Goal: Task Accomplishment & Management: Manage account settings

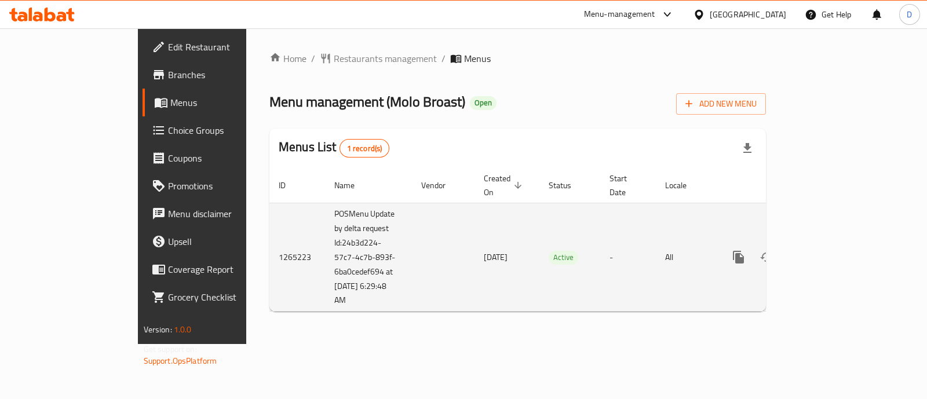
click at [829, 250] on icon "enhanced table" at bounding box center [822, 257] width 14 height 14
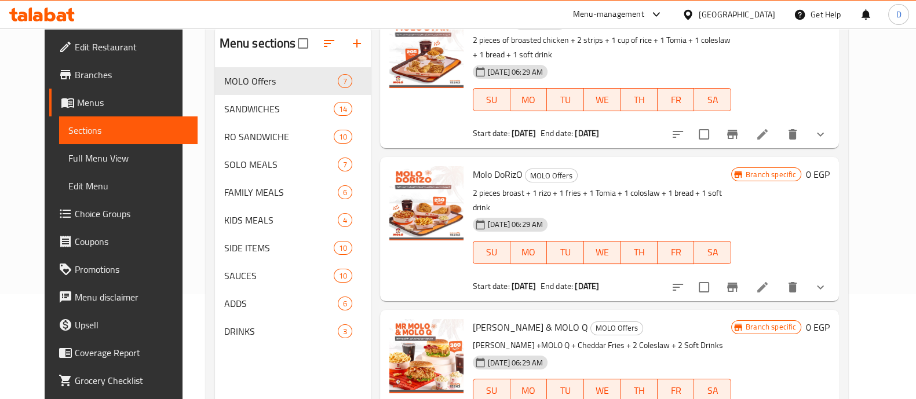
scroll to position [162, 0]
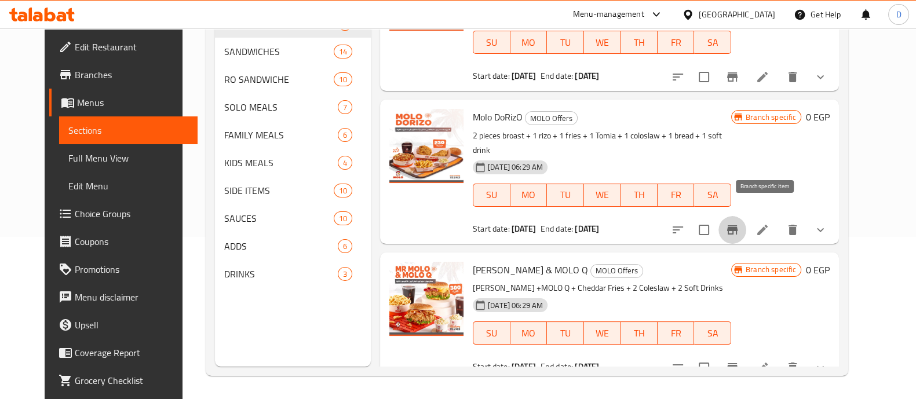
click at [739, 223] on icon "Branch-specific-item" at bounding box center [732, 230] width 14 height 14
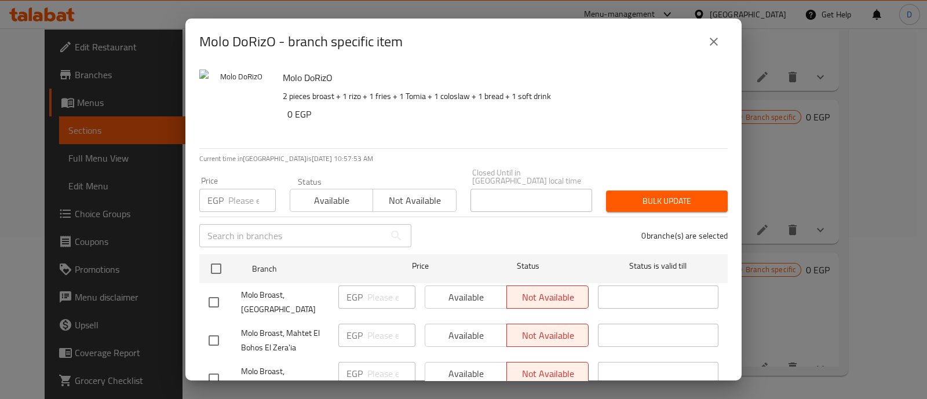
click at [718, 47] on icon "close" at bounding box center [714, 42] width 14 height 14
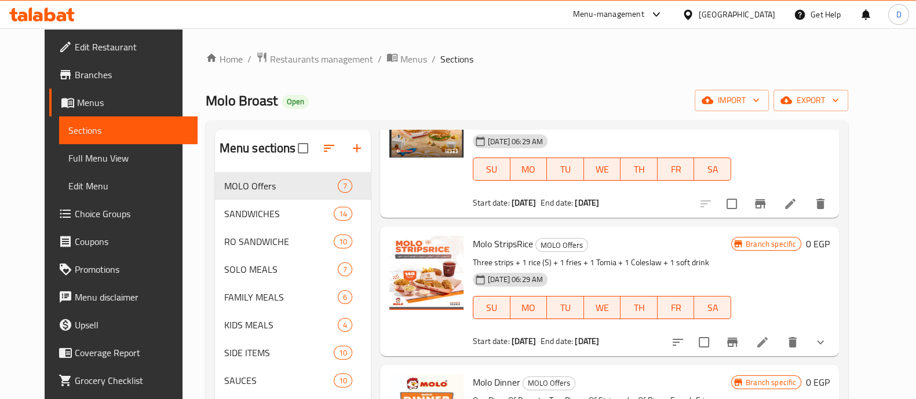
scroll to position [144, 0]
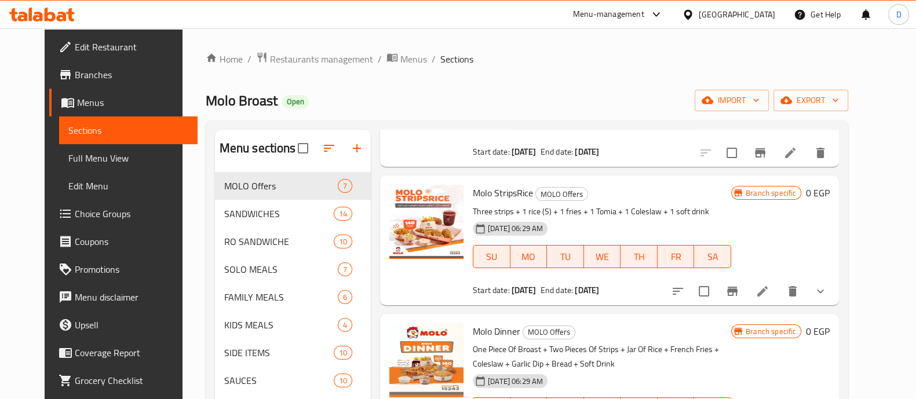
click at [827, 290] on icon "show more" at bounding box center [820, 291] width 14 height 14
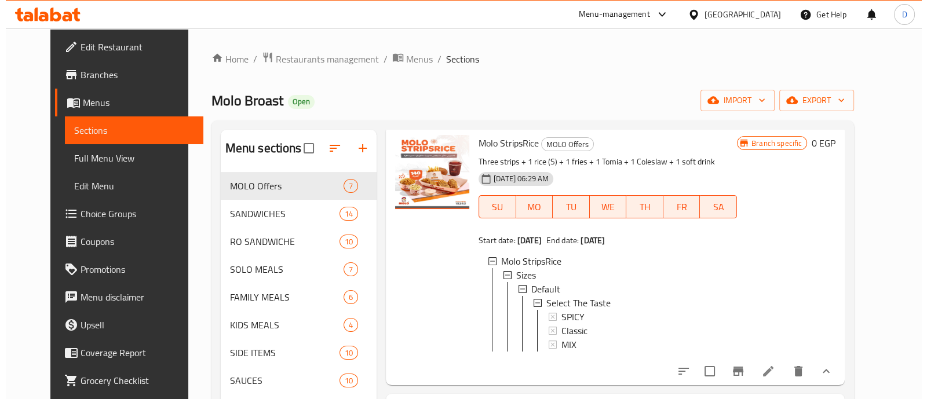
scroll to position [217, 0]
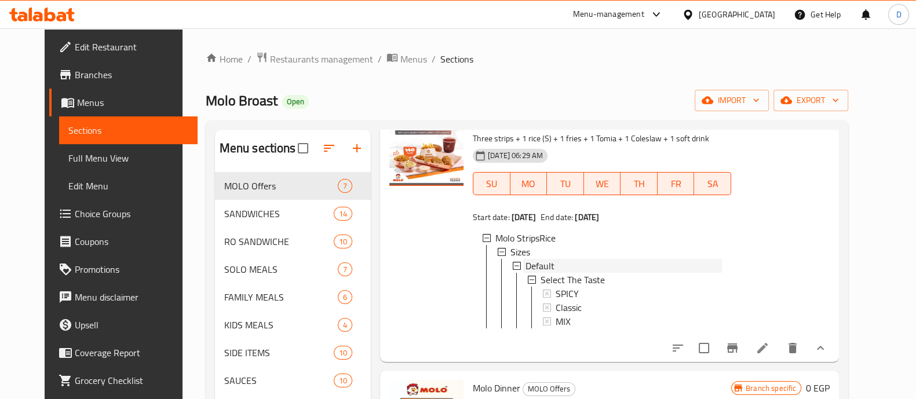
click at [617, 261] on div "Default" at bounding box center [623, 266] width 196 height 14
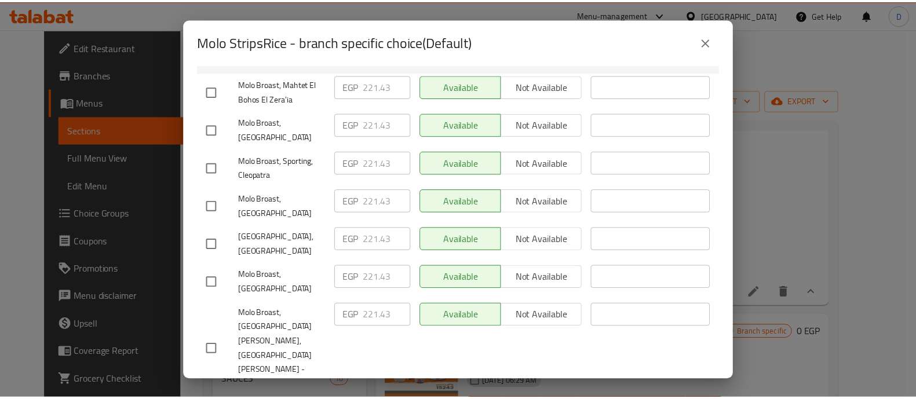
scroll to position [273, 0]
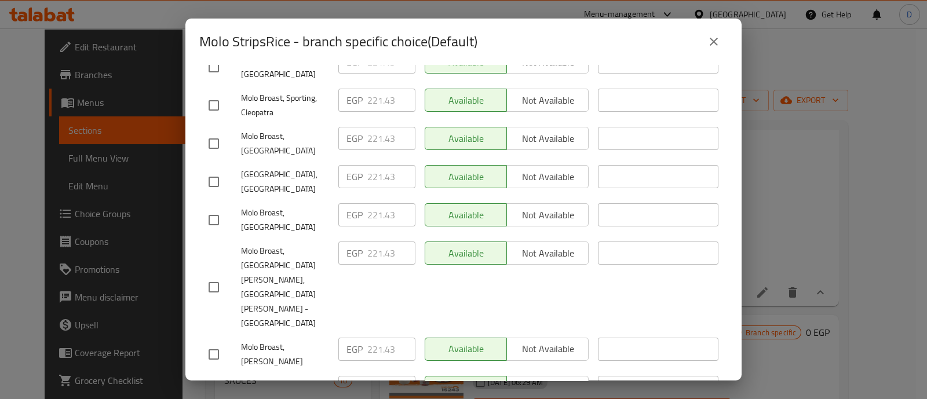
click at [716, 42] on icon "close" at bounding box center [714, 42] width 14 height 14
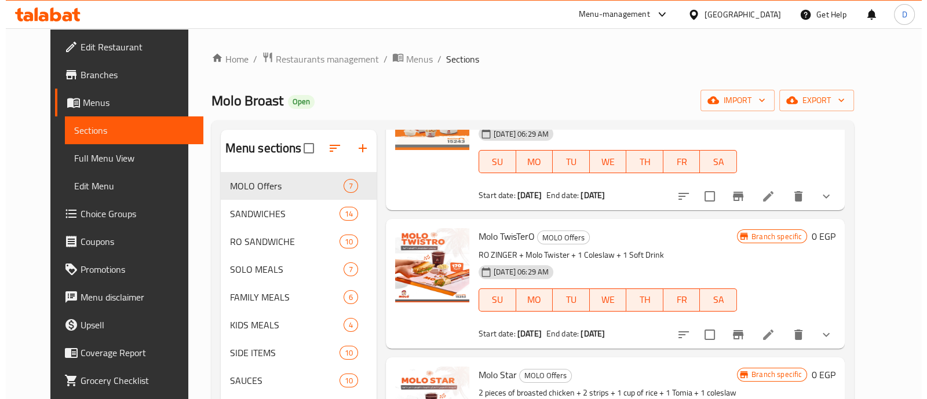
scroll to position [506, 0]
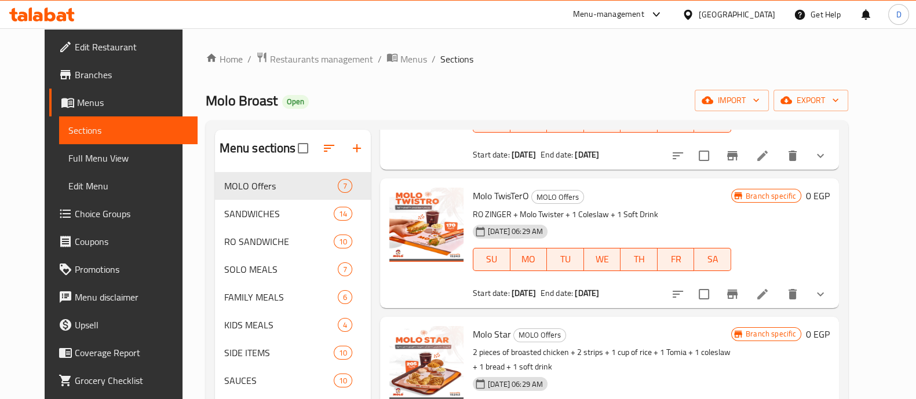
click at [834, 167] on button "show more" at bounding box center [820, 156] width 28 height 28
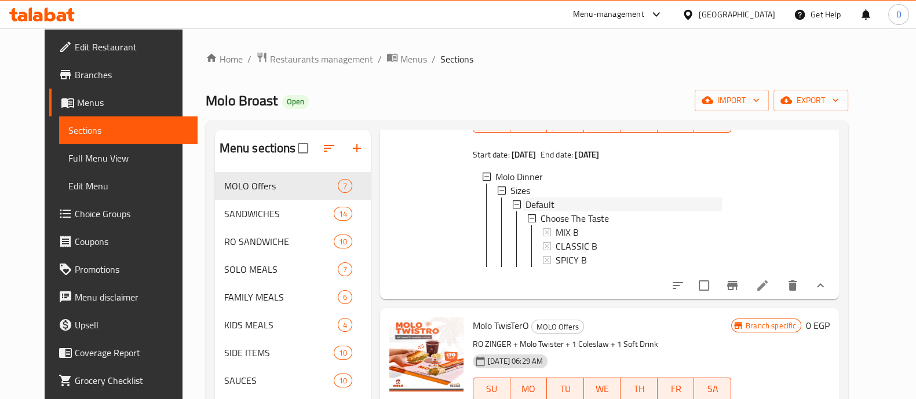
click at [617, 211] on div "Default" at bounding box center [623, 204] width 196 height 14
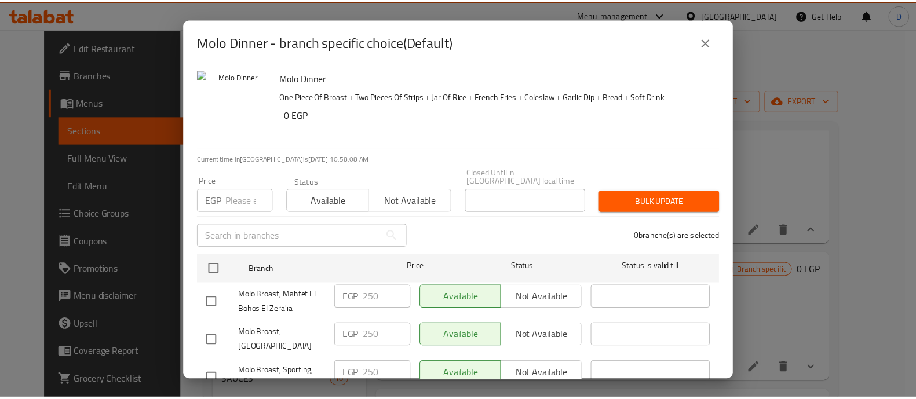
scroll to position [217, 0]
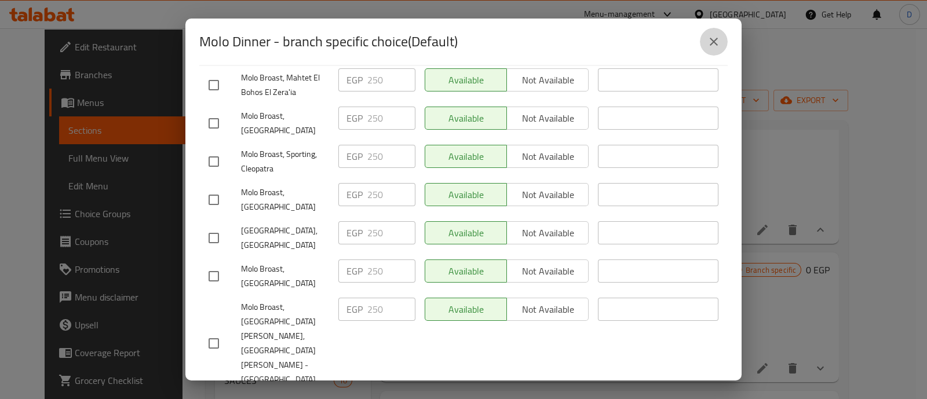
click at [720, 43] on button "close" at bounding box center [714, 42] width 28 height 28
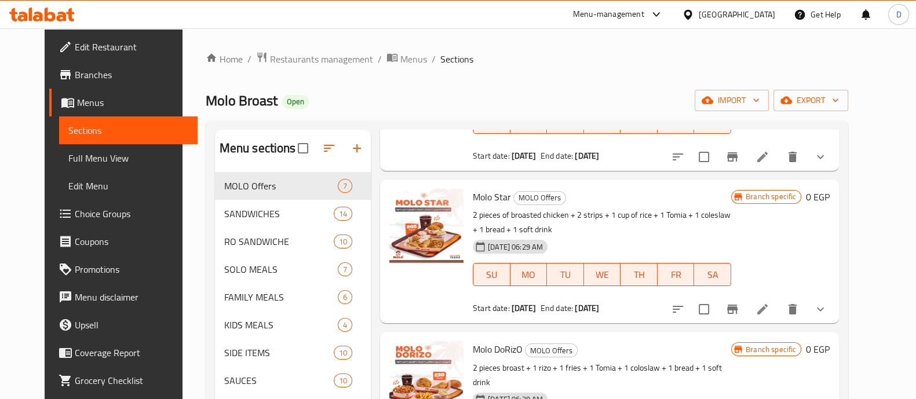
scroll to position [810, 0]
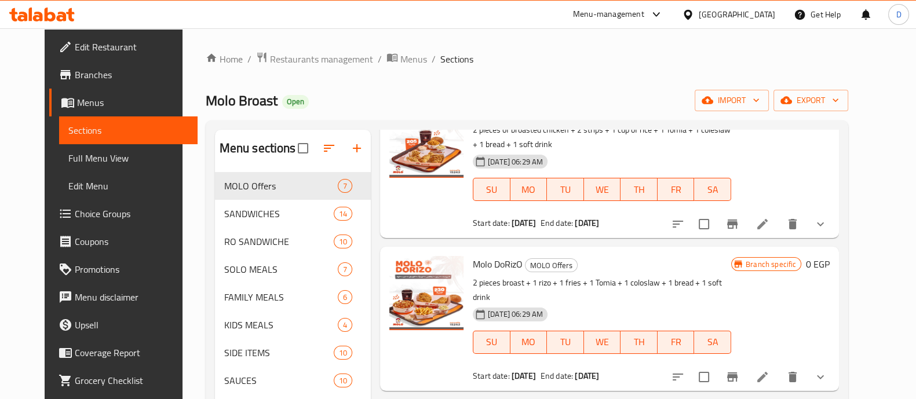
click at [827, 231] on icon "show more" at bounding box center [820, 224] width 14 height 14
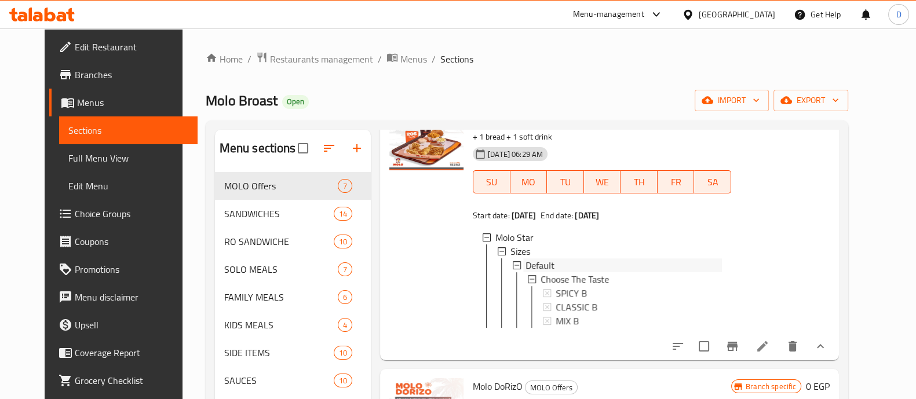
click at [582, 272] on div "Default" at bounding box center [623, 265] width 196 height 14
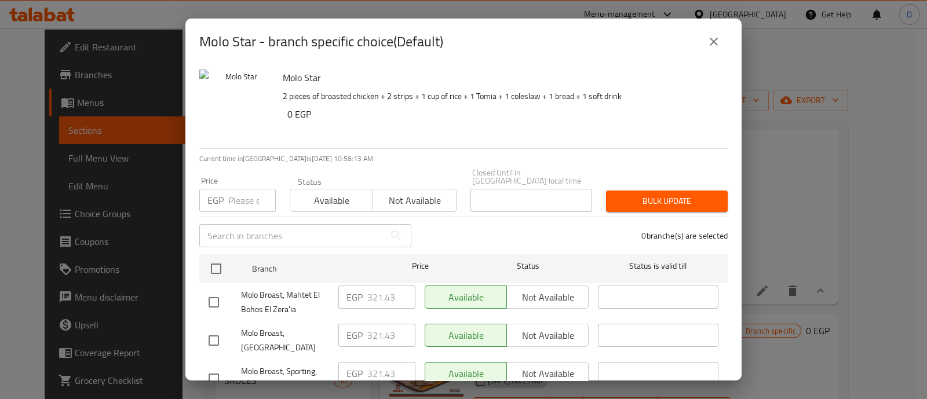
click at [709, 42] on icon "close" at bounding box center [714, 42] width 14 height 14
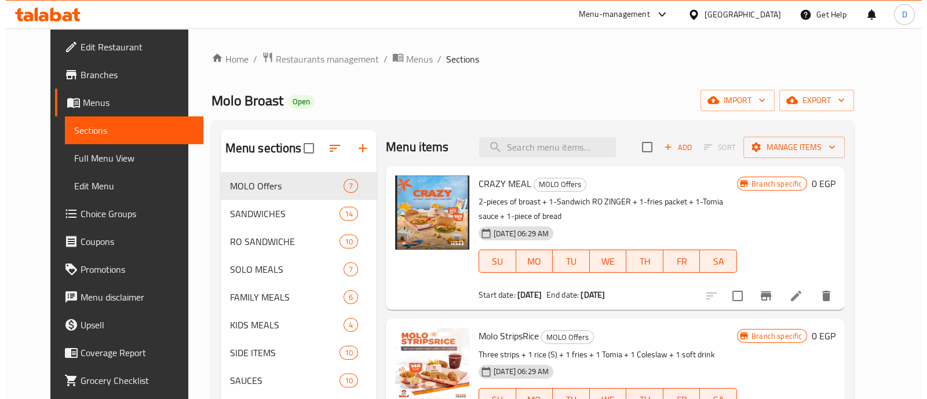
scroll to position [0, 0]
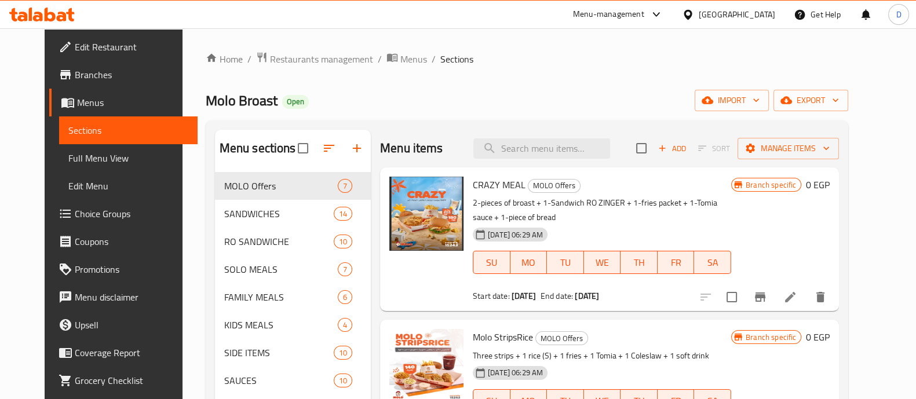
click at [767, 292] on icon "Branch-specific-item" at bounding box center [760, 297] width 14 height 14
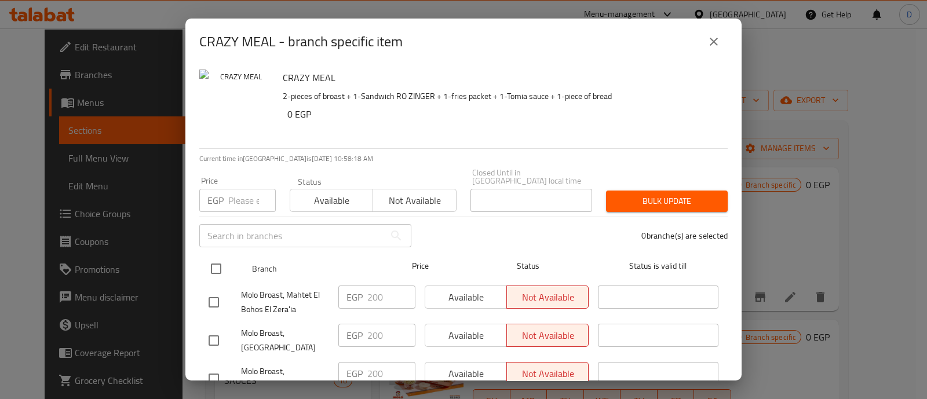
click at [216, 257] on input "checkbox" at bounding box center [216, 269] width 24 height 24
checkbox input "true"
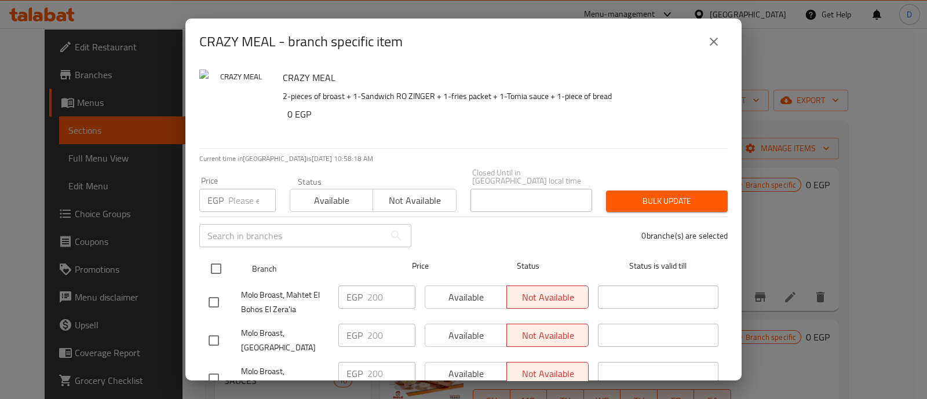
checkbox input "true"
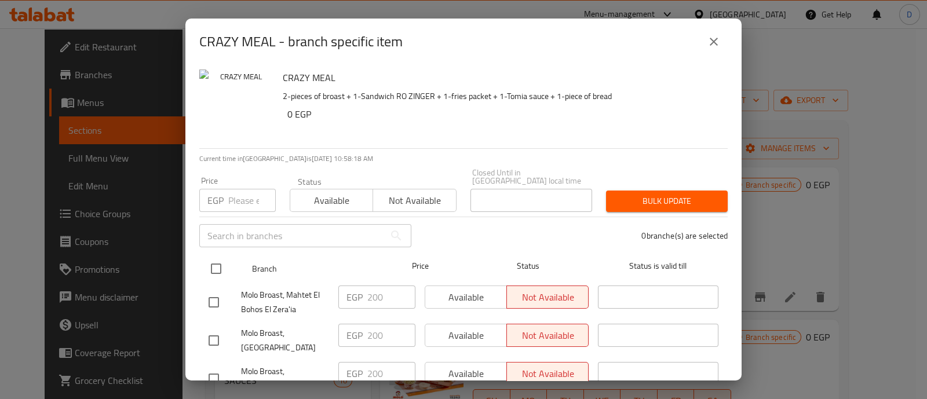
checkbox input "true"
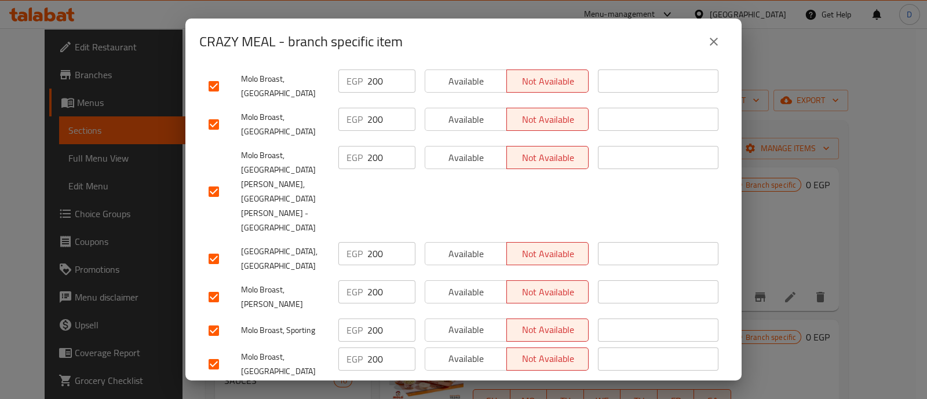
scroll to position [273, 0]
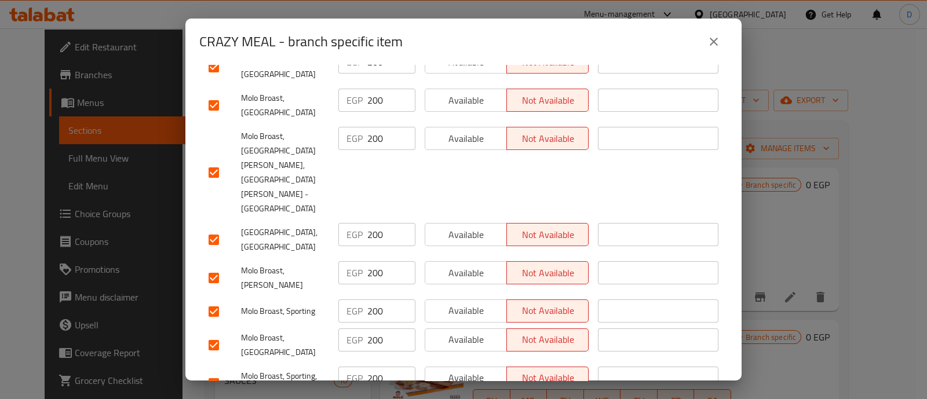
click at [468, 369] on span "Available" at bounding box center [466, 377] width 72 height 17
click at [466, 331] on span "Available" at bounding box center [466, 339] width 72 height 17
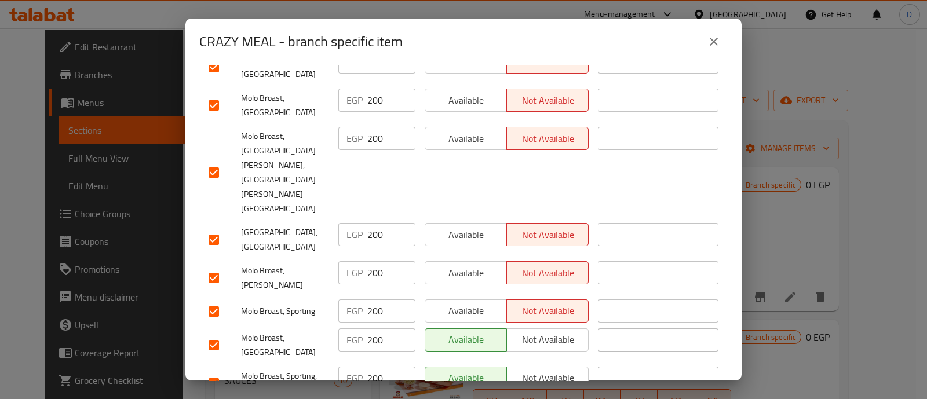
click at [465, 299] on button "Available" at bounding box center [465, 310] width 82 height 23
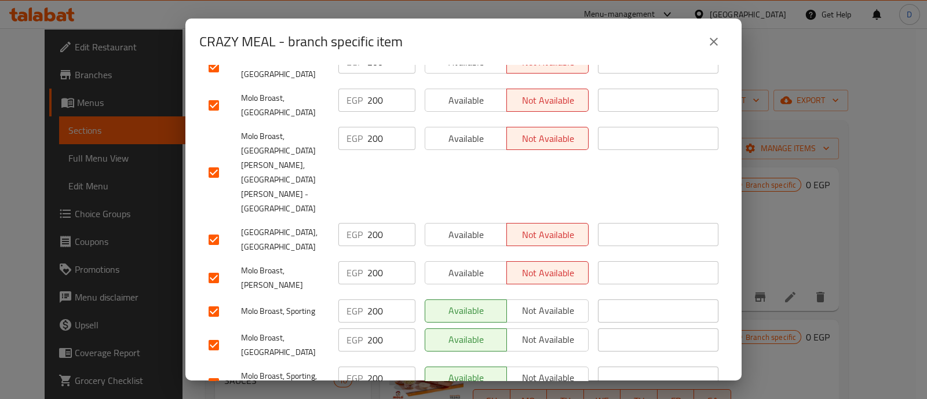
drag, startPoint x: 463, startPoint y: 200, endPoint x: 463, endPoint y: 192, distance: 8.1
click at [463, 218] on div "Available Not available" at bounding box center [506, 239] width 173 height 43
click at [463, 223] on button "Available" at bounding box center [465, 234] width 82 height 23
click at [455, 265] on span "Available" at bounding box center [466, 273] width 72 height 17
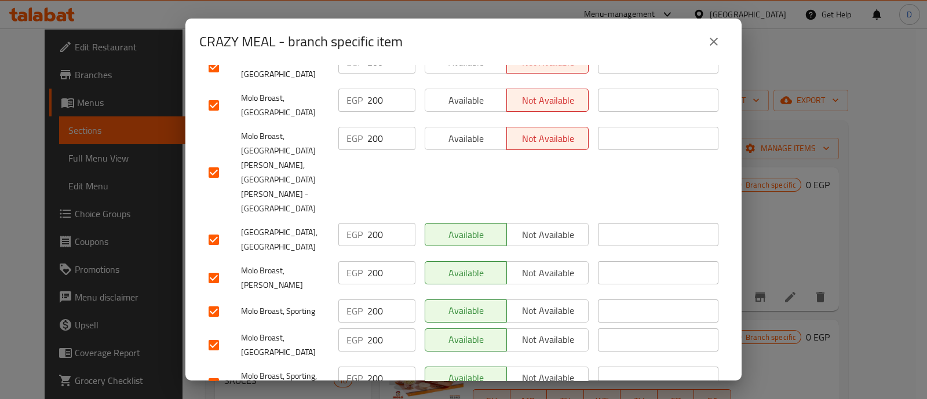
click at [467, 130] on span "Available" at bounding box center [466, 138] width 72 height 17
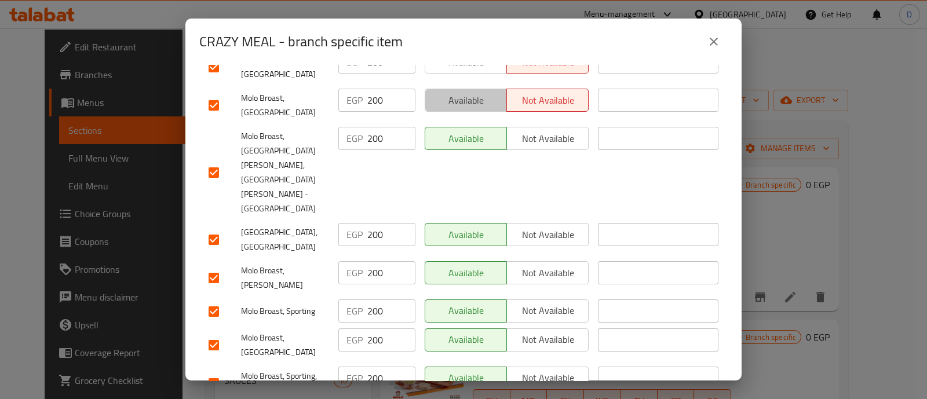
click at [470, 92] on span "Available" at bounding box center [466, 100] width 72 height 17
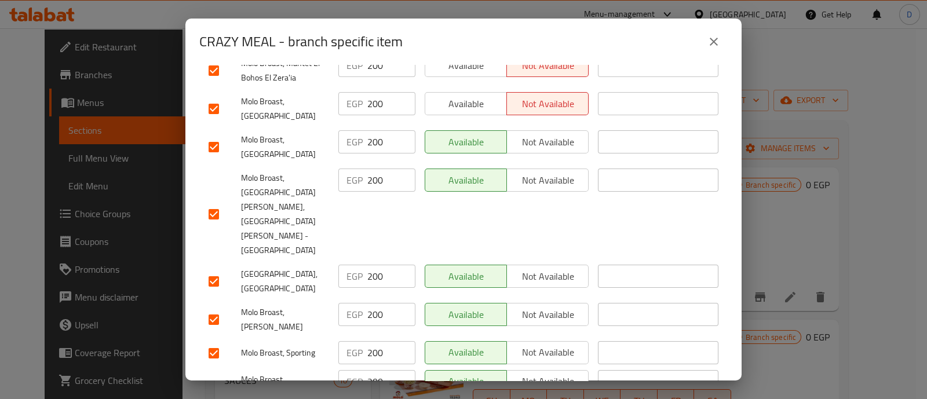
scroll to position [201, 0]
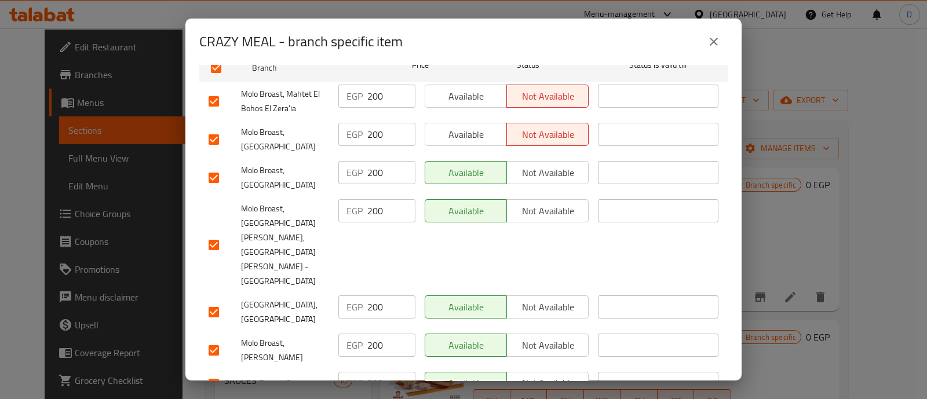
click at [463, 126] on span "Available" at bounding box center [466, 134] width 72 height 17
click at [465, 88] on span "Available" at bounding box center [466, 96] width 72 height 17
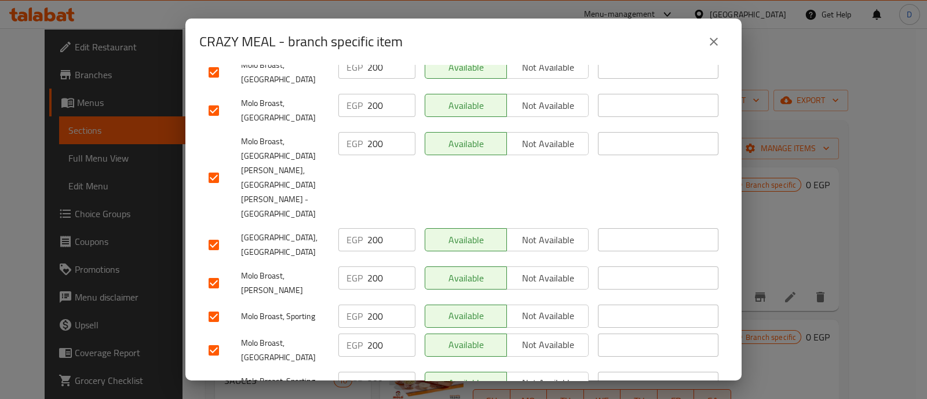
scroll to position [273, 0]
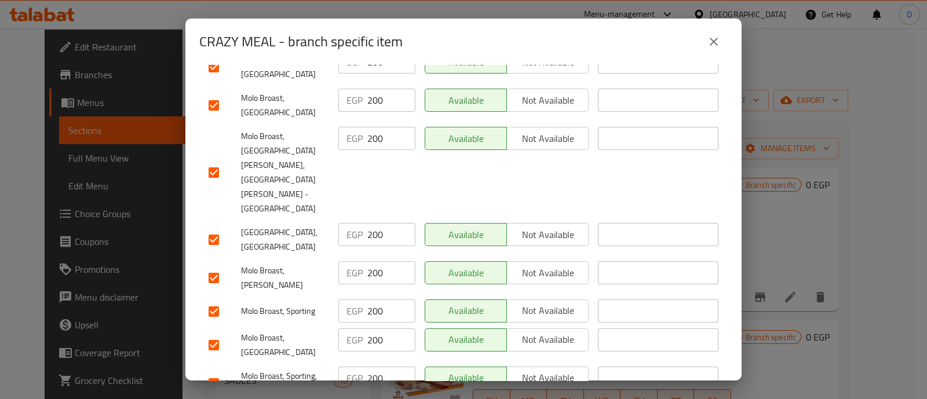
click at [712, 56] on div "CRAZY MEAL - branch specific item" at bounding box center [463, 42] width 556 height 46
click at [711, 39] on icon "close" at bounding box center [713, 42] width 8 height 8
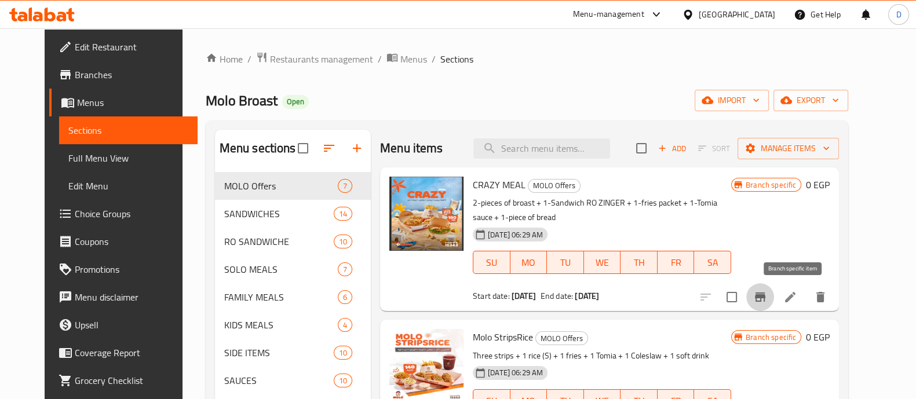
click at [767, 303] on icon "Branch-specific-item" at bounding box center [760, 297] width 14 height 14
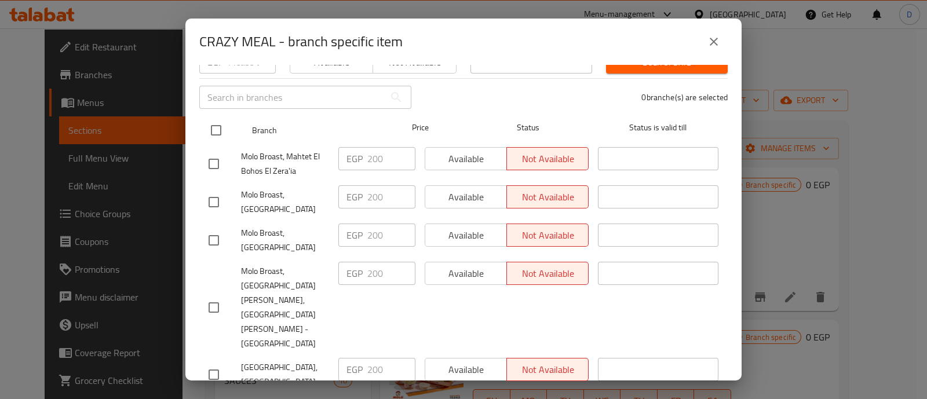
scroll to position [144, 0]
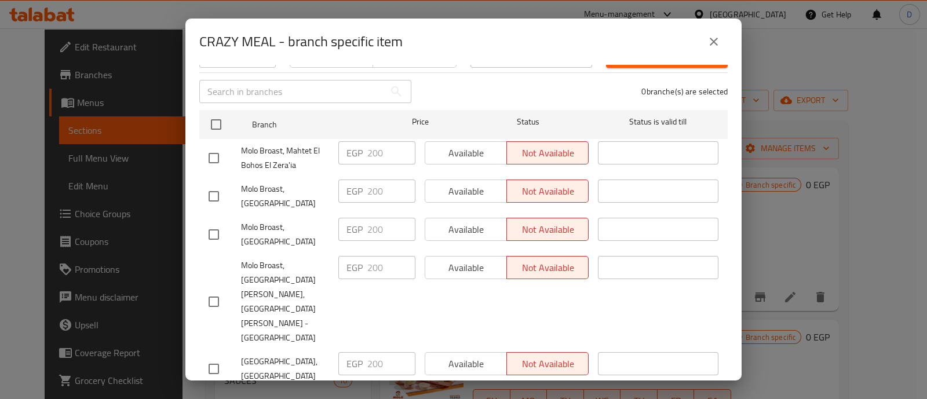
click at [214, 225] on input "checkbox" at bounding box center [214, 234] width 24 height 24
checkbox input "true"
click at [437, 224] on span "Available" at bounding box center [466, 229] width 72 height 17
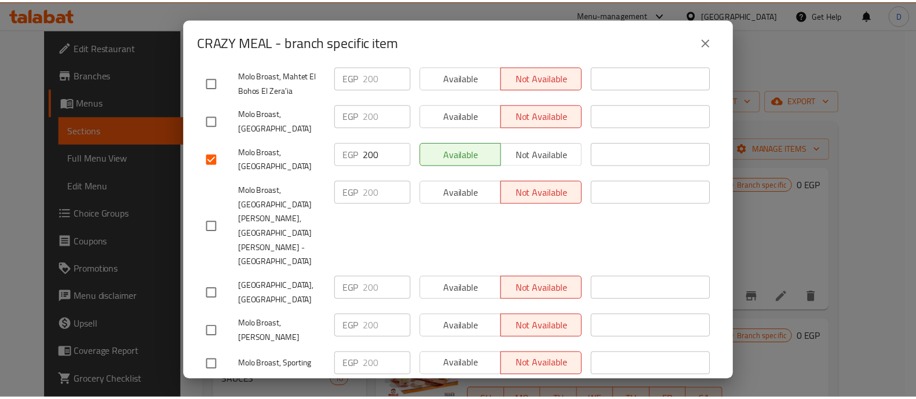
scroll to position [273, 0]
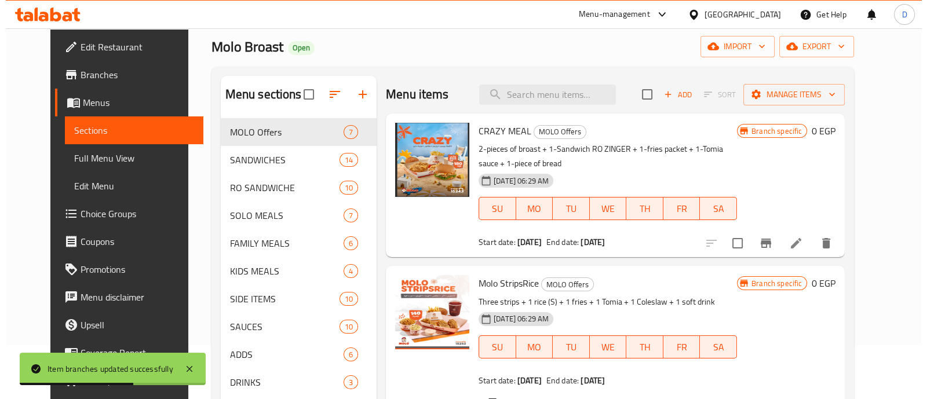
scroll to position [130, 0]
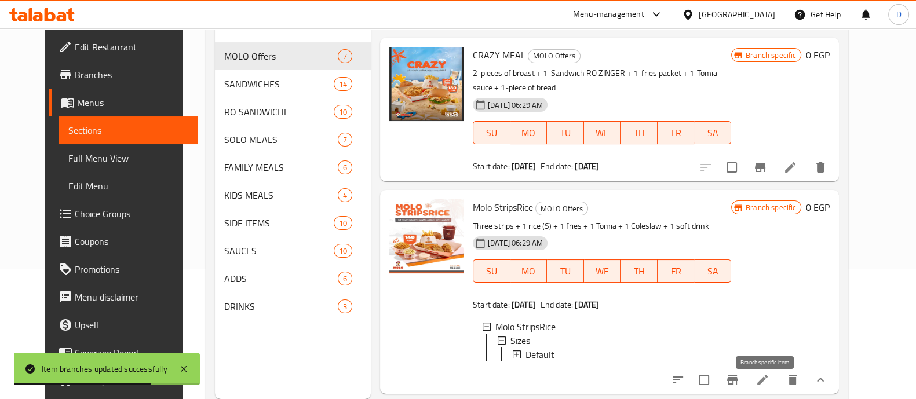
click at [739, 384] on icon "Branch-specific-item" at bounding box center [732, 380] width 14 height 14
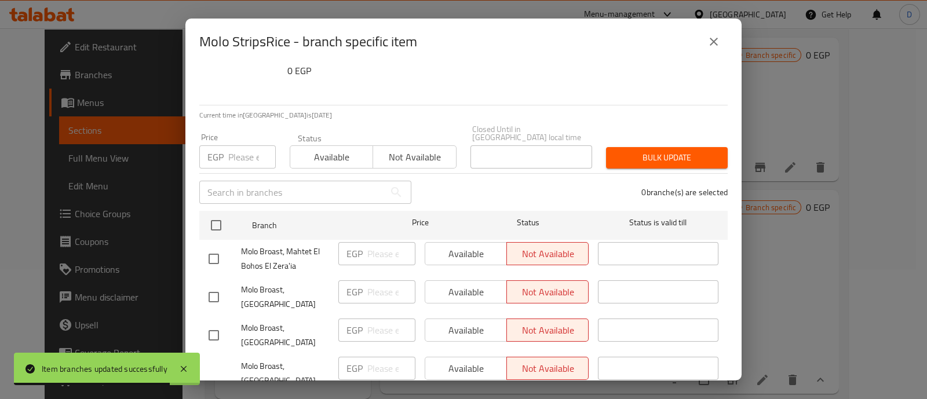
scroll to position [144, 0]
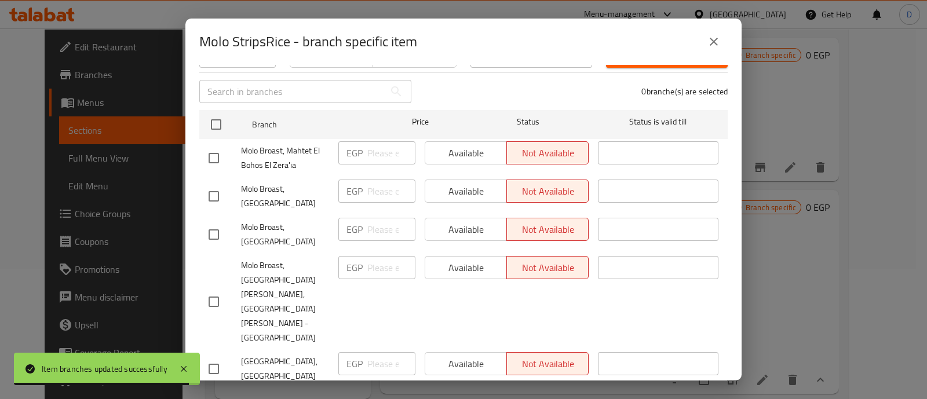
click at [219, 225] on input "checkbox" at bounding box center [214, 234] width 24 height 24
checkbox input "true"
click at [466, 224] on span "Available" at bounding box center [466, 229] width 72 height 17
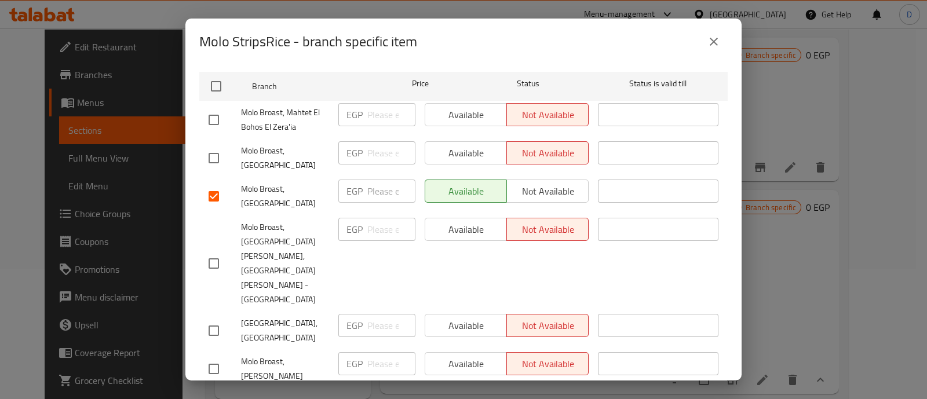
scroll to position [273, 0]
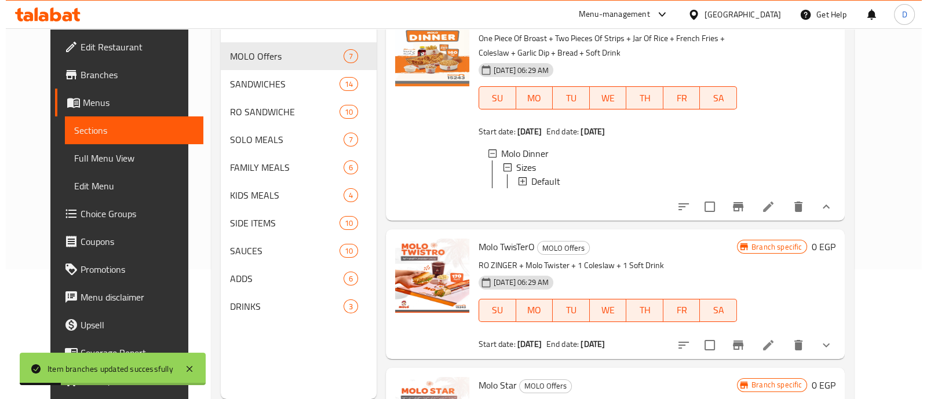
scroll to position [413, 0]
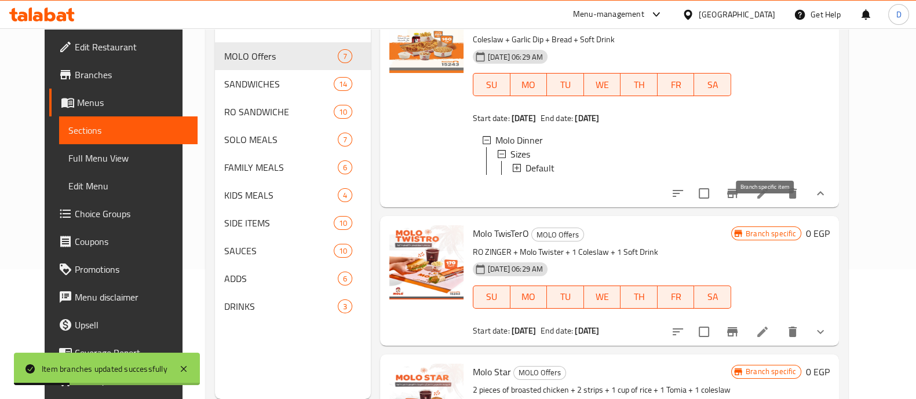
click at [737, 198] on icon "Branch-specific-item" at bounding box center [732, 193] width 10 height 9
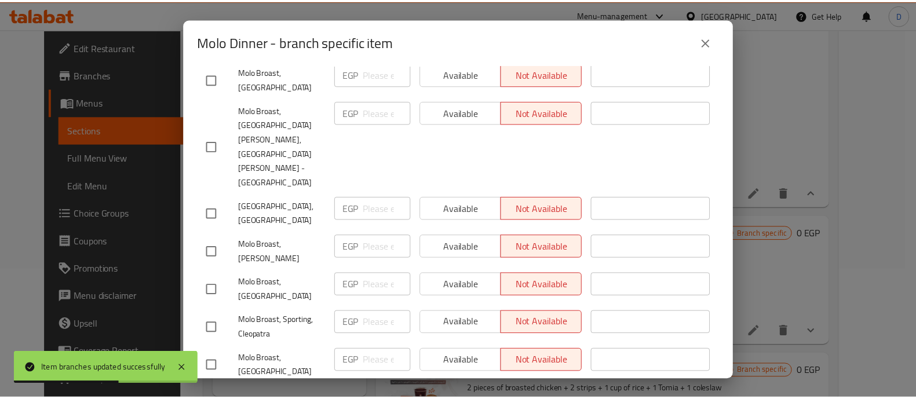
scroll to position [273, 0]
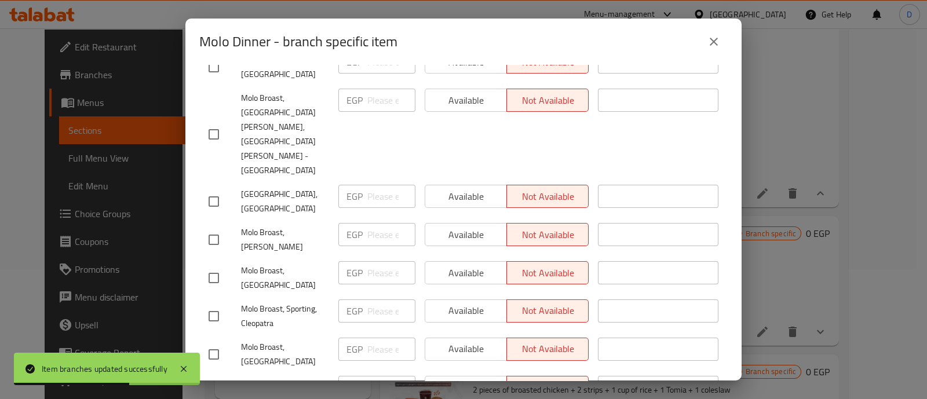
click at [217, 342] on input "checkbox" at bounding box center [214, 354] width 24 height 24
checkbox input "true"
click at [457, 341] on span "Available" at bounding box center [466, 349] width 72 height 17
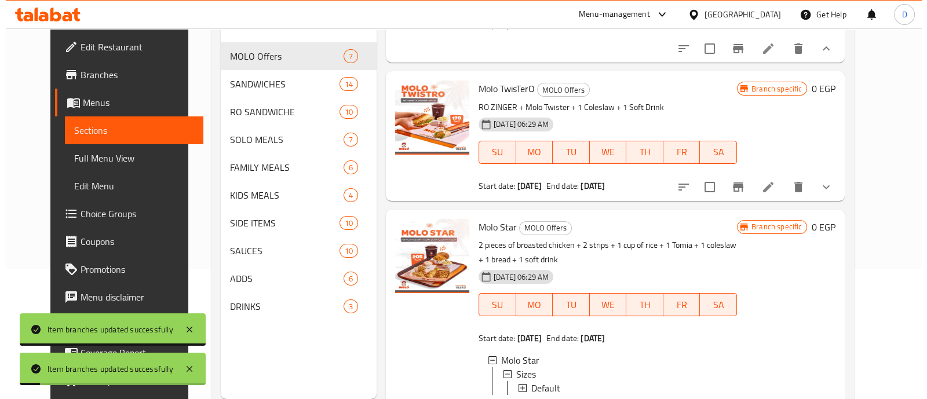
scroll to position [571, 0]
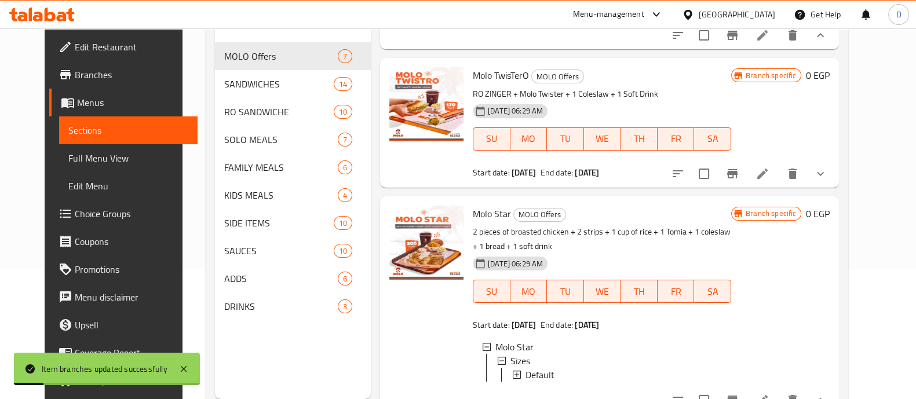
click at [737, 178] on icon "Branch-specific-item" at bounding box center [732, 173] width 10 height 9
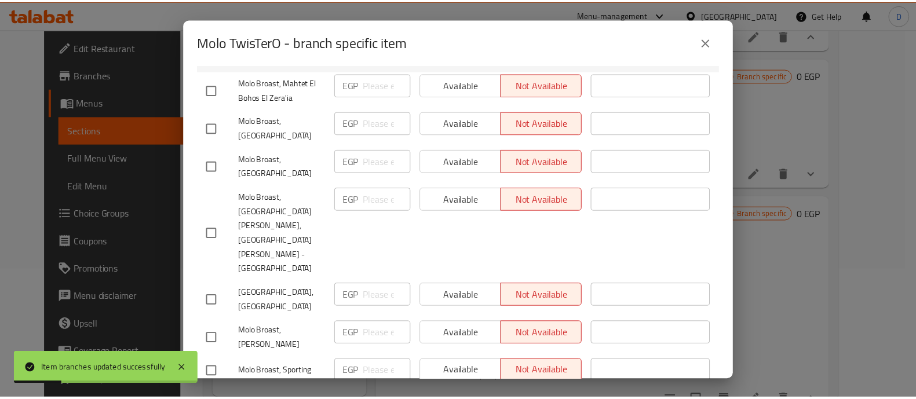
scroll to position [273, 0]
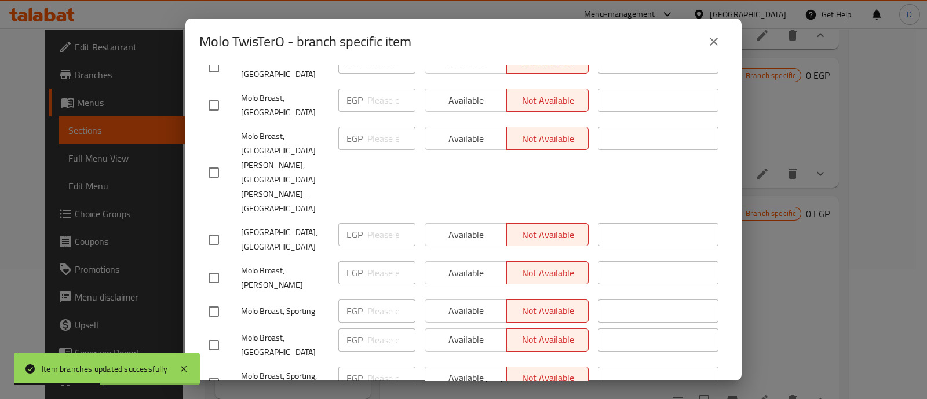
click at [215, 93] on input "checkbox" at bounding box center [214, 105] width 24 height 24
checkbox input "true"
click at [466, 92] on span "Available" at bounding box center [466, 100] width 72 height 17
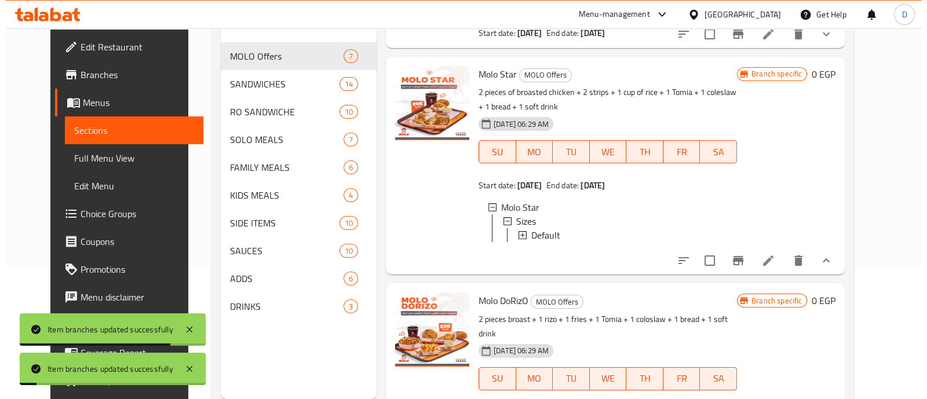
scroll to position [716, 0]
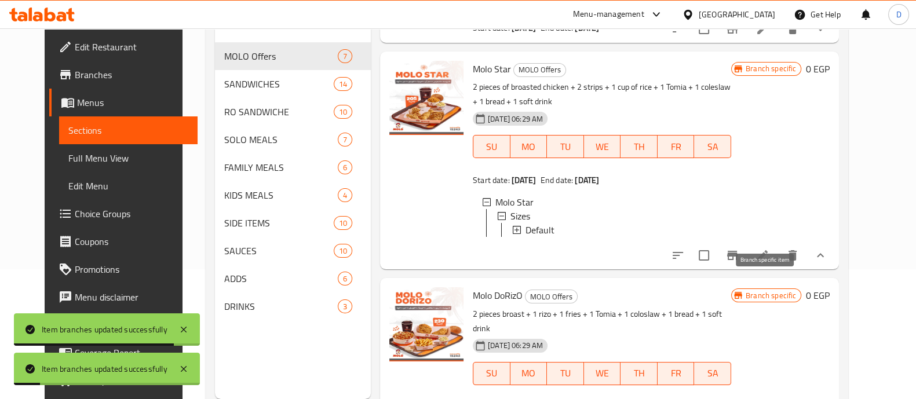
click at [746, 269] on button "Branch-specific-item" at bounding box center [732, 255] width 28 height 28
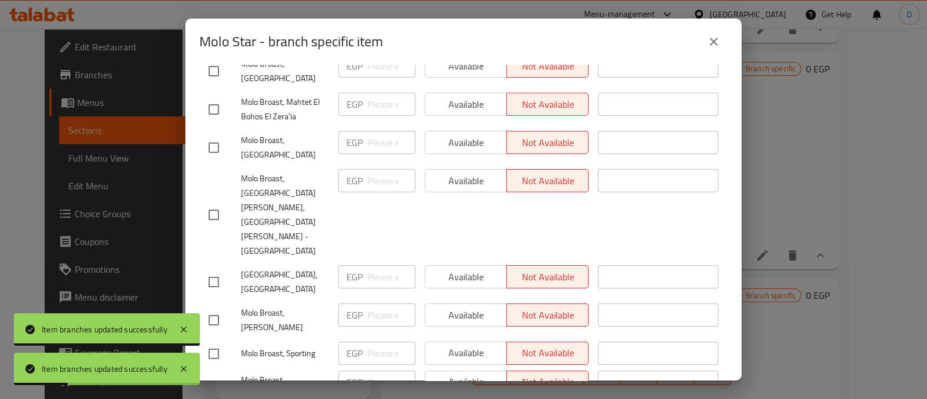
scroll to position [201, 0]
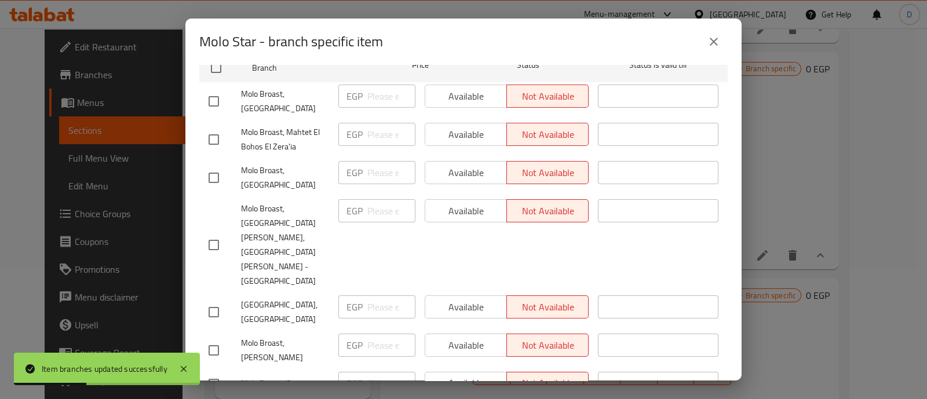
click at [206, 166] on input "checkbox" at bounding box center [214, 178] width 24 height 24
checkbox input "true"
click at [492, 164] on span "Available" at bounding box center [466, 172] width 72 height 17
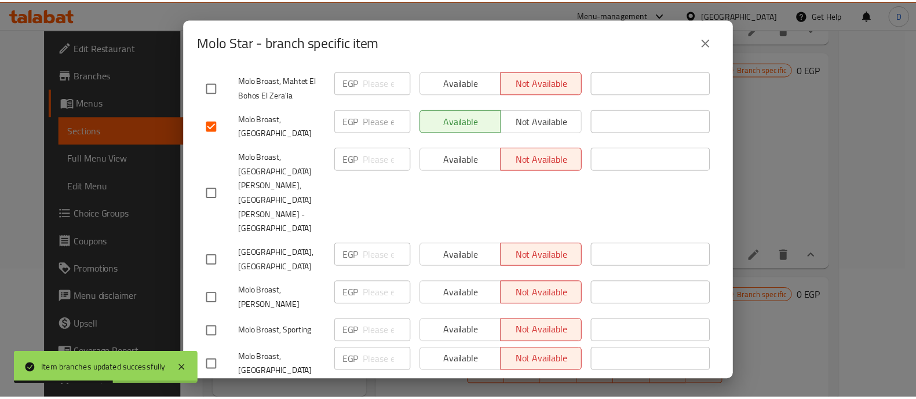
scroll to position [273, 0]
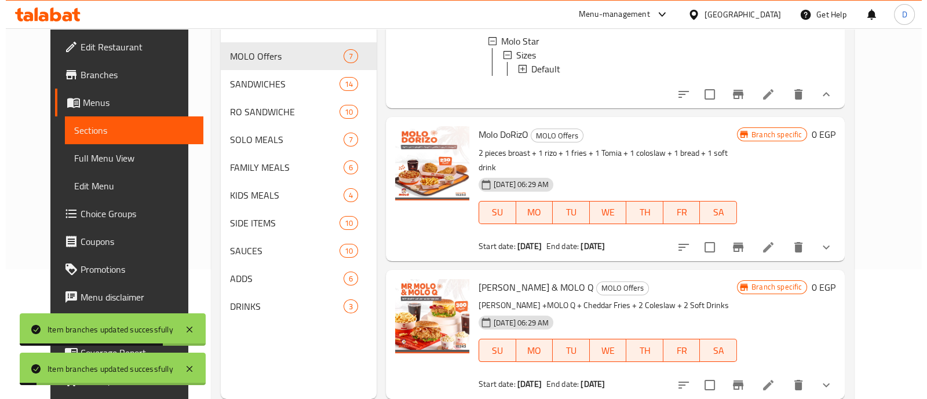
scroll to position [895, 0]
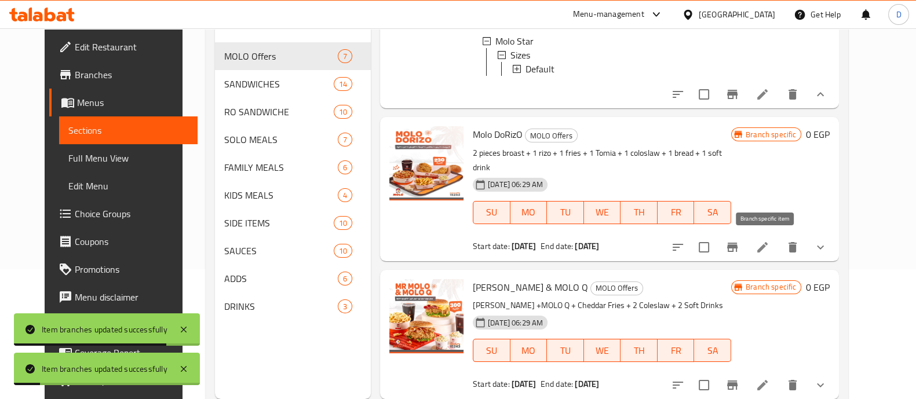
click at [746, 239] on button "Branch-specific-item" at bounding box center [732, 247] width 28 height 28
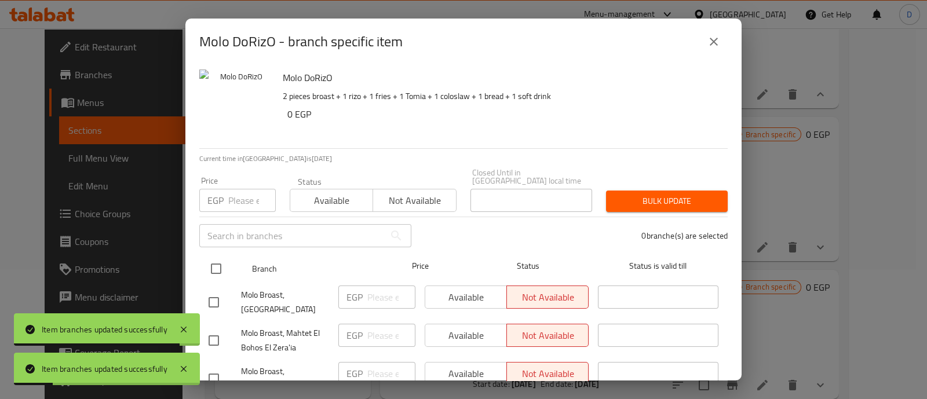
scroll to position [217, 0]
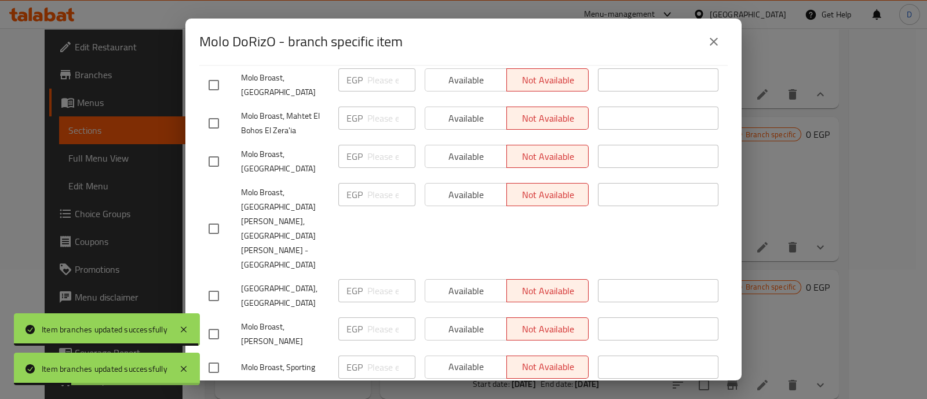
click at [206, 153] on input "checkbox" at bounding box center [214, 161] width 24 height 24
checkbox input "true"
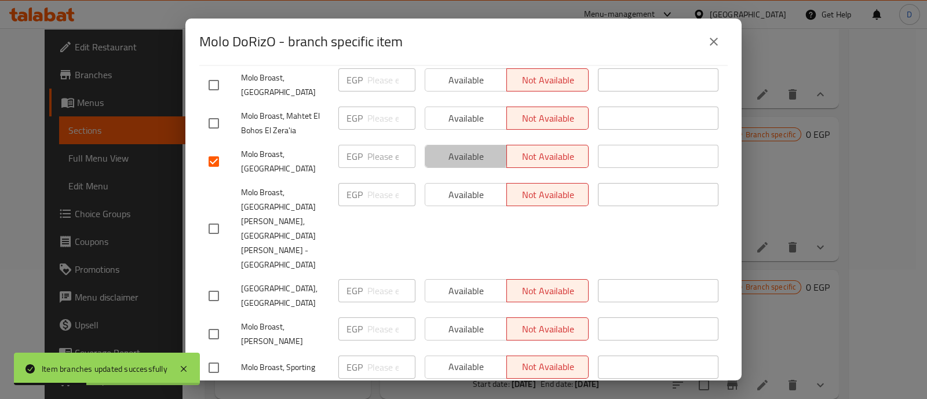
click at [443, 148] on span "Available" at bounding box center [466, 156] width 72 height 17
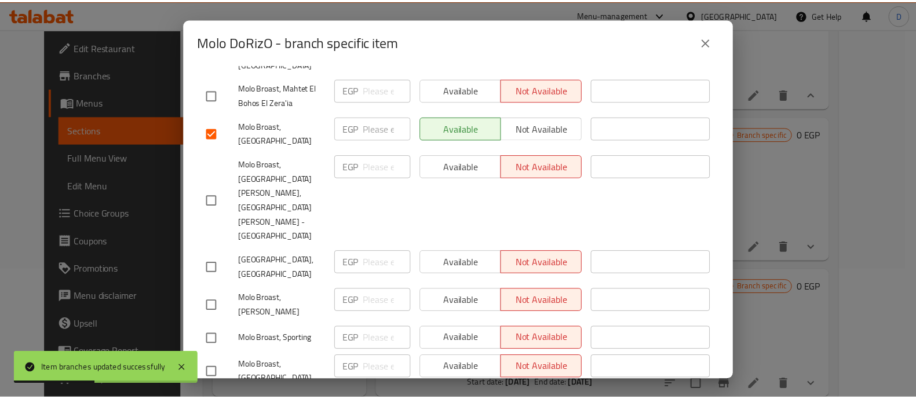
scroll to position [273, 0]
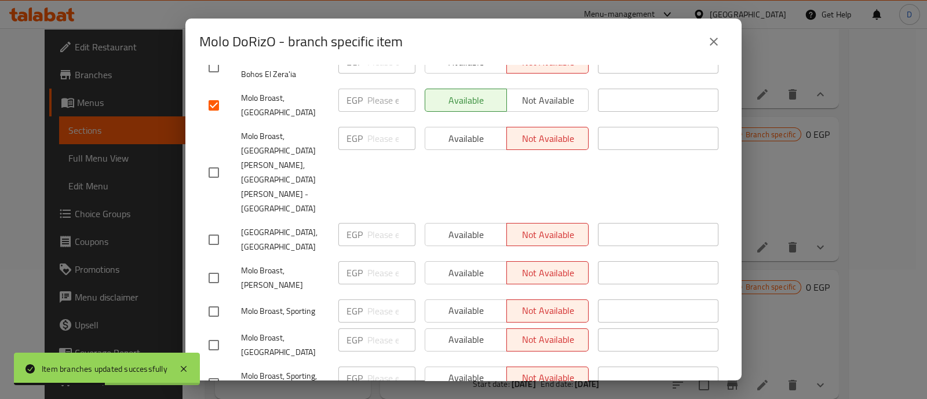
click at [468, 362] on div "Available Not available" at bounding box center [506, 383] width 173 height 43
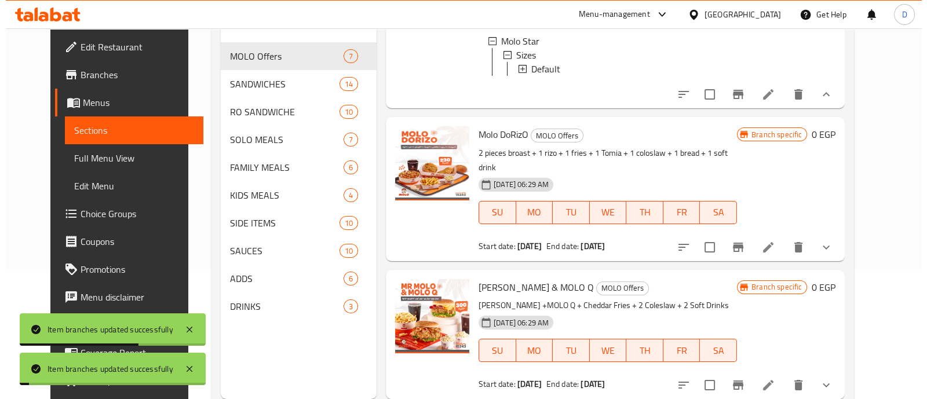
scroll to position [162, 0]
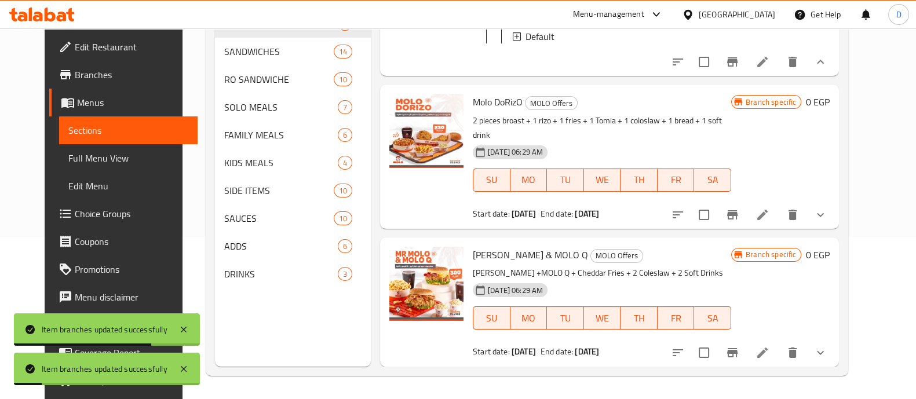
click at [737, 210] on icon "Branch-specific-item" at bounding box center [732, 214] width 10 height 9
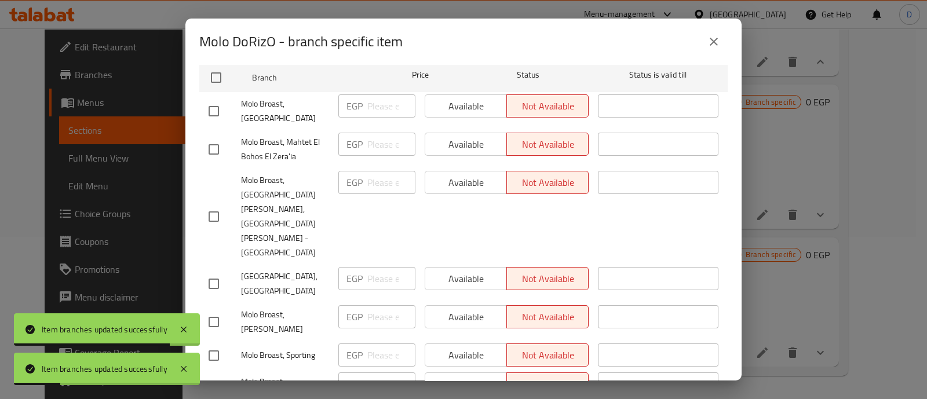
scroll to position [273, 0]
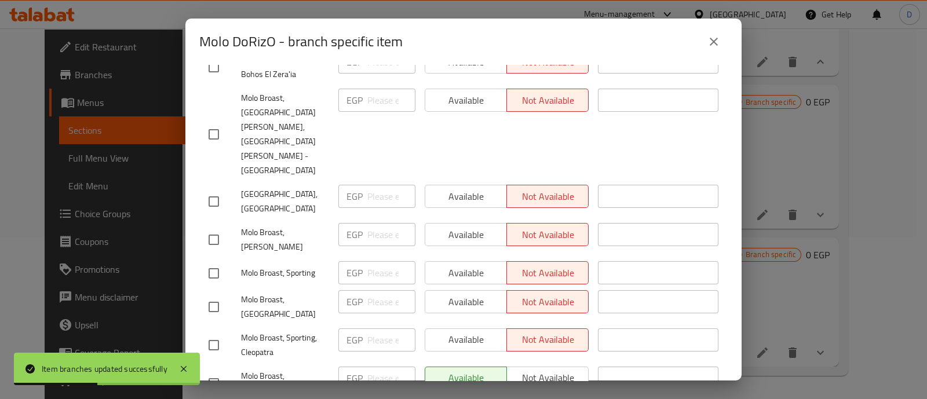
click at [712, 31] on button "close" at bounding box center [714, 42] width 28 height 28
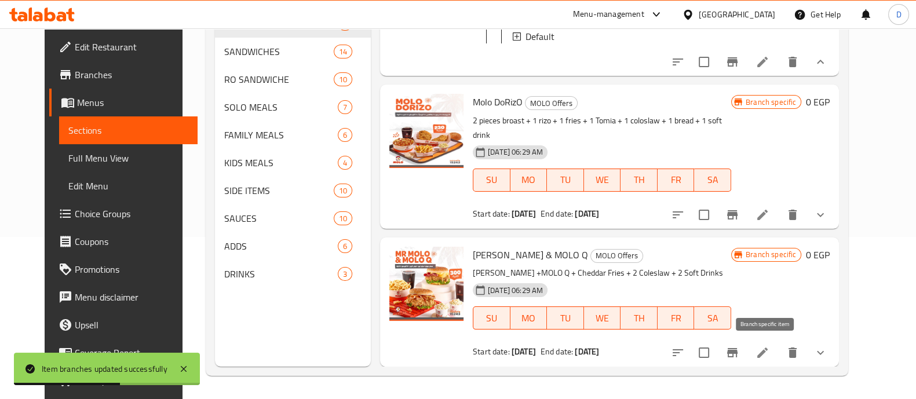
click at [739, 350] on icon "Branch-specific-item" at bounding box center [732, 353] width 14 height 14
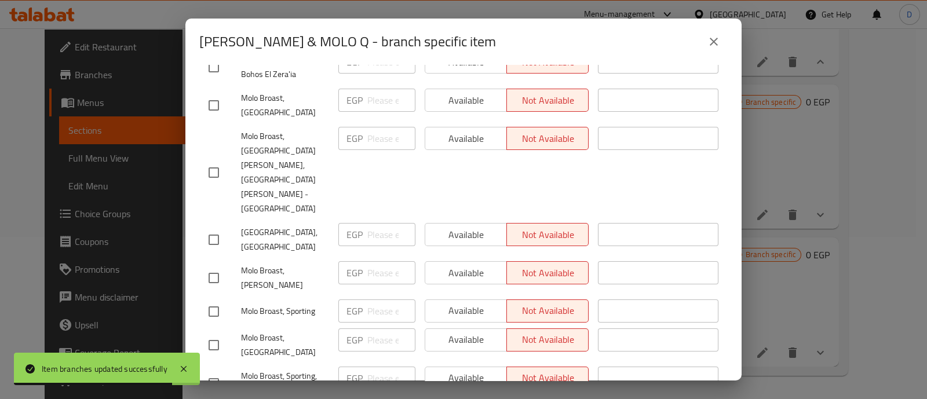
click at [214, 93] on input "checkbox" at bounding box center [214, 105] width 24 height 24
checkbox input "true"
click at [475, 92] on span "Available" at bounding box center [466, 100] width 72 height 17
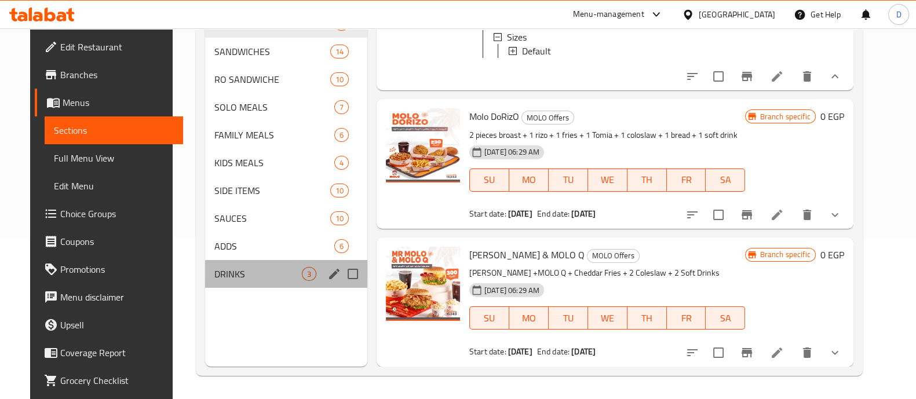
click at [232, 261] on div "DRINKS 3" at bounding box center [286, 274] width 162 height 28
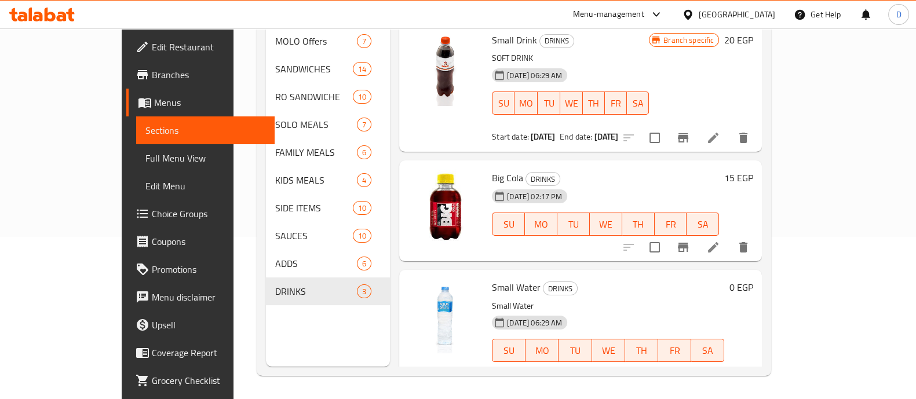
scroll to position [17, 0]
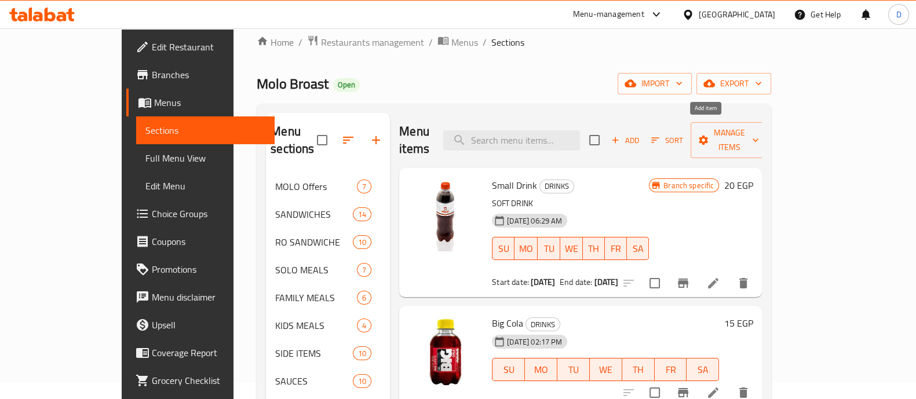
click at [640, 134] on span "Add" at bounding box center [624, 140] width 31 height 13
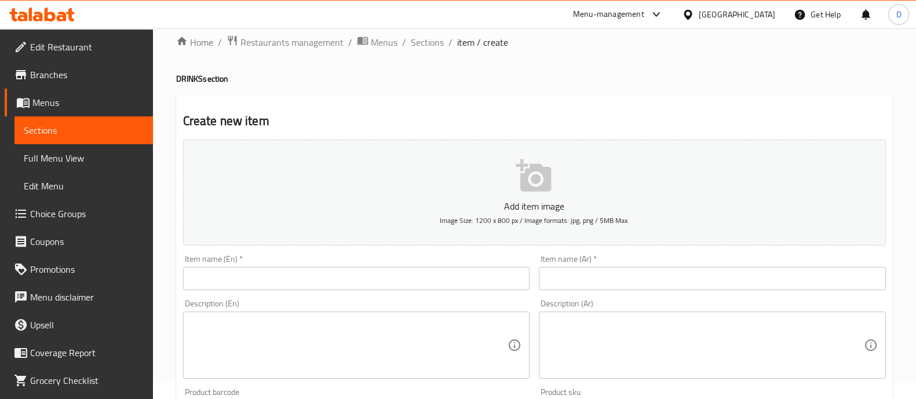
click at [711, 299] on div "Description (Ar) Description (Ar)" at bounding box center [712, 338] width 347 height 79
click at [727, 271] on input "text" at bounding box center [712, 278] width 347 height 23
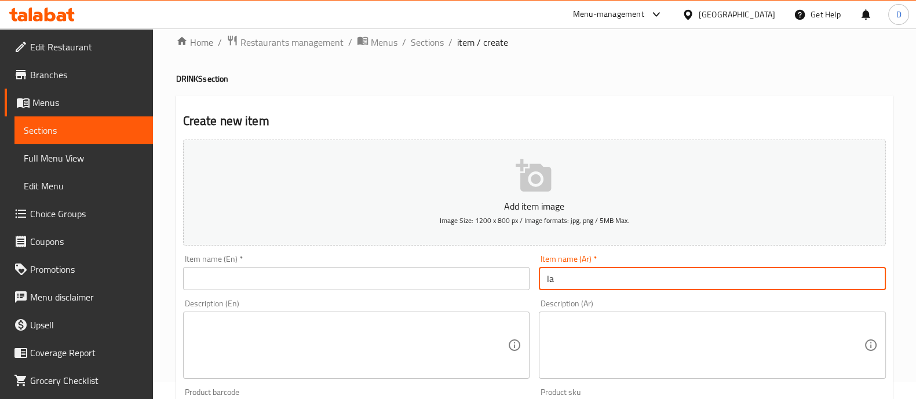
type input "l"
type input "مشروب صغير"
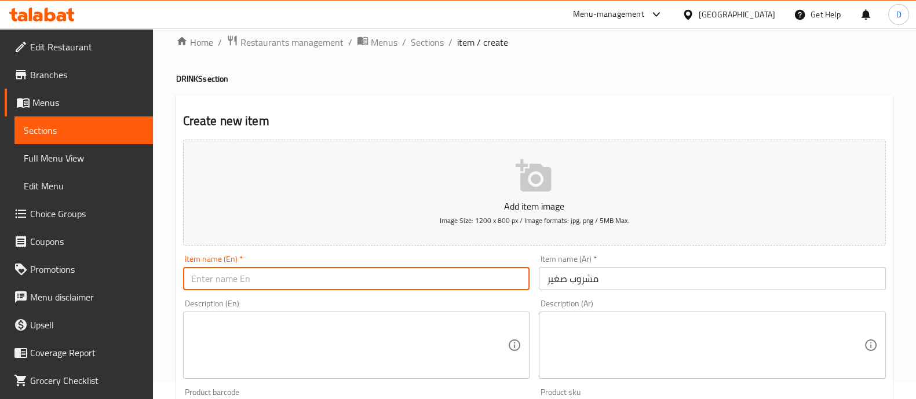
click at [298, 273] on input "text" at bounding box center [356, 278] width 347 height 23
paste input "small drink"
type input "small drink"
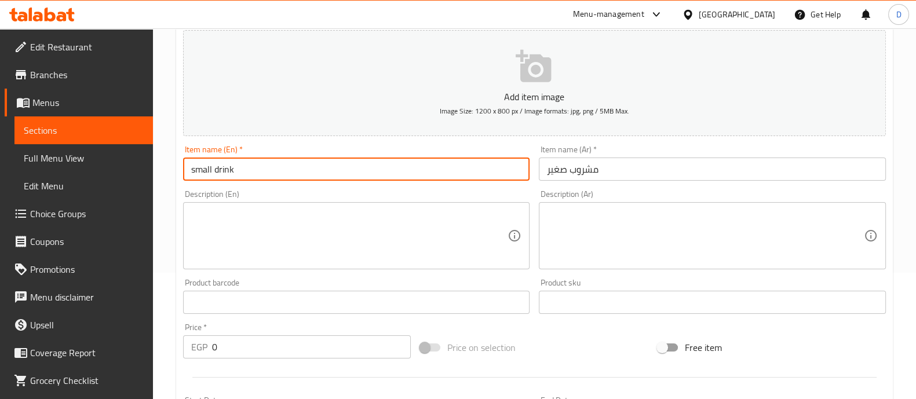
scroll to position [162, 0]
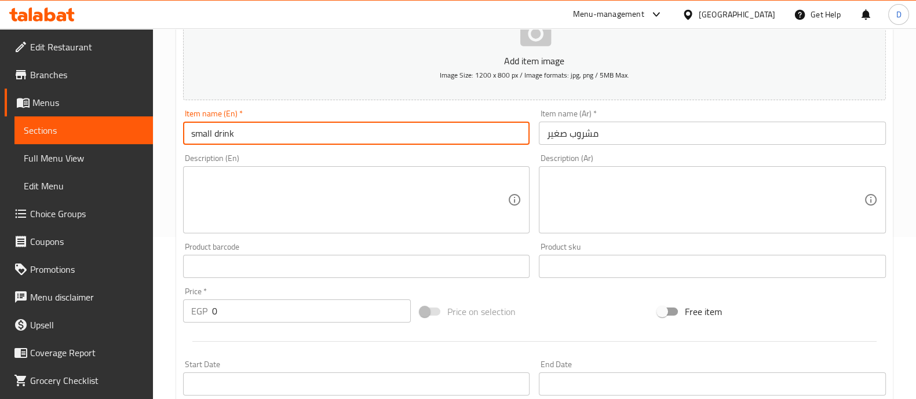
click at [292, 316] on input "0" at bounding box center [311, 310] width 199 height 23
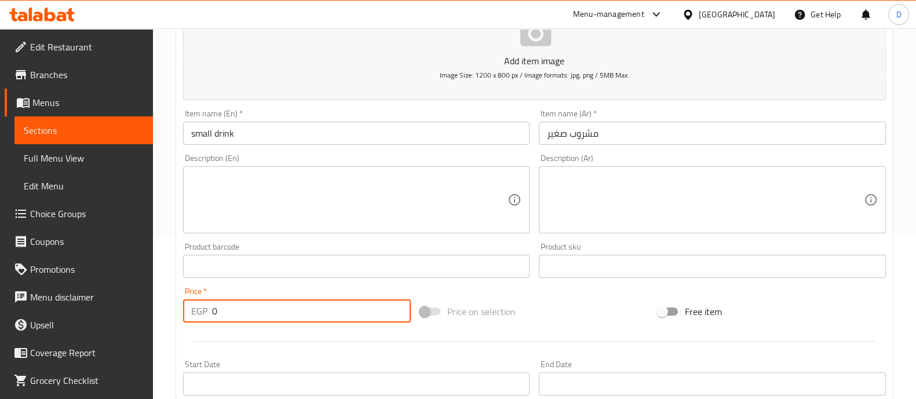
click at [292, 316] on input "0" at bounding box center [311, 310] width 199 height 23
click at [292, 317] on input "0" at bounding box center [311, 310] width 199 height 23
type input "20"
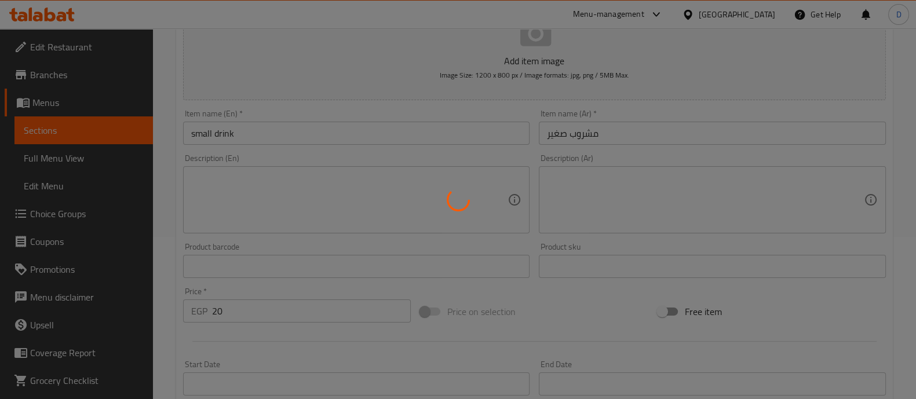
type input "0"
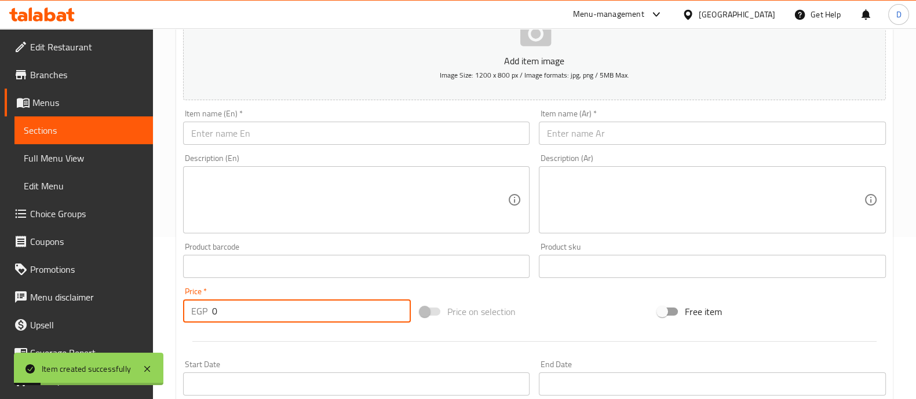
click at [108, 126] on span "Sections" at bounding box center [84, 130] width 120 height 14
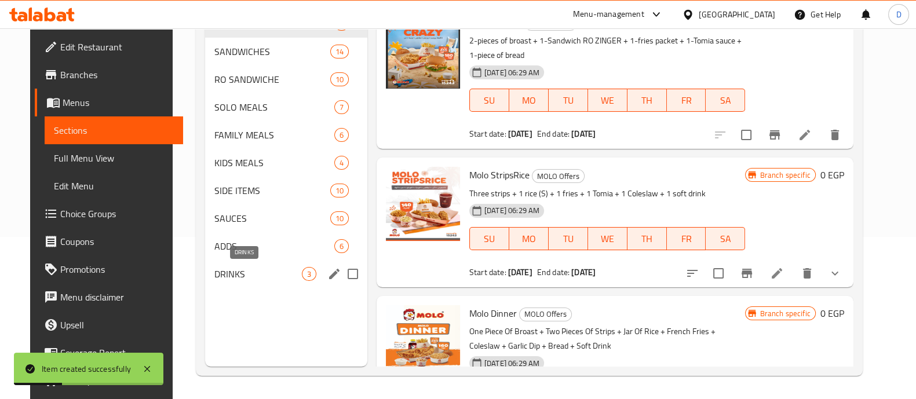
click at [225, 275] on span "DRINKS" at bounding box center [257, 274] width 87 height 14
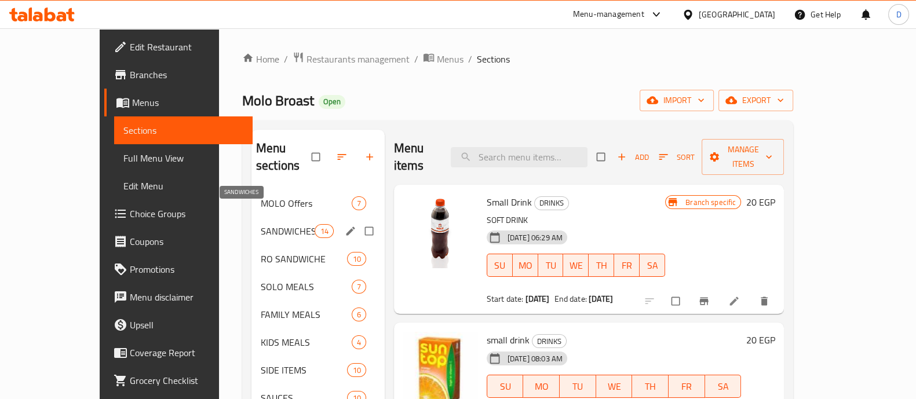
click at [261, 224] on span "SANDWICHES" at bounding box center [288, 231] width 54 height 14
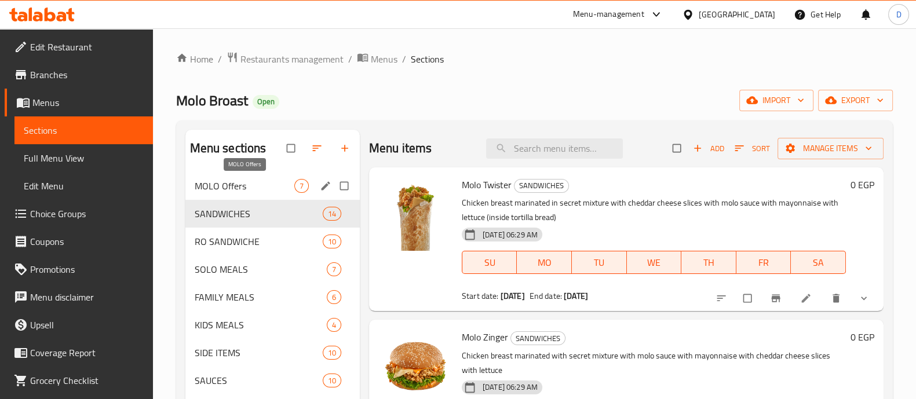
click at [247, 188] on span "MOLO Offers" at bounding box center [245, 186] width 100 height 14
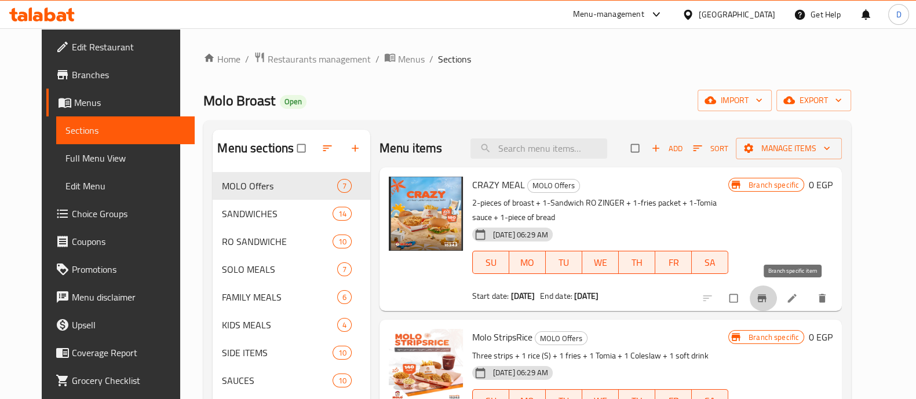
click at [777, 287] on button "Branch-specific-item" at bounding box center [763, 298] width 28 height 25
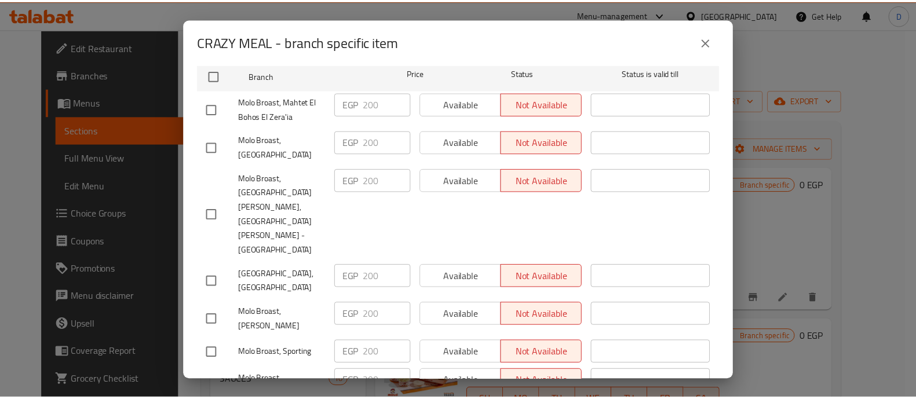
scroll to position [273, 0]
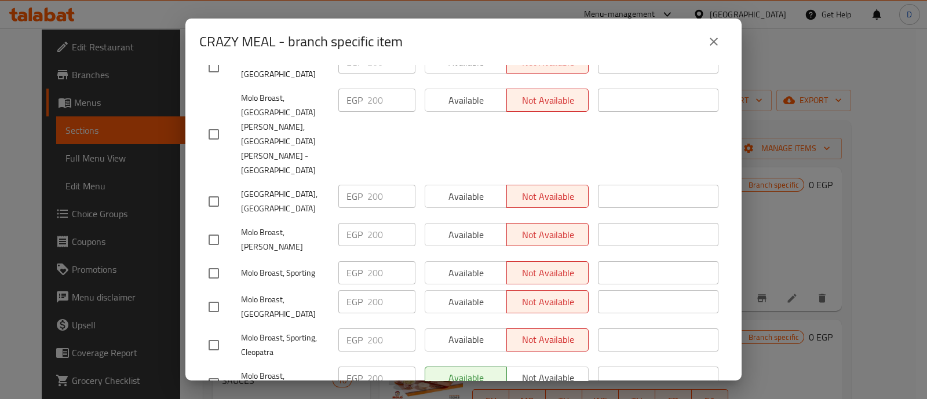
click at [712, 47] on icon "close" at bounding box center [714, 42] width 14 height 14
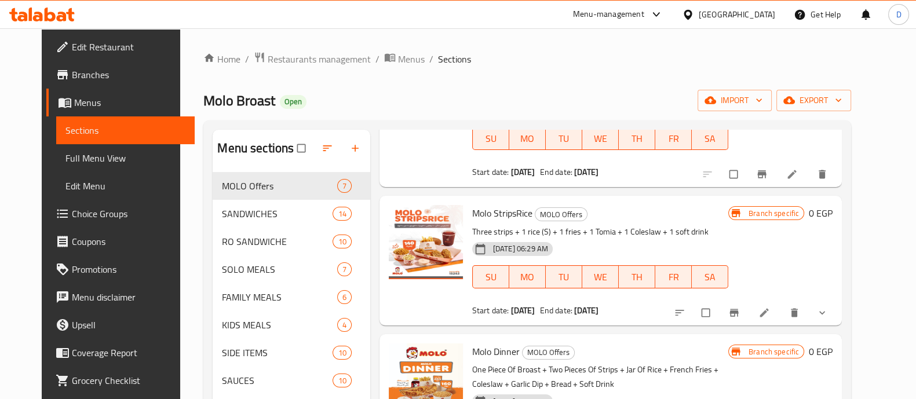
scroll to position [0, 0]
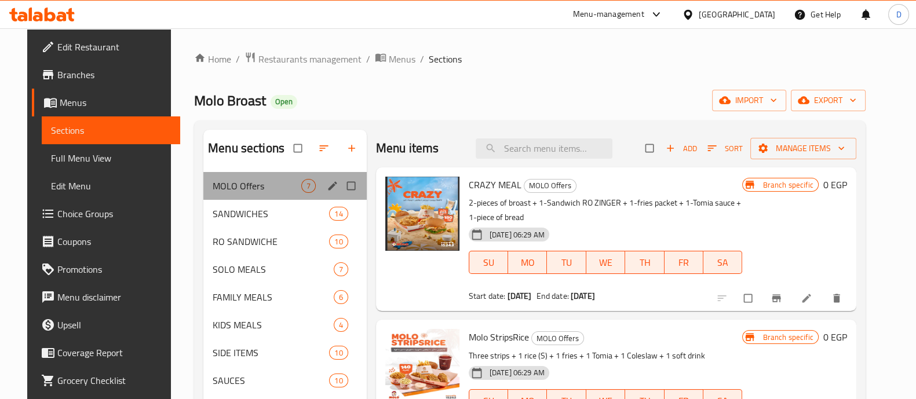
click at [253, 191] on span "MOLO Offers" at bounding box center [257, 186] width 89 height 14
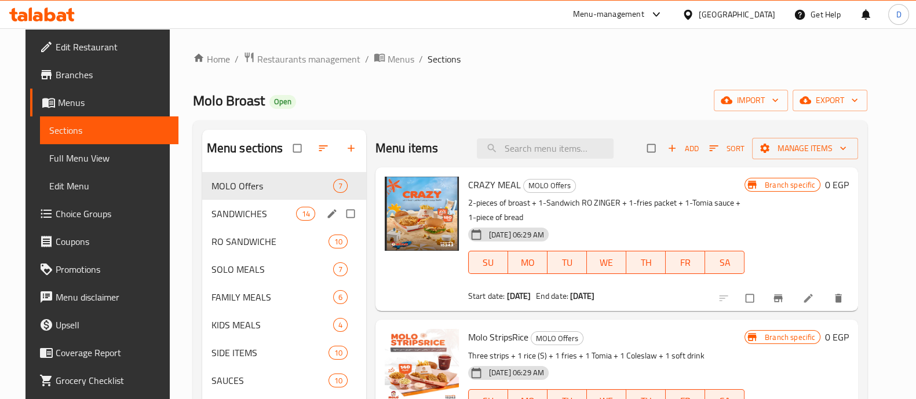
click at [250, 200] on div "SANDWICHES 14" at bounding box center [284, 214] width 164 height 28
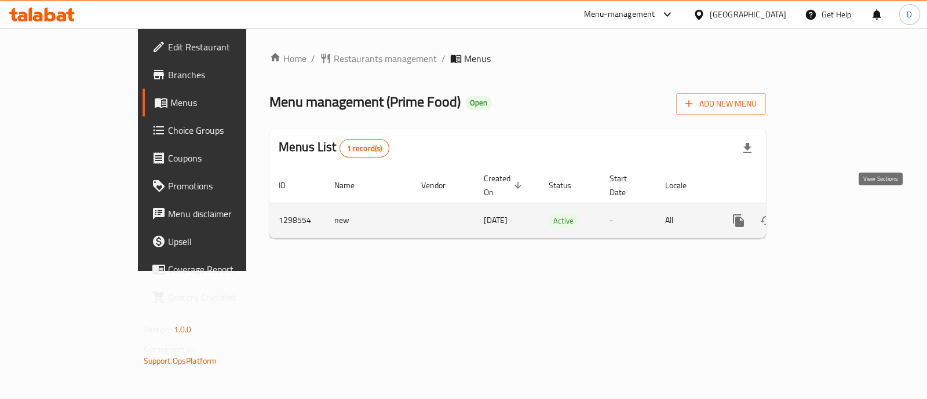
click at [827, 215] on icon "enhanced table" at bounding box center [822, 220] width 10 height 10
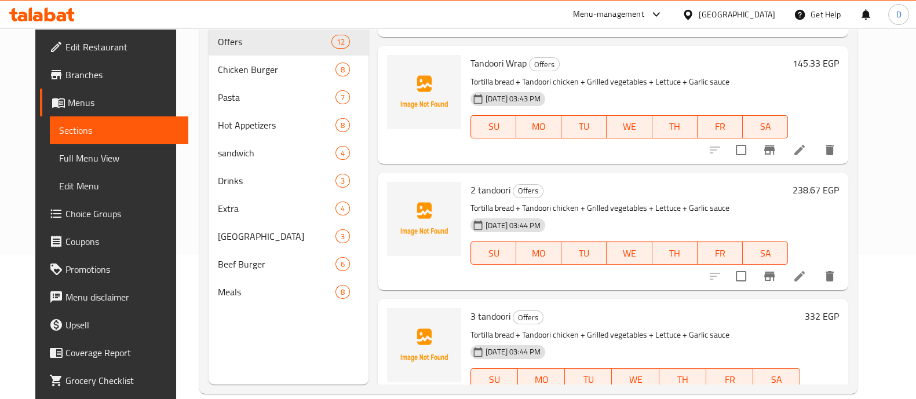
scroll to position [855, 0]
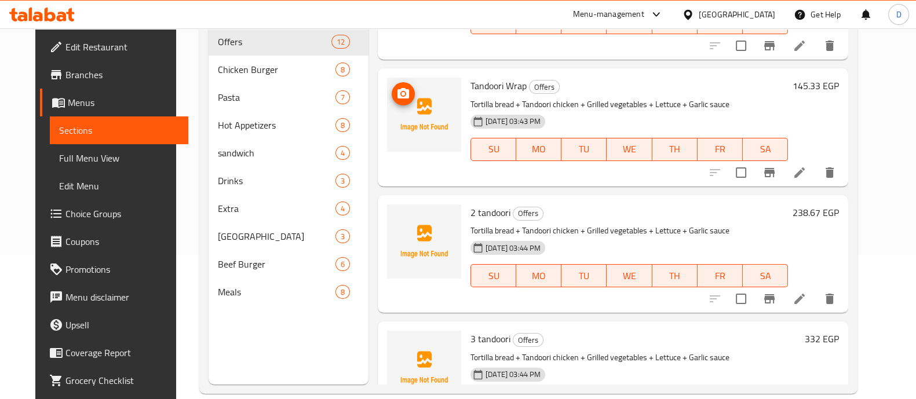
click at [401, 92] on circle "upload picture" at bounding box center [402, 93] width 3 height 3
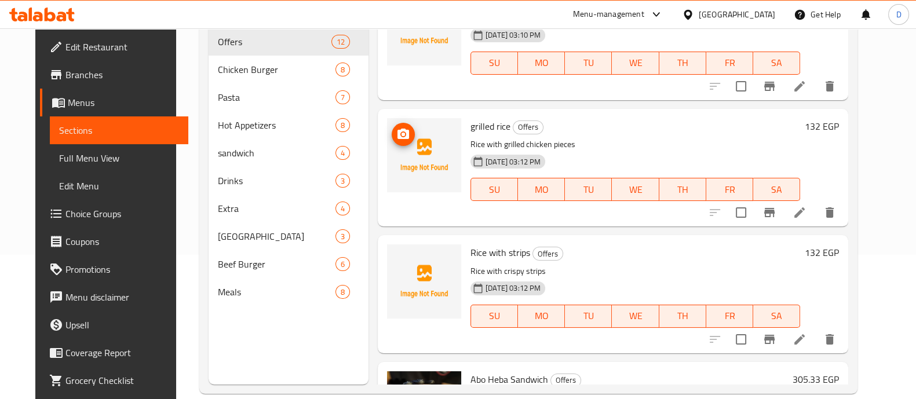
scroll to position [348, 0]
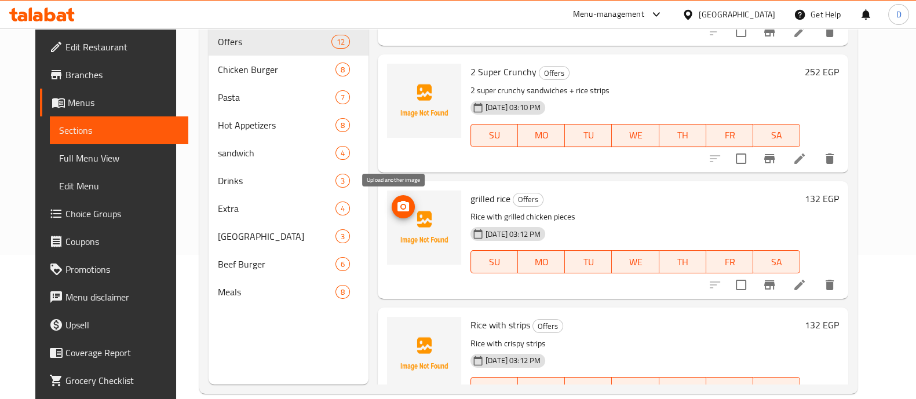
click at [392, 197] on button "upload picture" at bounding box center [402, 206] width 23 height 23
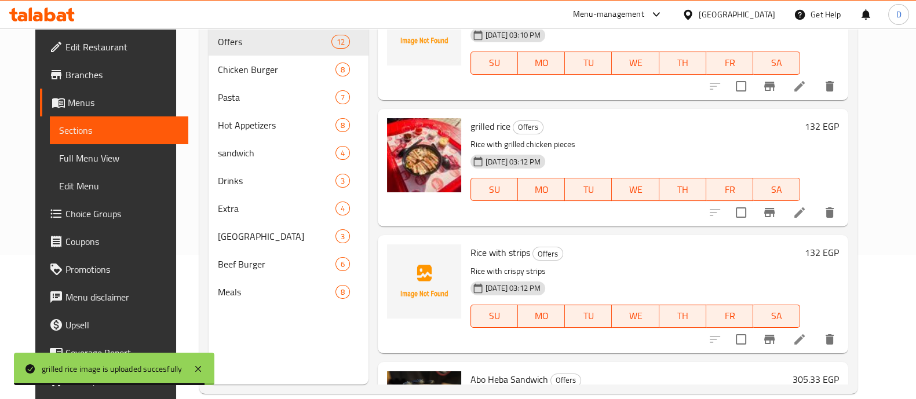
scroll to position [58, 0]
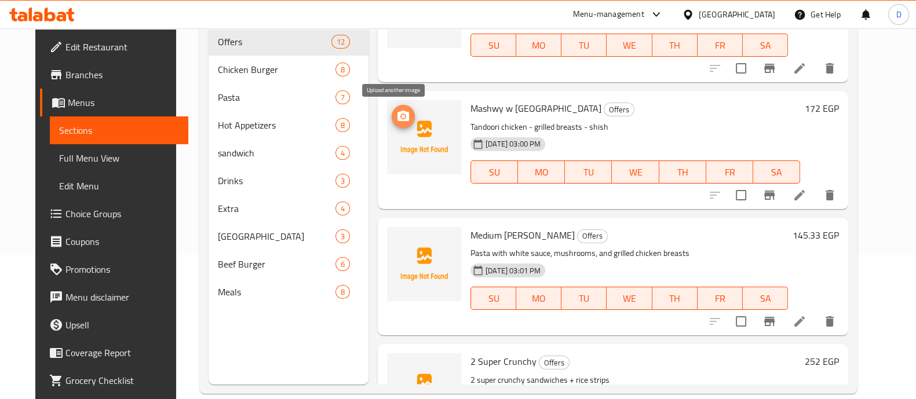
click at [397, 111] on icon "upload picture" at bounding box center [403, 116] width 12 height 10
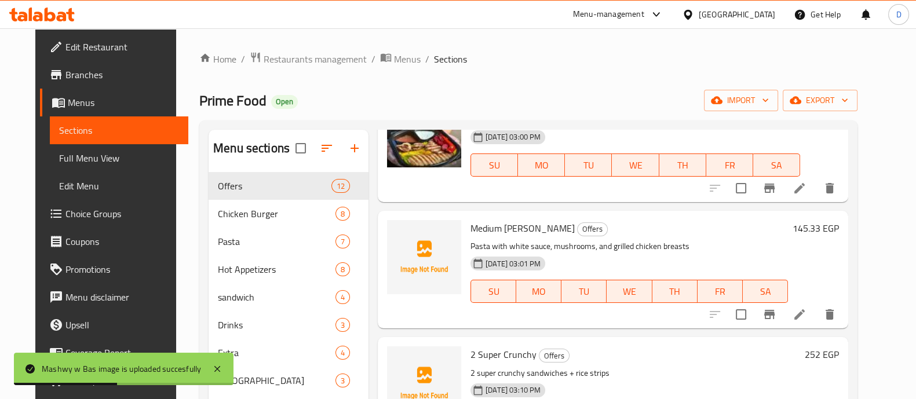
scroll to position [217, 0]
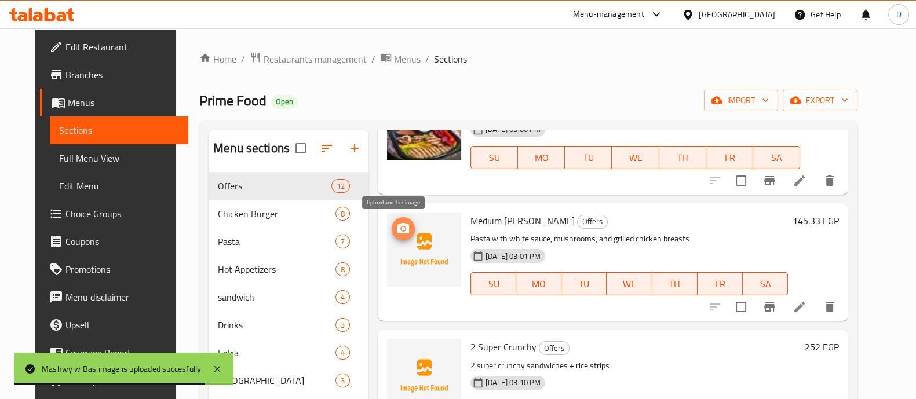
click at [397, 226] on icon "upload picture" at bounding box center [403, 228] width 12 height 10
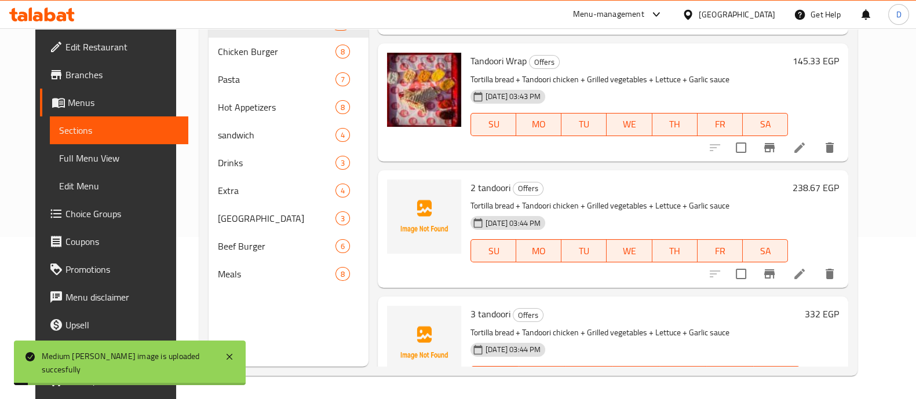
scroll to position [855, 0]
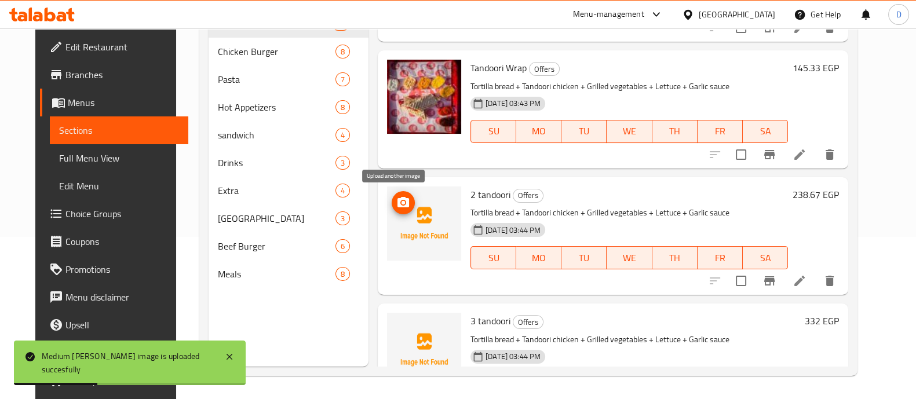
click at [401, 198] on icon "upload picture" at bounding box center [403, 203] width 14 height 14
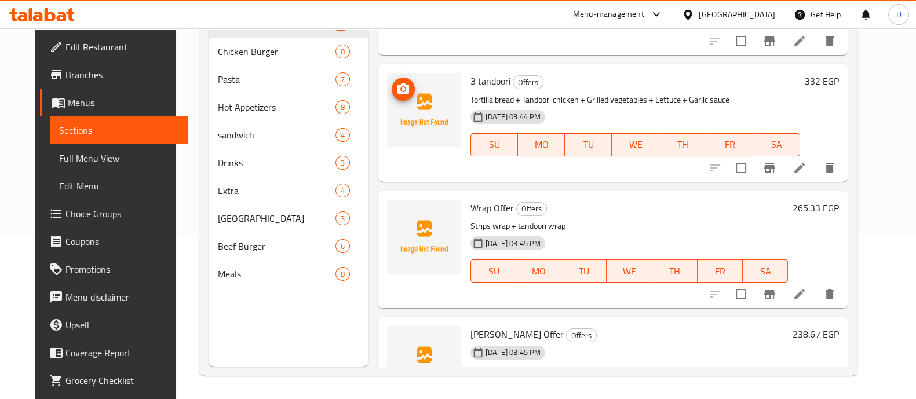
scroll to position [1072, 0]
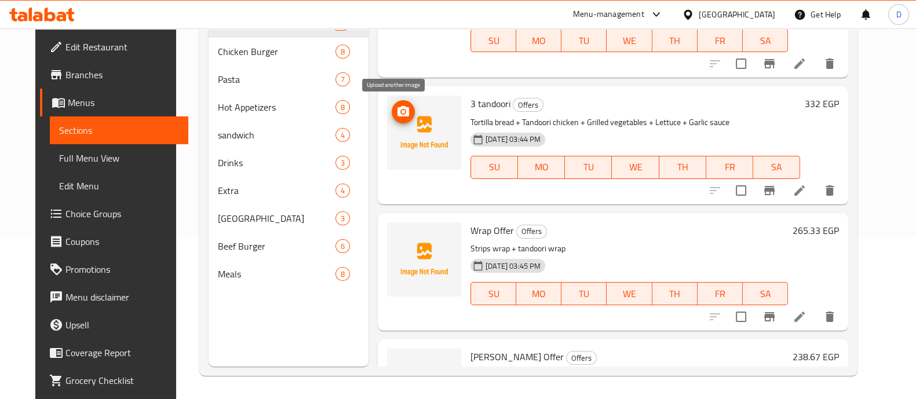
click at [400, 103] on button "upload picture" at bounding box center [402, 111] width 23 height 23
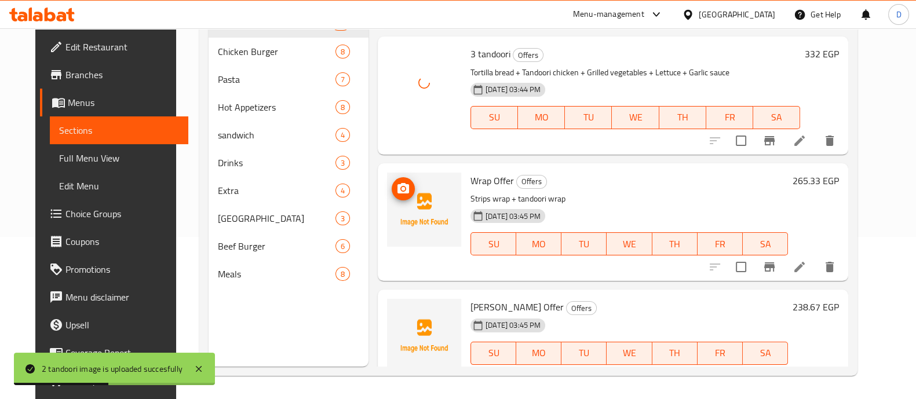
scroll to position [1144, 0]
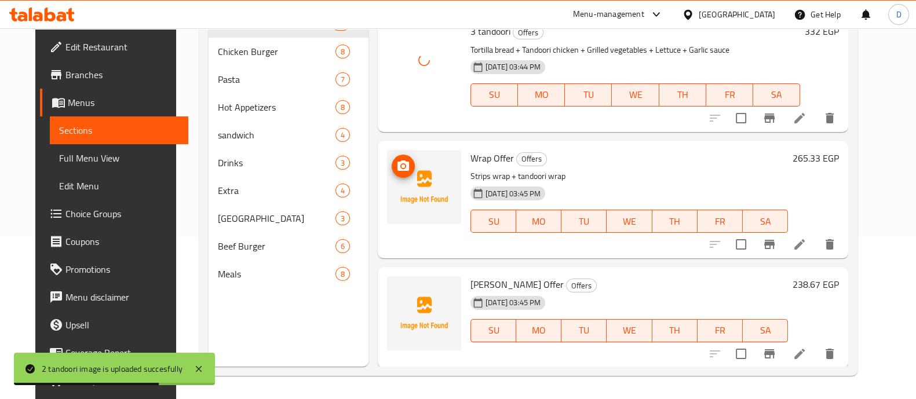
click at [387, 155] on img at bounding box center [424, 187] width 74 height 74
click at [397, 155] on button "upload picture" at bounding box center [402, 166] width 23 height 23
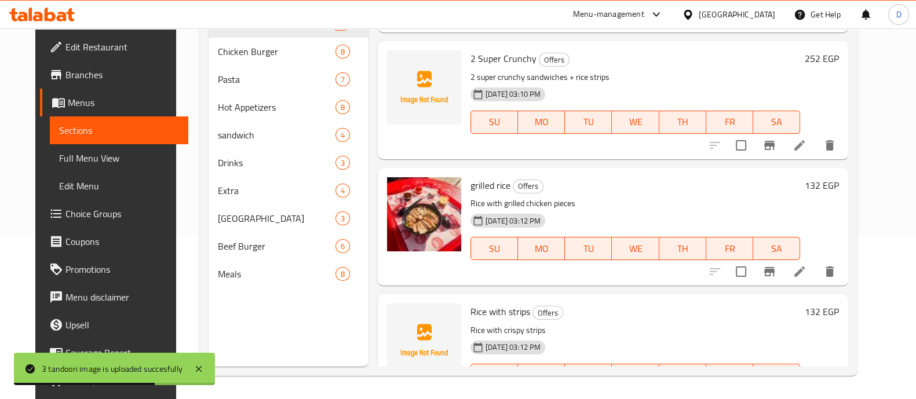
scroll to position [420, 0]
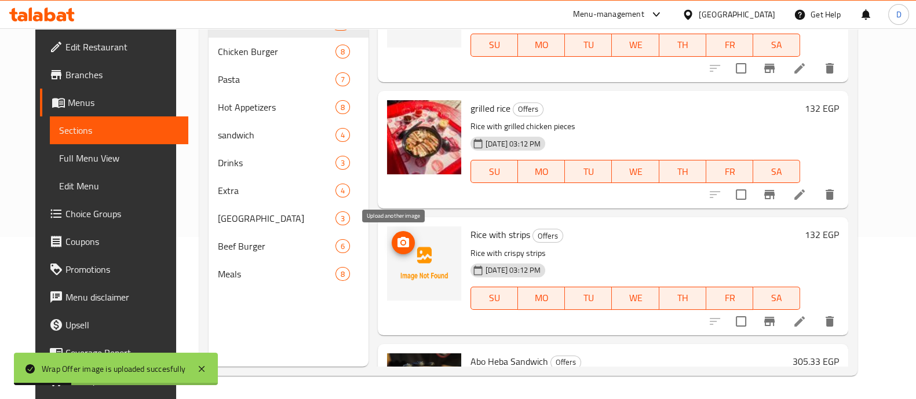
click at [401, 241] on circle "upload picture" at bounding box center [402, 242] width 3 height 3
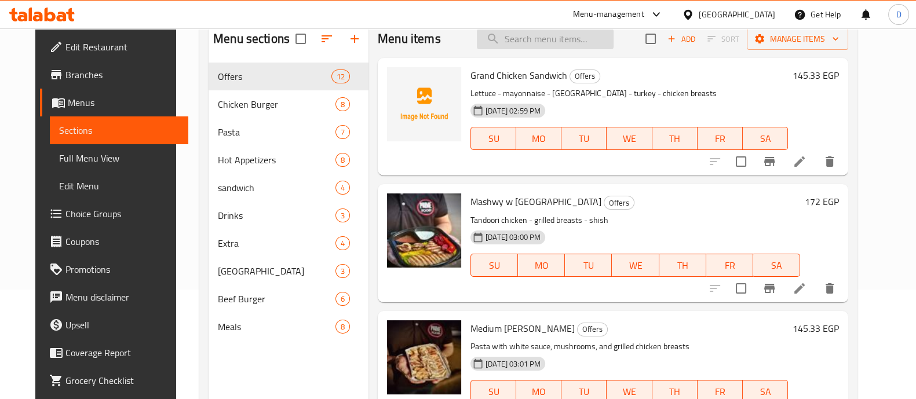
scroll to position [17, 0]
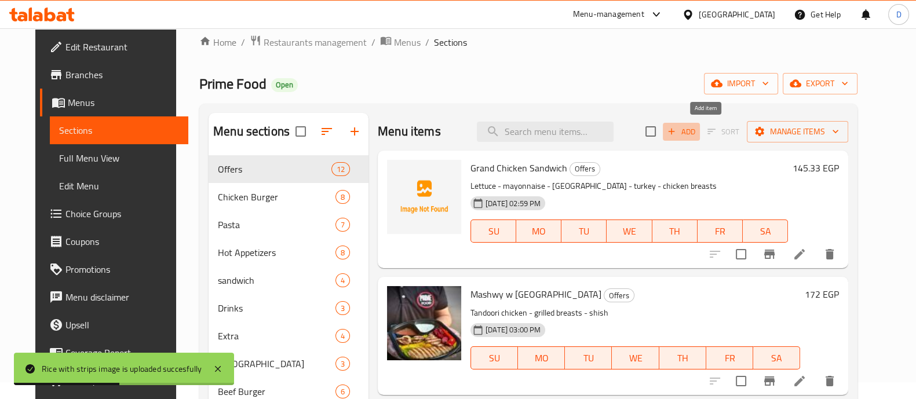
click at [697, 128] on span "Add" at bounding box center [680, 131] width 31 height 13
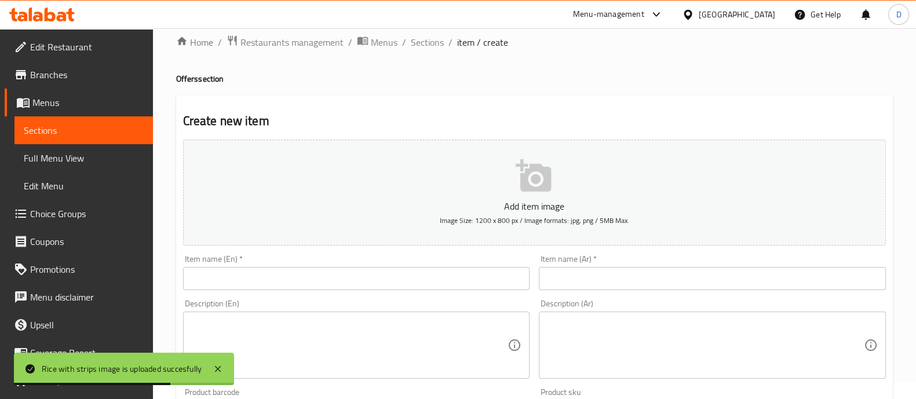
click at [652, 279] on input "text" at bounding box center [712, 278] width 347 height 23
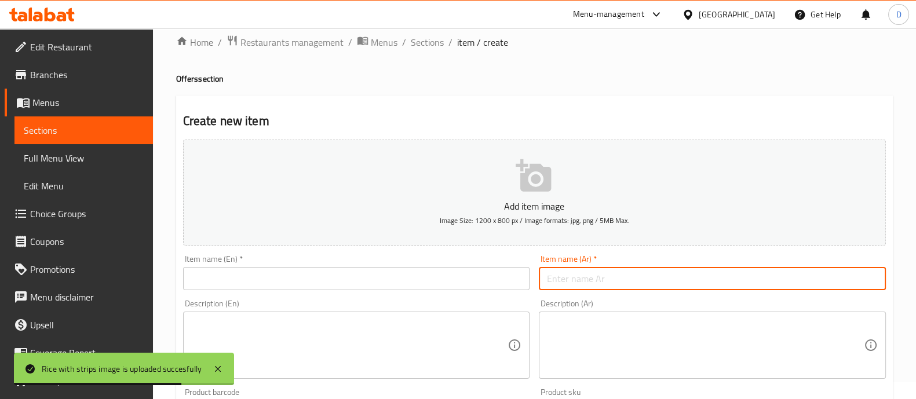
paste input "برج بيزا"
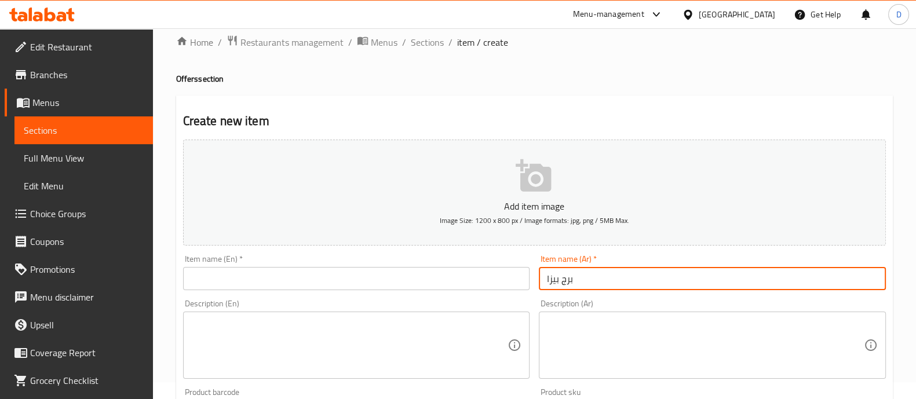
type input "برج بيزا"
click at [414, 277] on input "text" at bounding box center [356, 278] width 347 height 23
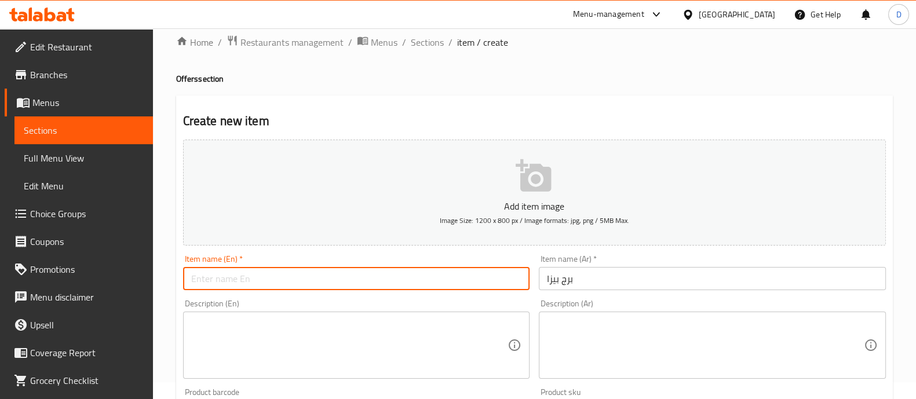
paste input "Tower of Pisa"
type input "Tower of Pisa"
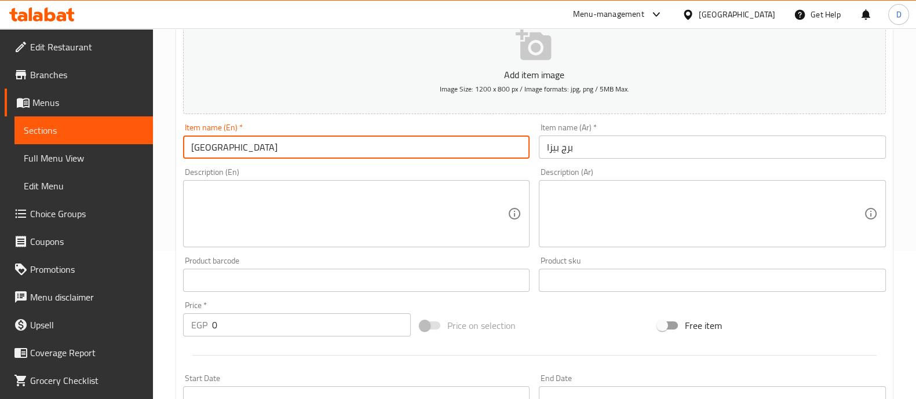
scroll to position [162, 0]
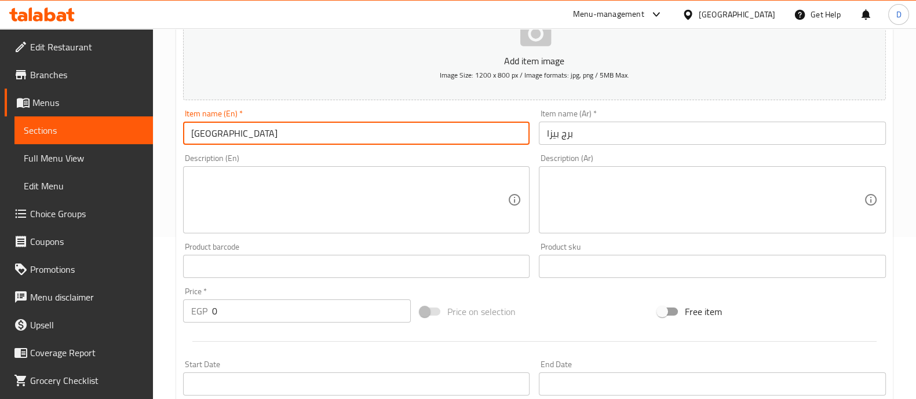
click at [342, 302] on input "0" at bounding box center [311, 310] width 199 height 23
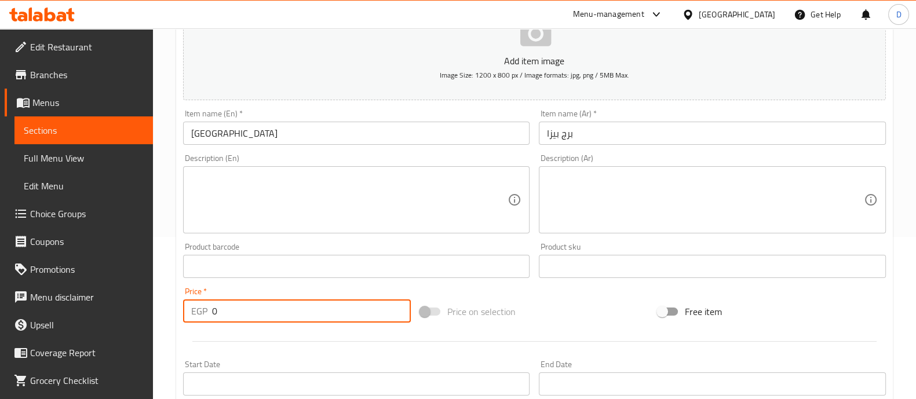
click at [342, 302] on input "0" at bounding box center [311, 310] width 199 height 23
type input "292.94"
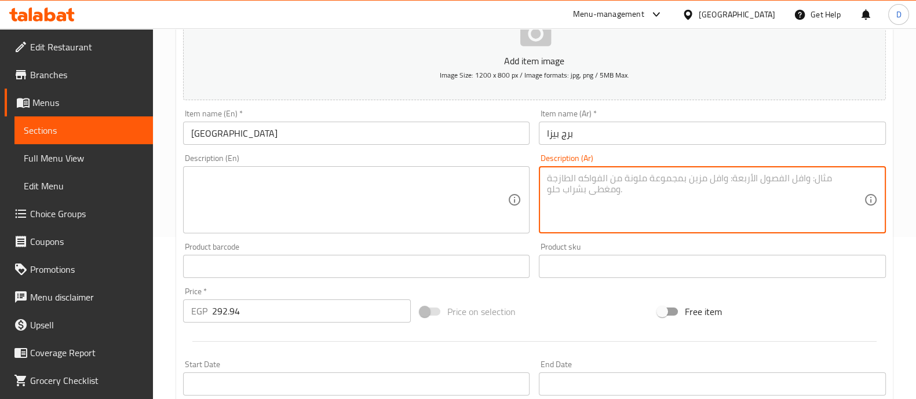
click at [706, 197] on textarea at bounding box center [705, 200] width 317 height 55
paste textarea "الفراخ المقرمشة عيش خص مايونيز شيدر بيف مدخن سلامي موتزريلا سلامي"
click at [837, 212] on textarea "الفراخ المقرمشة + عيش + خس + مايونيز + شيدر + بيف مدخن + سلامي + موتزريلا سلامي" at bounding box center [705, 200] width 317 height 55
type textarea "الفراخ المقرمشة + عيش + خس + مايونيز + شيدر + بيف مدخن + سلامي + موتزريلا"
click at [368, 197] on textarea at bounding box center [349, 200] width 317 height 55
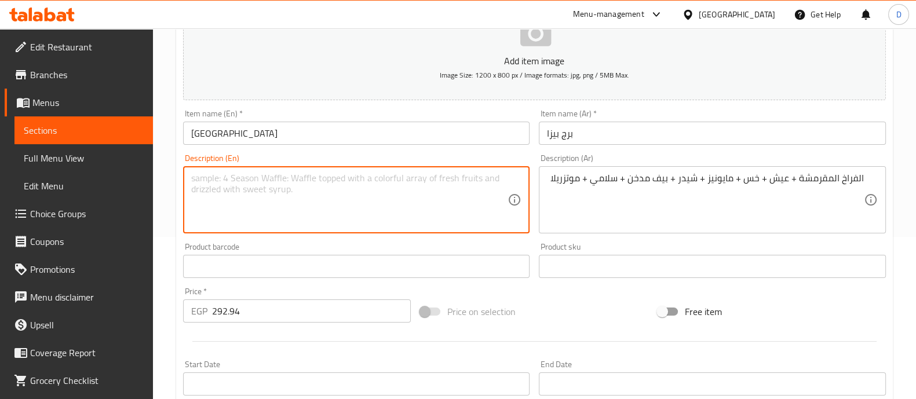
paste textarea "Crispy chicken + bread + lettuce + mayonnaise + cheddar + smoked beef + salami …"
type textarea "Crispy chicken + bread + lettuce + mayonnaise + cheddar + smoked beef + salami …"
click at [365, 125] on input "[GEOGRAPHIC_DATA]" at bounding box center [356, 133] width 347 height 23
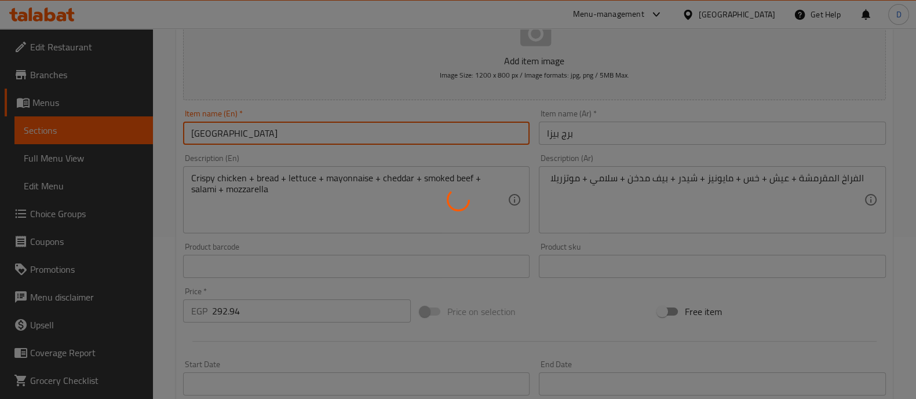
type input "0"
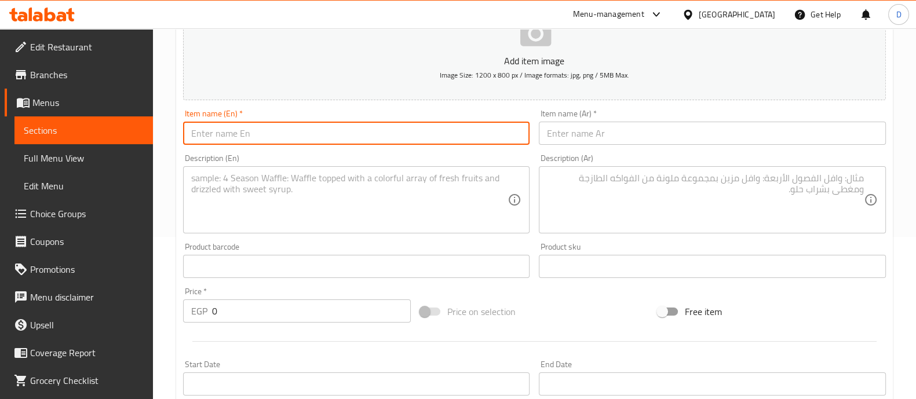
click at [716, 128] on input "text" at bounding box center [712, 133] width 347 height 23
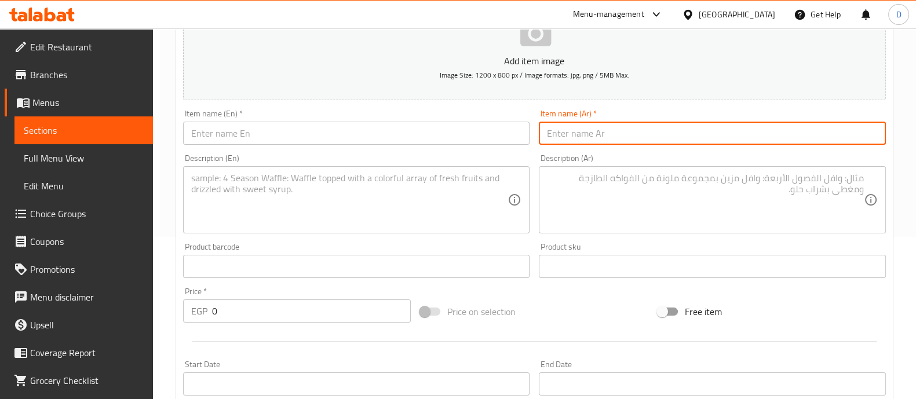
paste input "عشماوي"
type input "عشماوي"
click at [773, 200] on textarea at bounding box center [705, 200] width 317 height 55
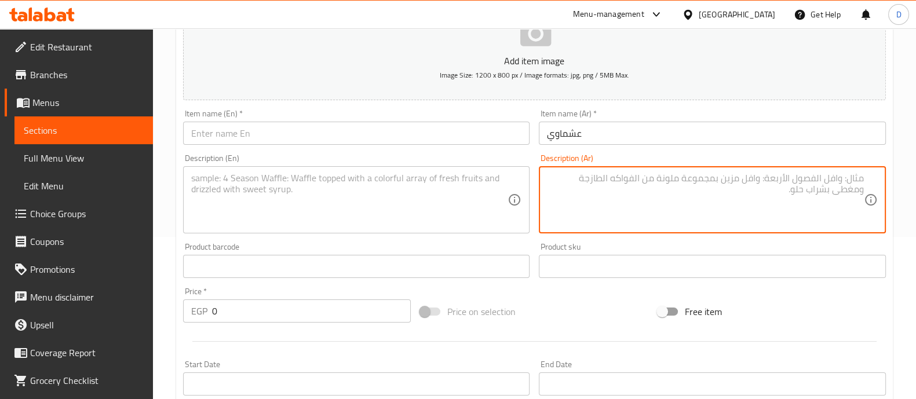
paste textarea "عيش خص صوص ١٠٠٠ جزيرة هالبينو الفراخ الفلية المقرمشة صوص سويت شيلي"
type textarea "عيش + خس + صوص ١٠٠٠ جزيرة + هالبينو + الفراخ الفلية المقرمشة +صوص سويت شيلي"
click at [378, 206] on textarea at bounding box center [349, 200] width 317 height 55
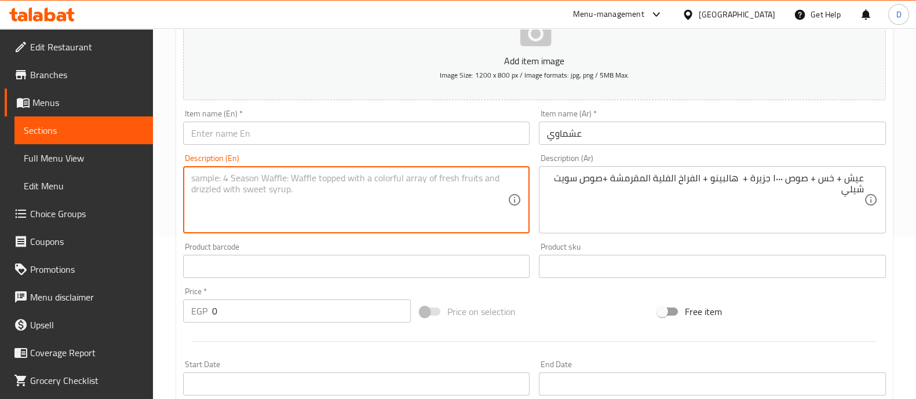
paste textarea "Bread + Lettuce + 1000 Island Sauce + Jalapeno + Crispy Fried Chicken + Sweet C…"
type textarea "Bread + Lettuce + 1000 Island Sauce + Jalapeno + Crispy Fried Chicken + Sweet C…"
click at [310, 318] on input "0" at bounding box center [311, 310] width 199 height 23
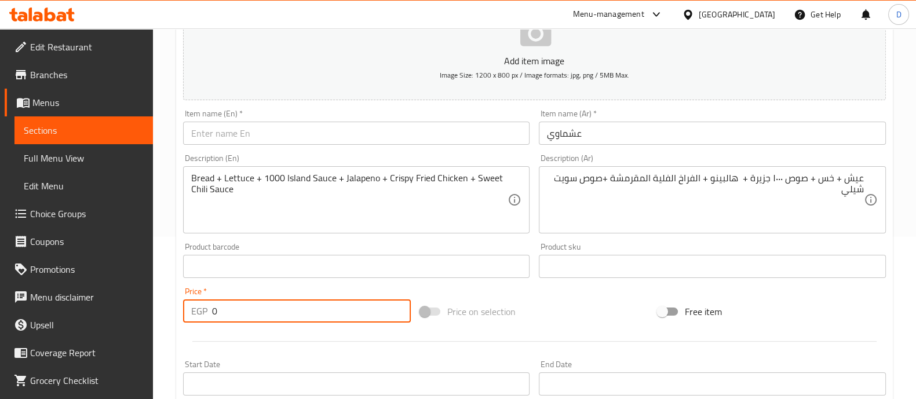
click at [310, 318] on input "0" at bounding box center [311, 310] width 199 height 23
type input "145.88"
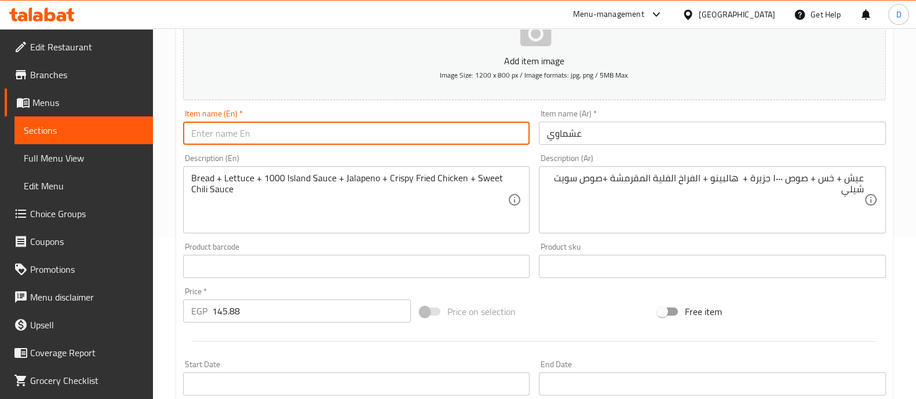
click at [372, 135] on input "text" at bounding box center [356, 133] width 347 height 23
type input "Eshmawy"
click at [352, 317] on input "145.88" at bounding box center [311, 310] width 199 height 23
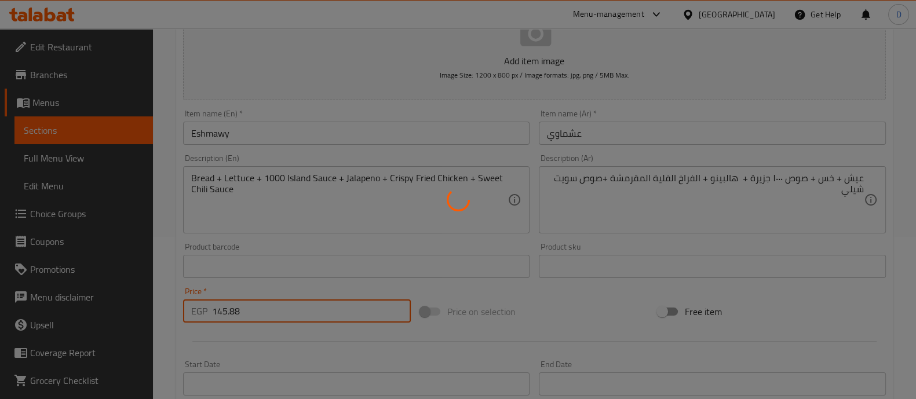
type input "0"
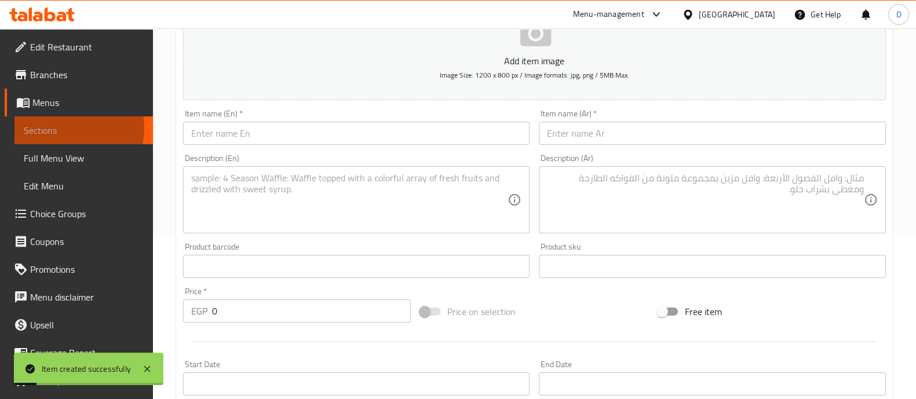
click at [69, 128] on span "Sections" at bounding box center [84, 130] width 120 height 14
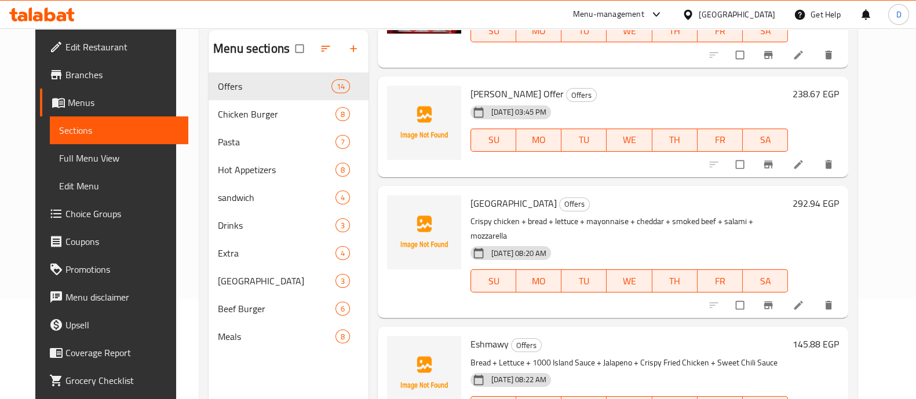
scroll to position [162, 0]
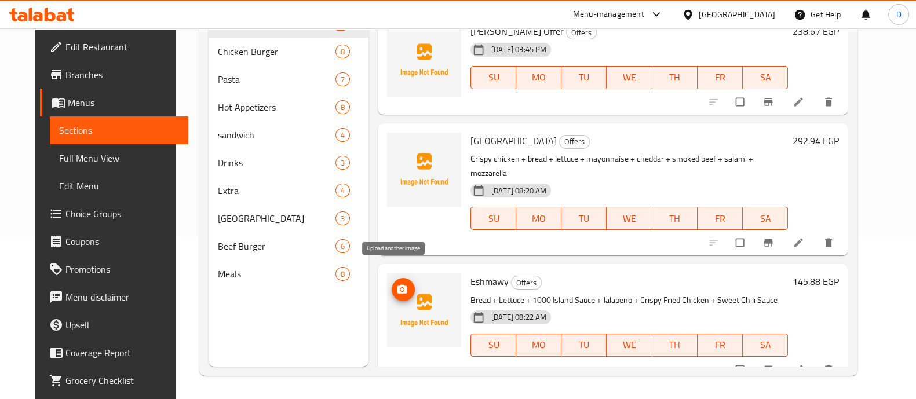
click at [398, 284] on icon "upload picture" at bounding box center [402, 290] width 12 height 12
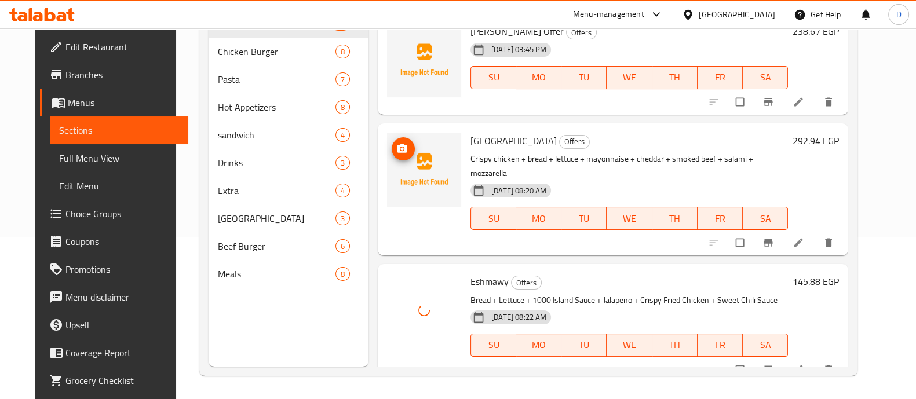
click at [396, 147] on icon "upload picture" at bounding box center [402, 149] width 12 height 12
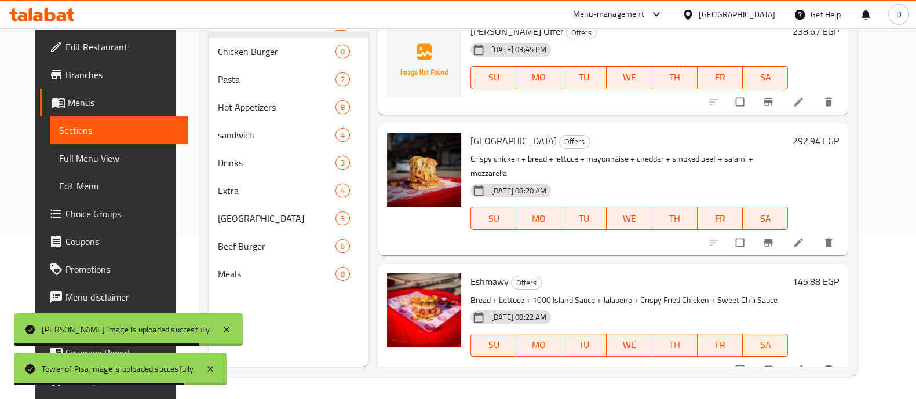
click at [40, 10] on icon at bounding box center [41, 15] width 65 height 14
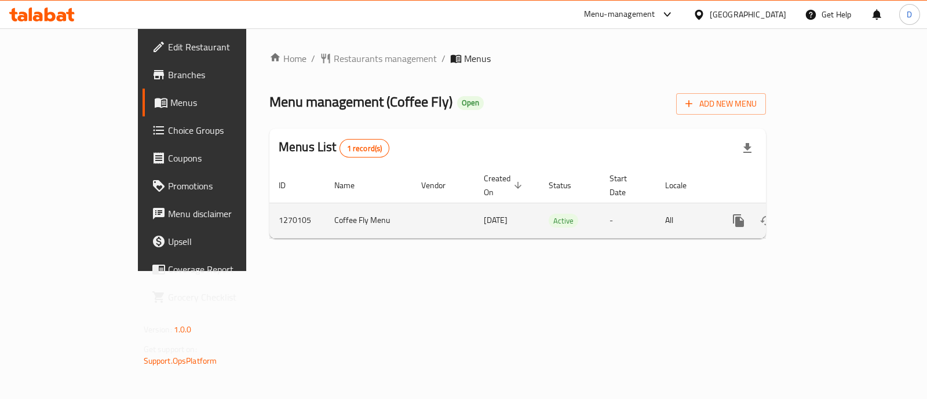
click at [829, 214] on icon "enhanced table" at bounding box center [822, 221] width 14 height 14
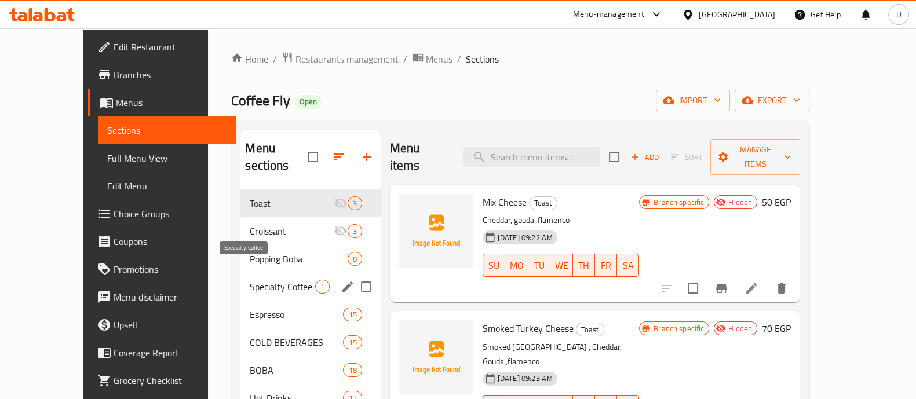
click at [250, 280] on span "Specialty Coffee" at bounding box center [282, 287] width 65 height 14
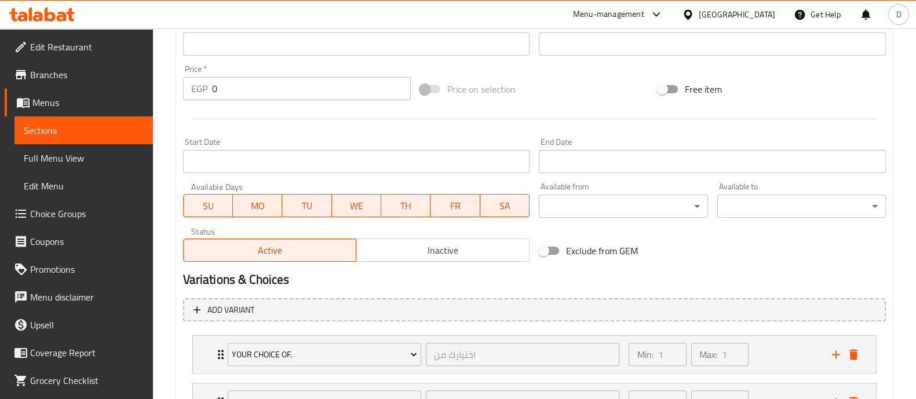
scroll to position [340, 0]
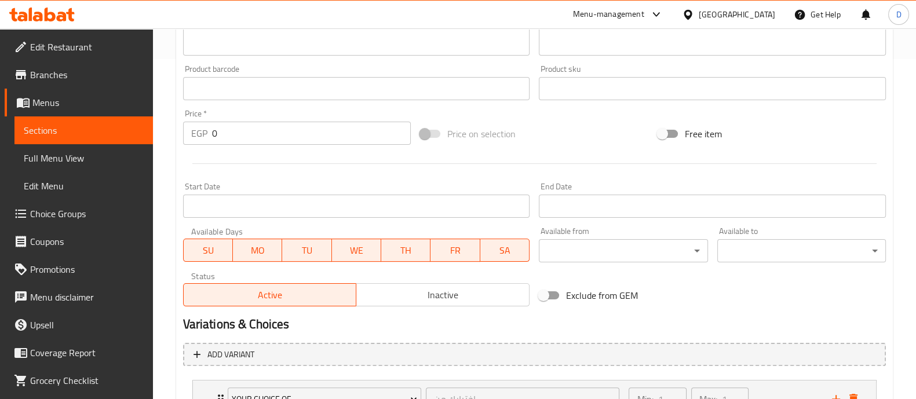
click at [291, 135] on input "0" at bounding box center [311, 133] width 199 height 23
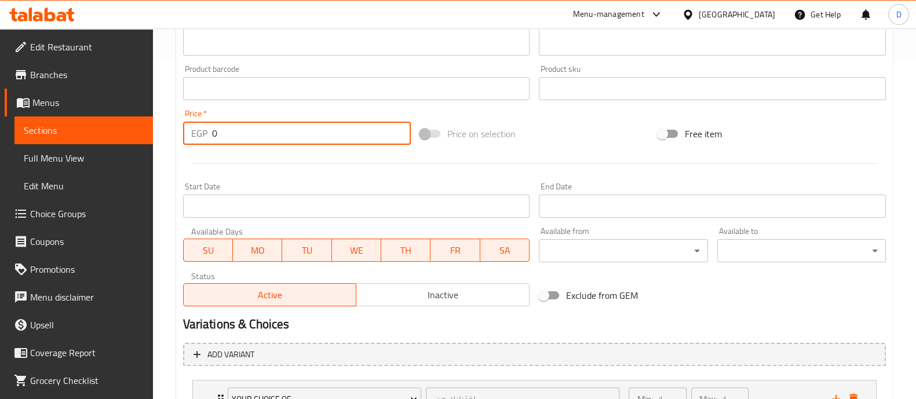
click at [291, 135] on input "0" at bounding box center [311, 133] width 199 height 23
type input "120"
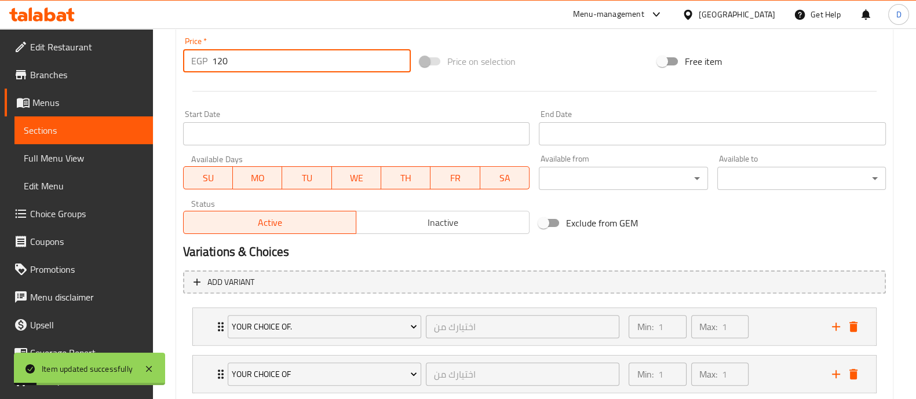
scroll to position [485, 0]
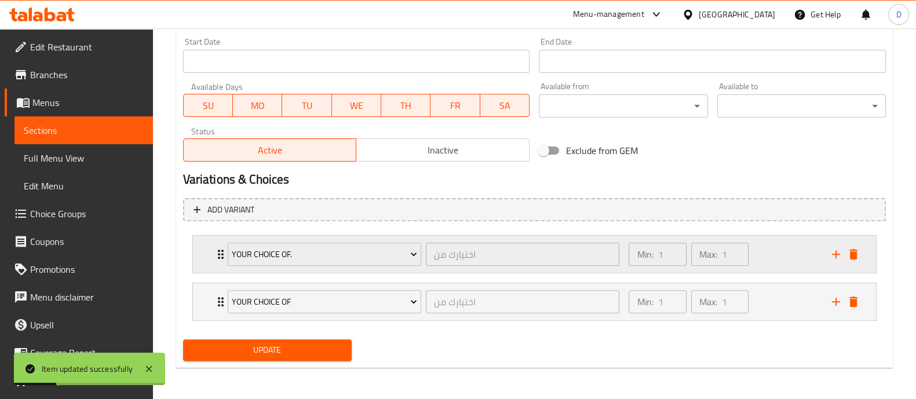
click at [764, 251] on div "Min: 1 ​ Max: 1 ​" at bounding box center [722, 254] width 203 height 37
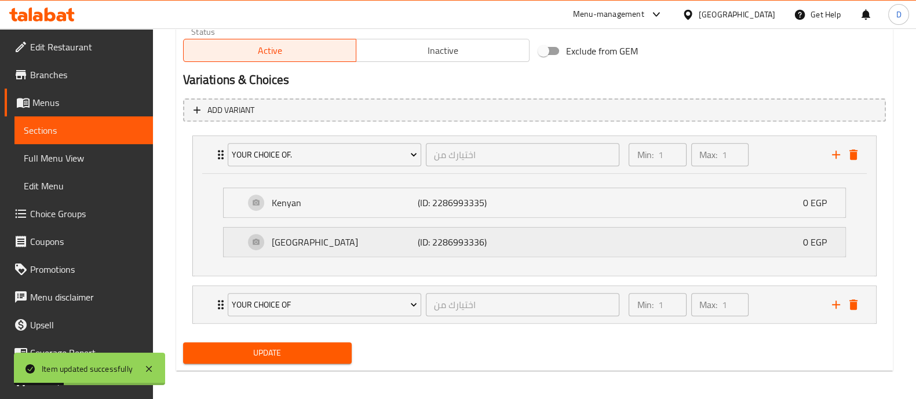
scroll to position [587, 0]
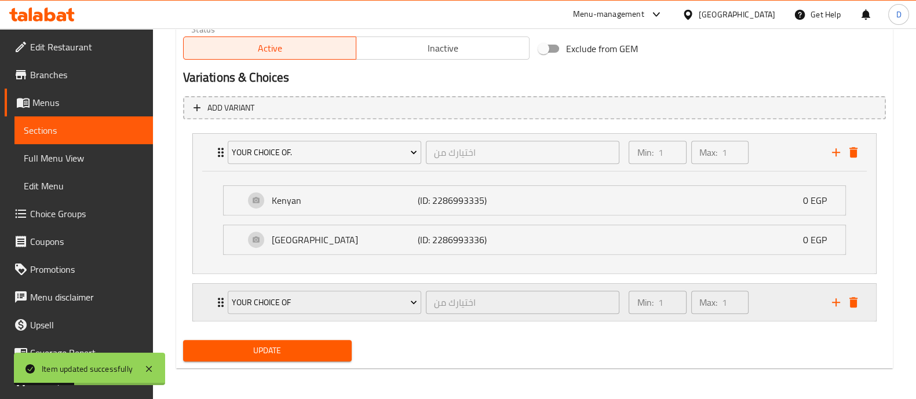
click at [768, 311] on div "Min: 1 ​ Max: 1 ​" at bounding box center [722, 302] width 203 height 37
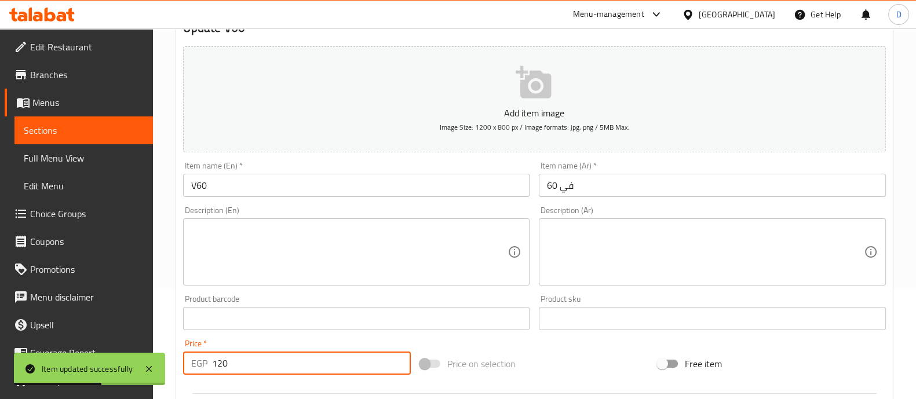
scroll to position [0, 0]
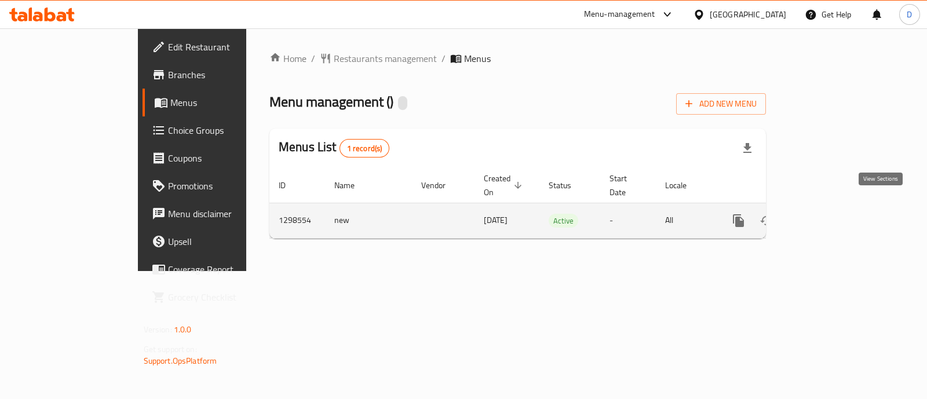
click at [829, 214] on icon "enhanced table" at bounding box center [822, 221] width 14 height 14
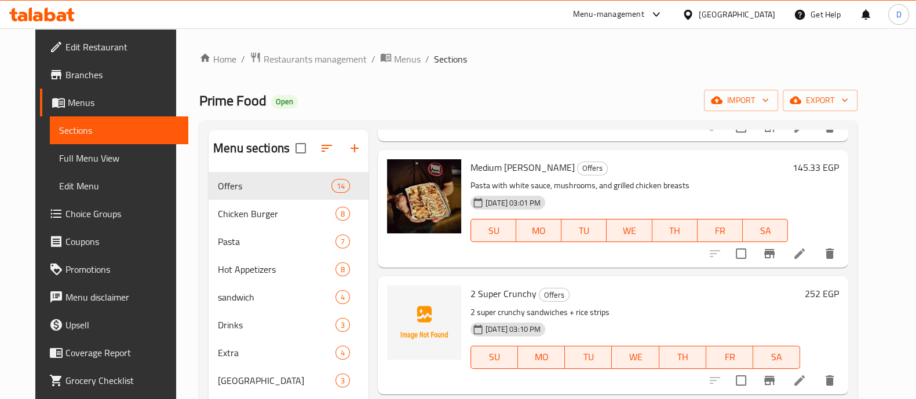
scroll to position [289, 0]
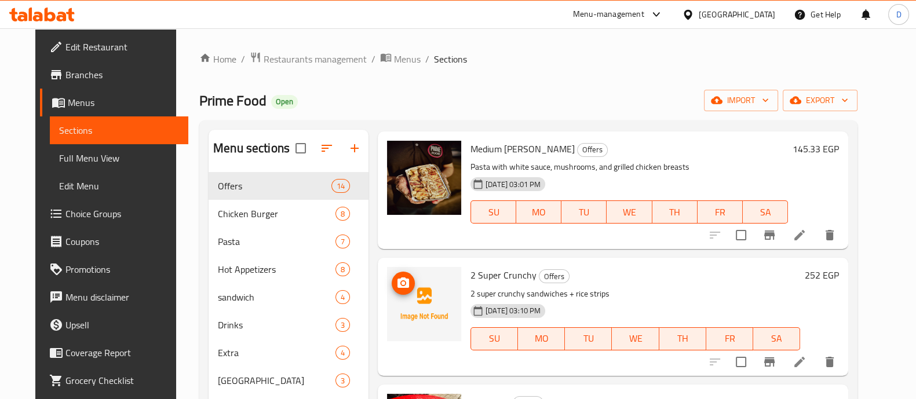
click at [396, 276] on icon "upload picture" at bounding box center [403, 283] width 14 height 14
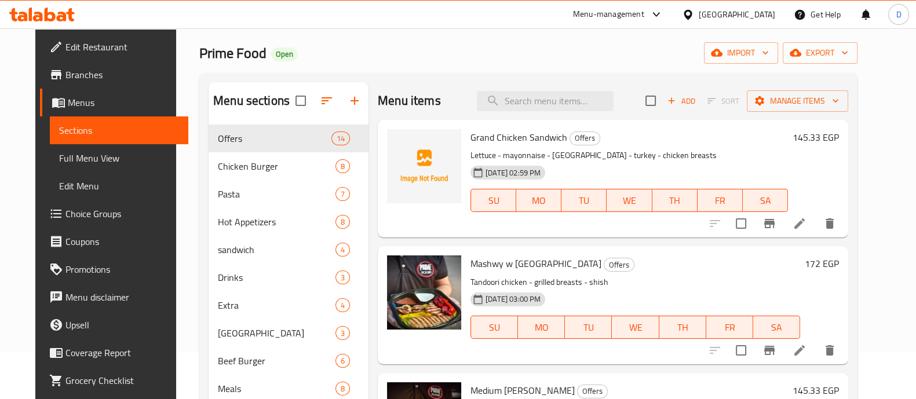
scroll to position [0, 0]
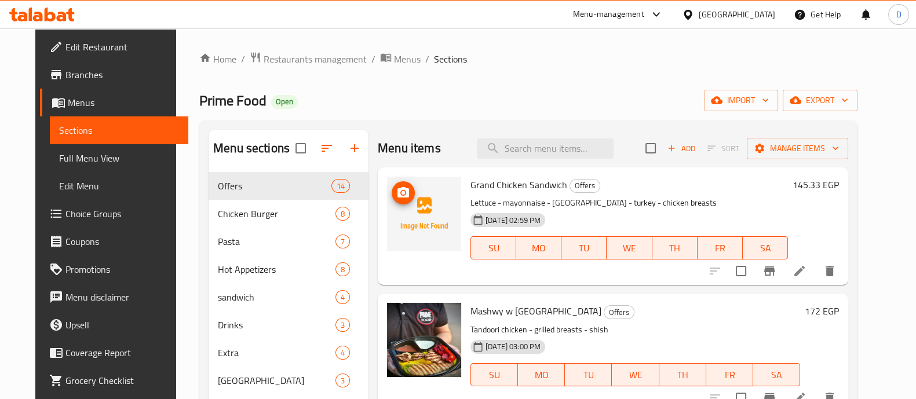
click at [391, 183] on button "upload picture" at bounding box center [402, 192] width 23 height 23
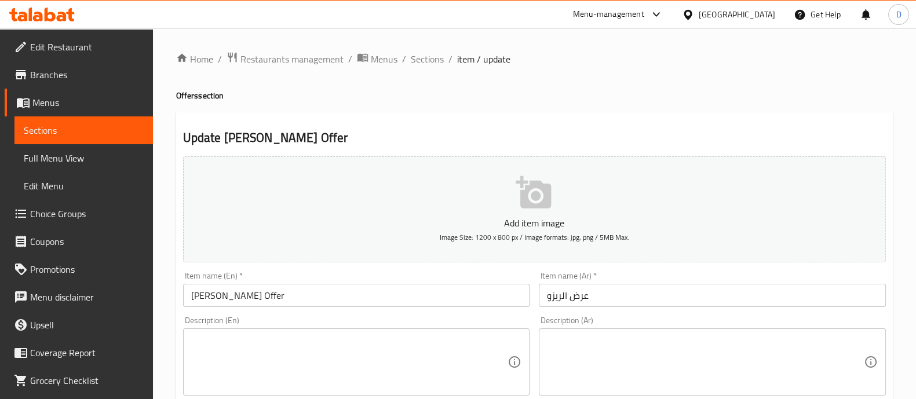
click at [695, 343] on textarea at bounding box center [705, 362] width 317 height 55
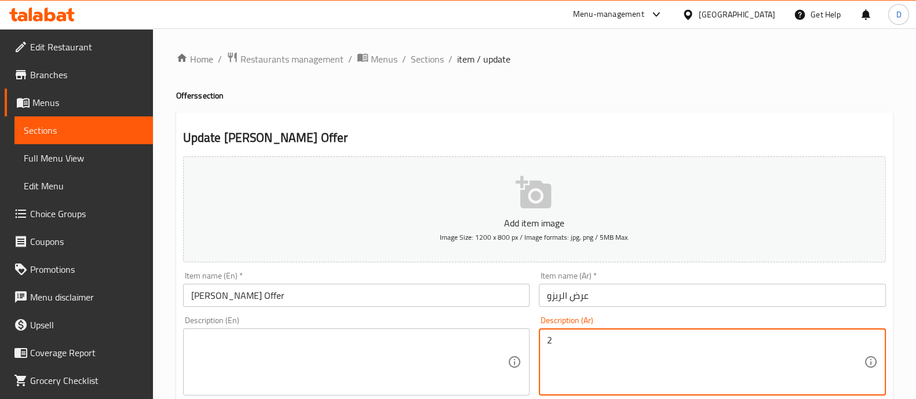
type textarea "2"
type textarea "2 ريزو"
click at [320, 354] on textarea at bounding box center [349, 362] width 317 height 55
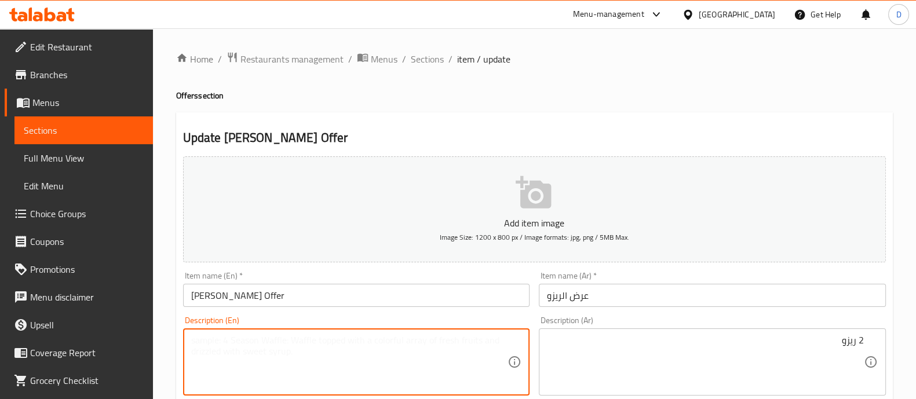
paste textarea "2 Rizo"
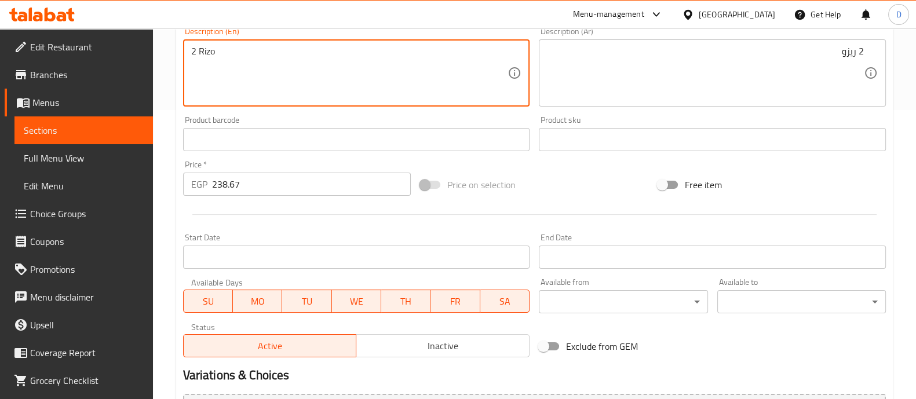
scroll to position [418, 0]
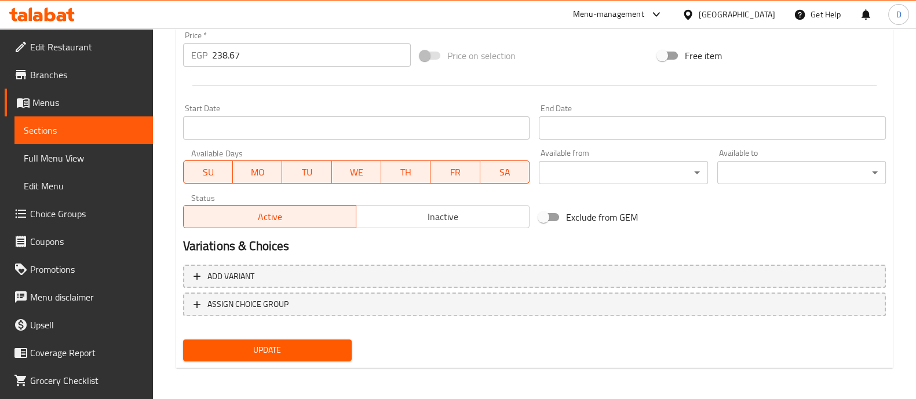
type textarea "2 Rizo"
click at [307, 354] on span "Update" at bounding box center [267, 350] width 150 height 14
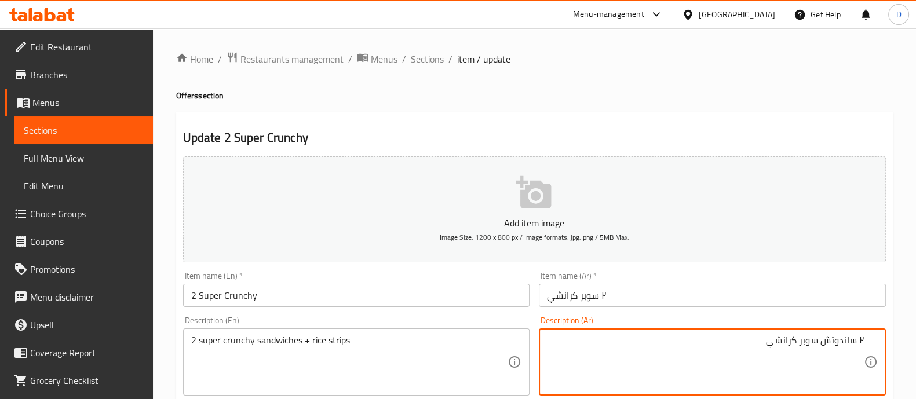
type textarea "٢ ساندوتش سوبر كرانشي"
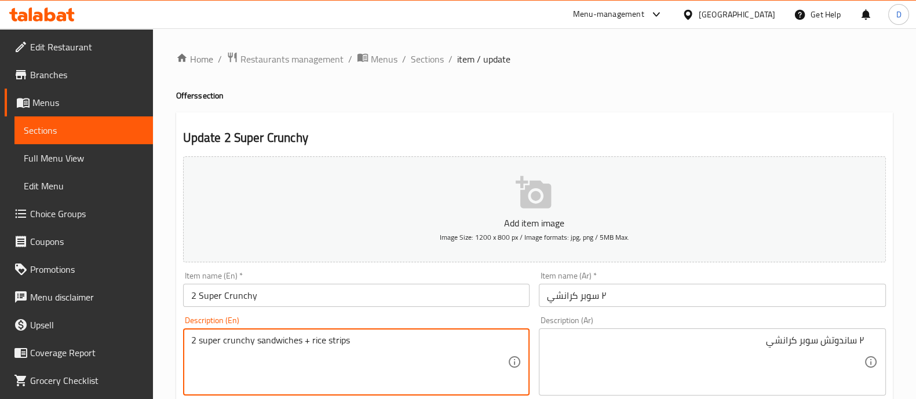
drag, startPoint x: 300, startPoint y: 343, endPoint x: 400, endPoint y: 337, distance: 100.4
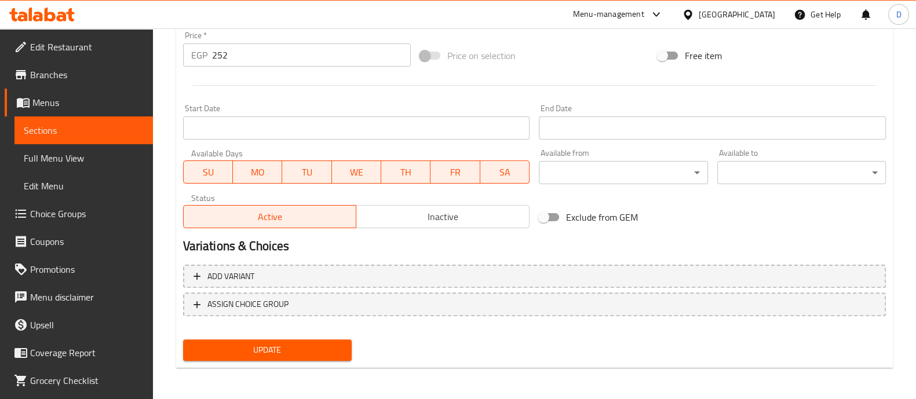
type textarea "2 super crunchy sandwiches"
drag, startPoint x: 333, startPoint y: 349, endPoint x: 368, endPoint y: 317, distance: 47.6
click at [332, 349] on span "Update" at bounding box center [267, 350] width 150 height 14
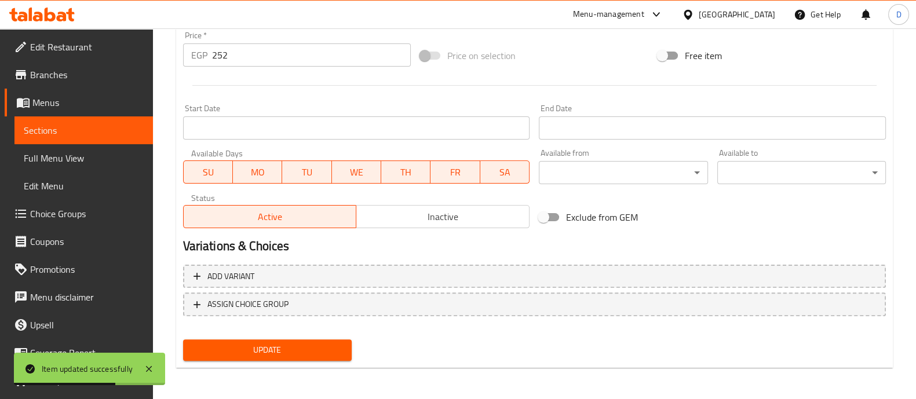
click at [71, 218] on span "Choice Groups" at bounding box center [87, 214] width 114 height 14
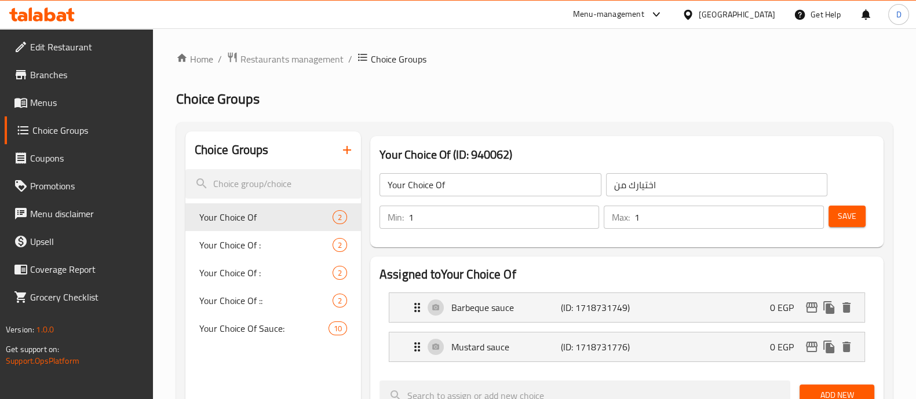
click at [338, 148] on button "button" at bounding box center [347, 150] width 28 height 28
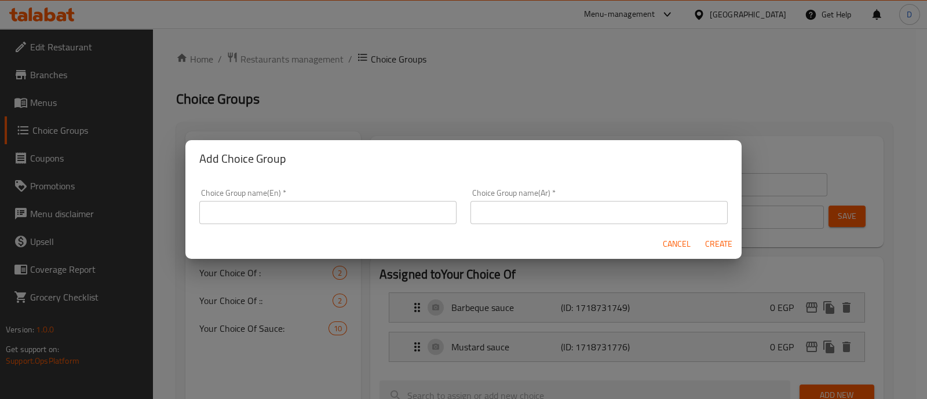
click at [349, 208] on input "text" at bounding box center [327, 212] width 257 height 23
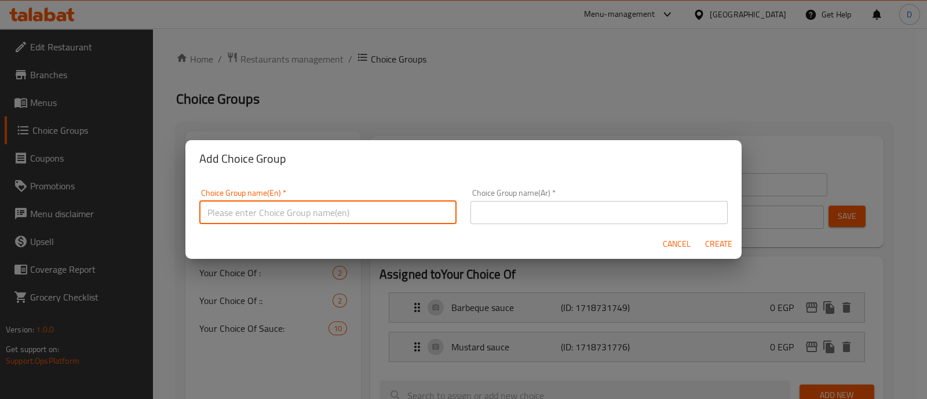
type input "ؤ"
type input "Combo"
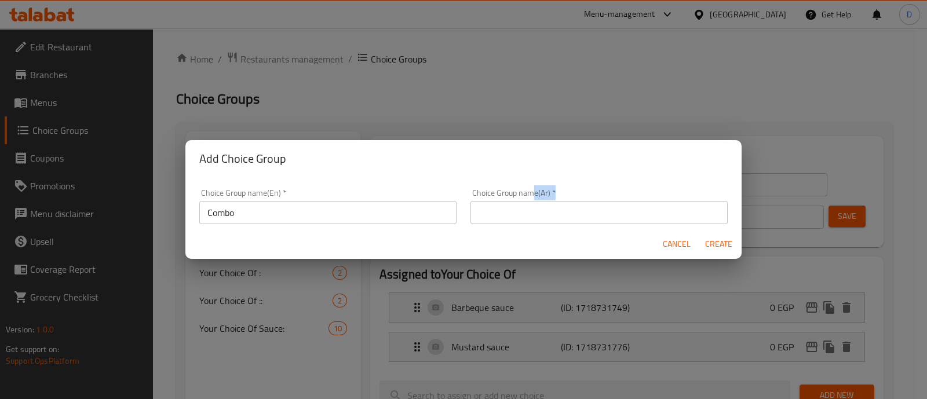
drag, startPoint x: 527, startPoint y: 195, endPoint x: 535, endPoint y: 205, distance: 12.8
click at [535, 205] on div "Choice Group name(Ar)   * Choice Group name(Ar) *" at bounding box center [598, 206] width 257 height 35
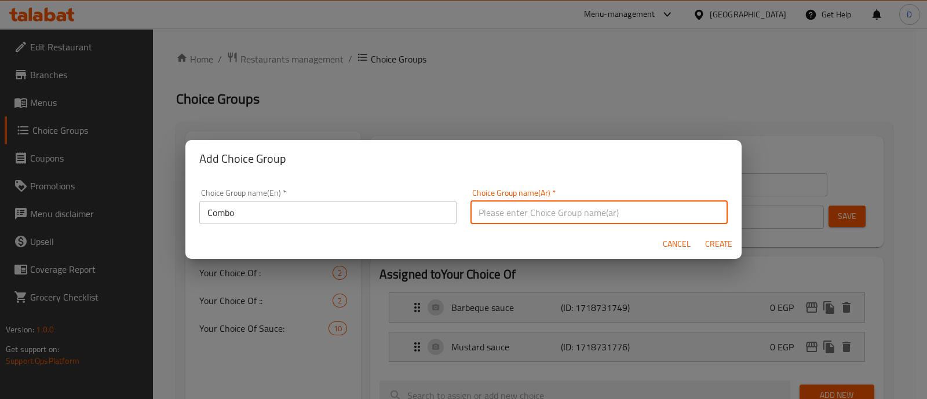
click at [535, 205] on input "text" at bounding box center [598, 212] width 257 height 23
type input ";"
type input "م"
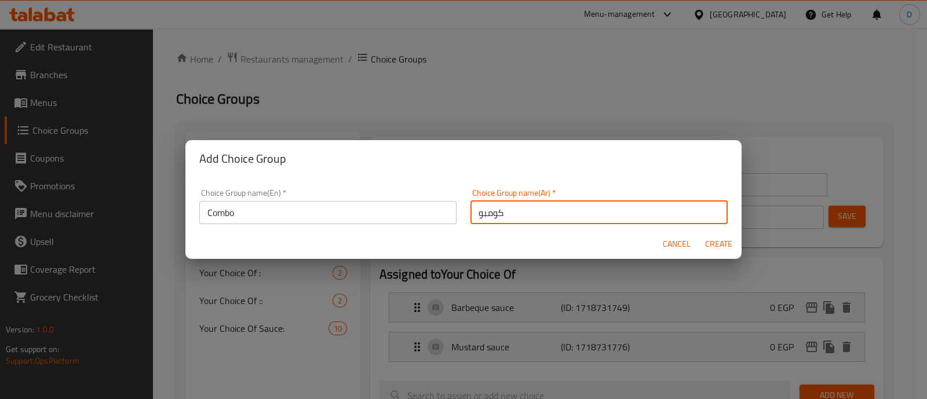
type input "كومبو"
click at [723, 251] on button "Create" at bounding box center [718, 243] width 37 height 21
type input "Combo"
type input "كومبو"
type input "0"
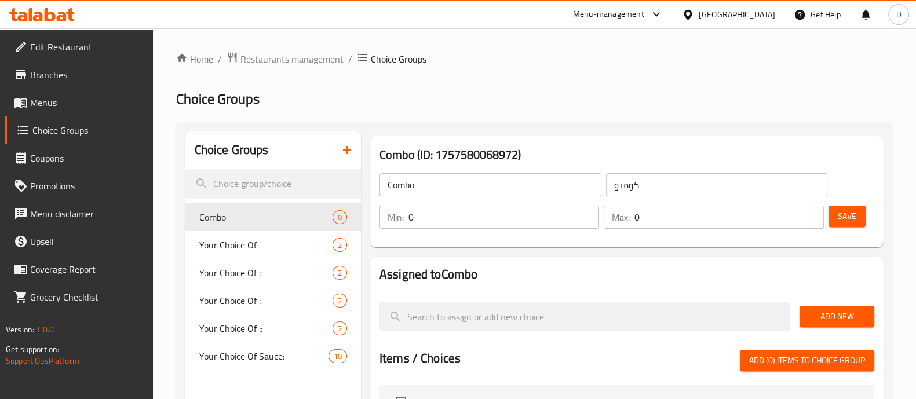
click at [478, 218] on input "0" at bounding box center [503, 217] width 191 height 23
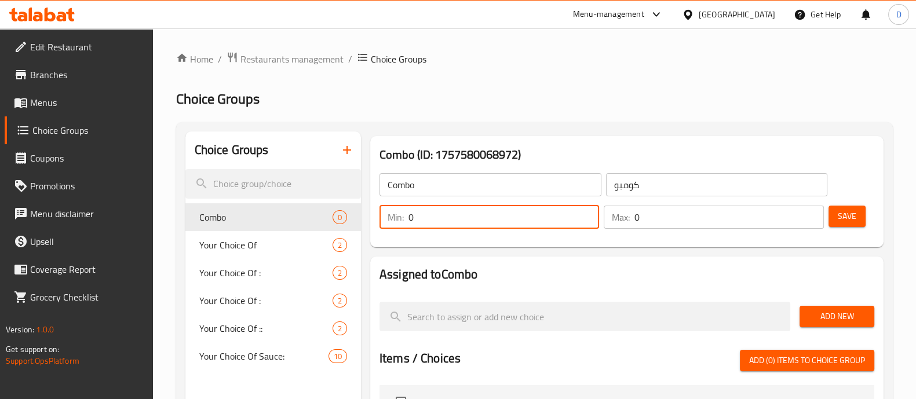
click at [478, 218] on input "0" at bounding box center [503, 217] width 191 height 23
click at [728, 199] on div "Min: 0 ​ Max: 0 ​ Save" at bounding box center [624, 217] width 504 height 37
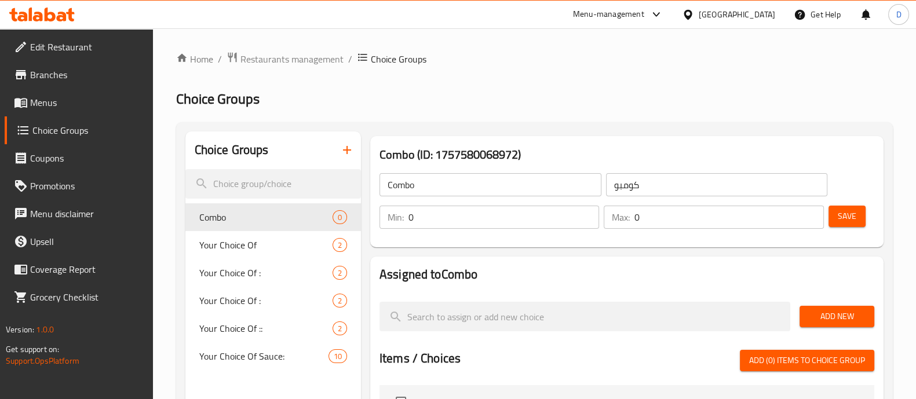
click at [718, 212] on input "0" at bounding box center [728, 217] width 189 height 23
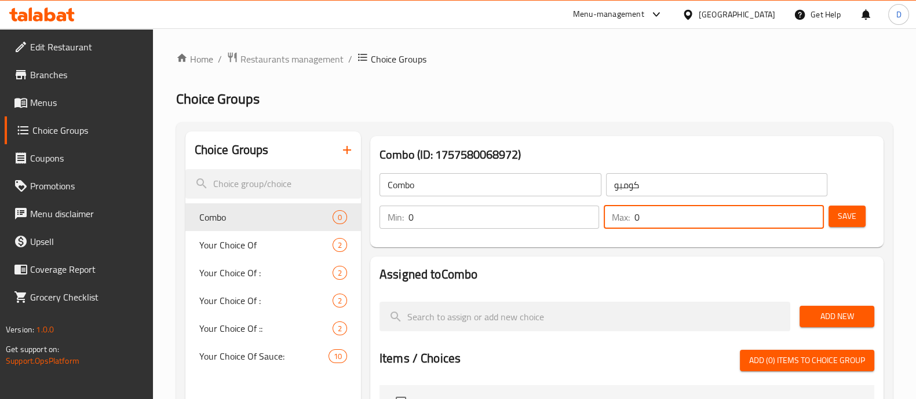
click at [718, 212] on input "0" at bounding box center [728, 217] width 189 height 23
click at [718, 213] on input "0" at bounding box center [728, 217] width 189 height 23
type input "1"
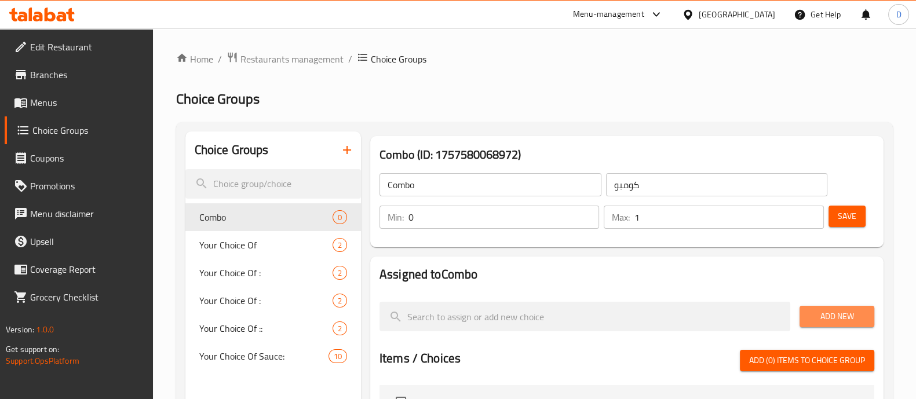
click at [834, 313] on span "Add New" at bounding box center [836, 316] width 56 height 14
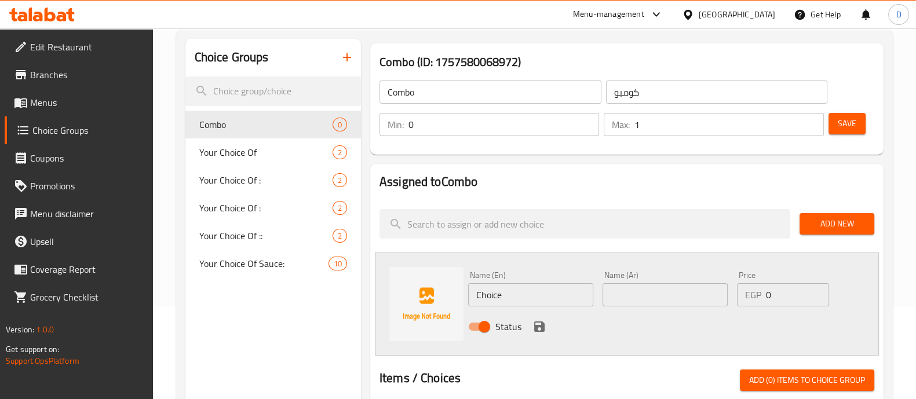
scroll to position [144, 0]
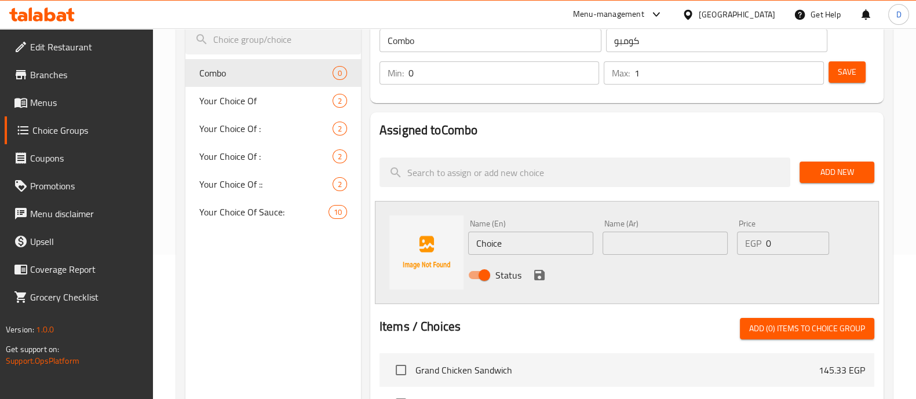
click at [544, 244] on input "Choice" at bounding box center [530, 243] width 125 height 23
click at [672, 238] on input "text" at bounding box center [664, 243] width 125 height 23
type input "بطاطس + بيج كولا"
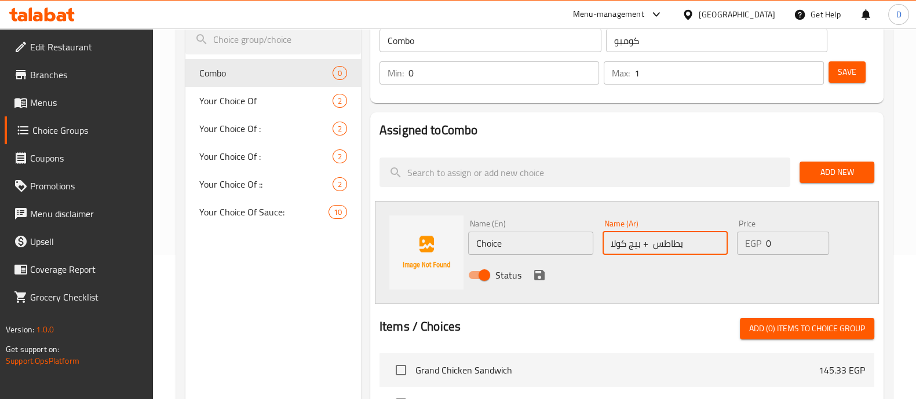
click at [527, 237] on input "Choice" at bounding box center [530, 243] width 125 height 23
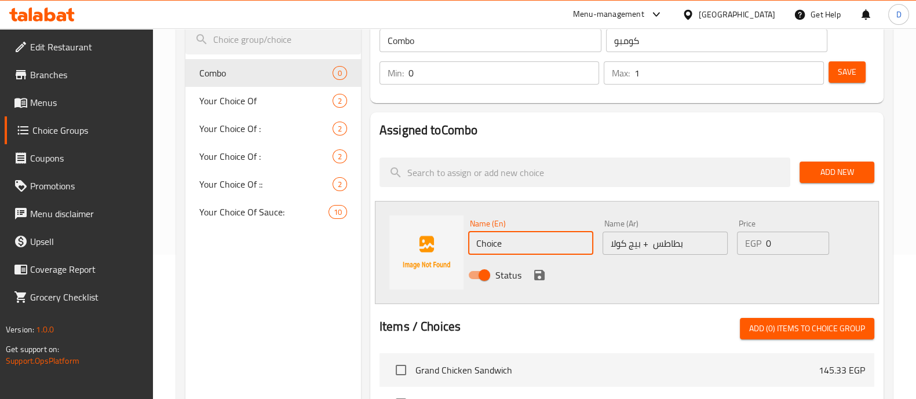
click at [527, 237] on input "Choice" at bounding box center [530, 243] width 125 height 23
paste input "Potatoes + Big Cola"
type input "Potatoes + Big Cola"
click at [785, 241] on input "0" at bounding box center [797, 243] width 63 height 23
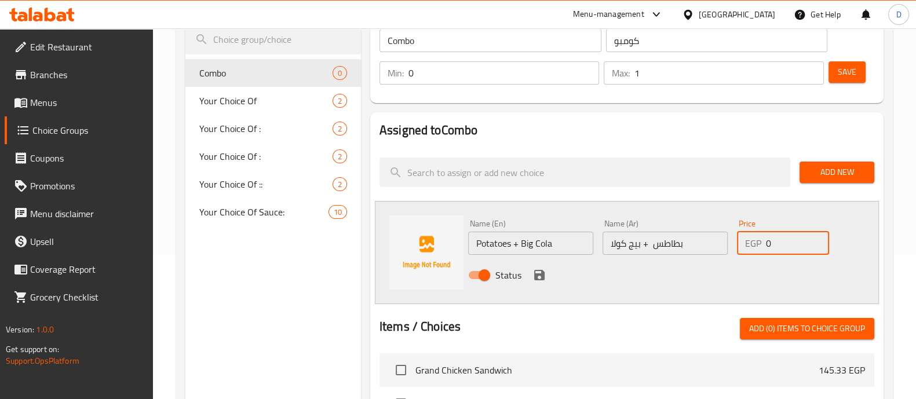
click at [785, 241] on input "0" at bounding box center [797, 243] width 63 height 23
type input "2"
type input "30"
click at [536, 273] on icon "save" at bounding box center [539, 275] width 10 height 10
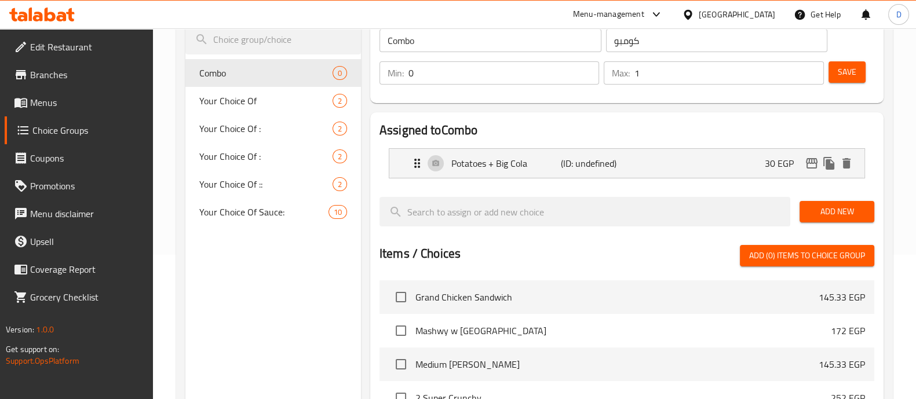
click at [866, 68] on div "Save" at bounding box center [846, 73] width 41 height 28
click at [859, 74] on button "Save" at bounding box center [846, 71] width 37 height 21
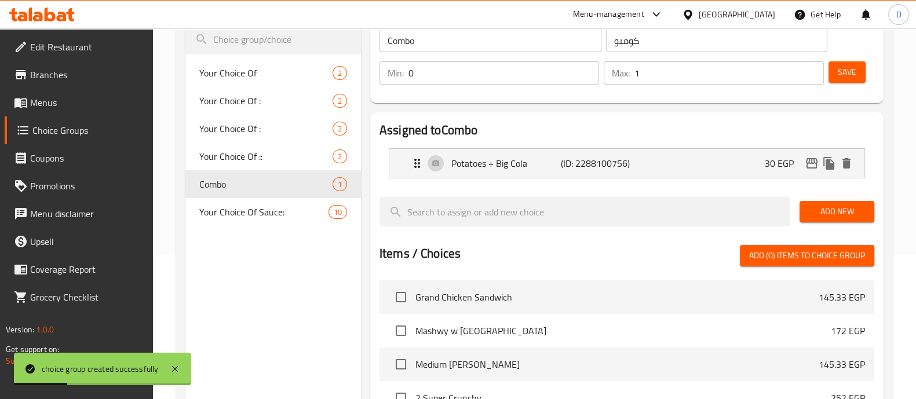
scroll to position [0, 0]
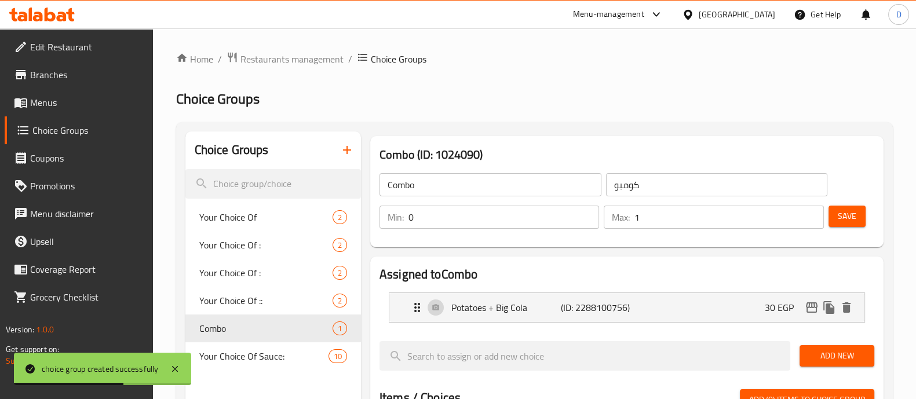
click at [45, 105] on span "Menus" at bounding box center [87, 103] width 114 height 14
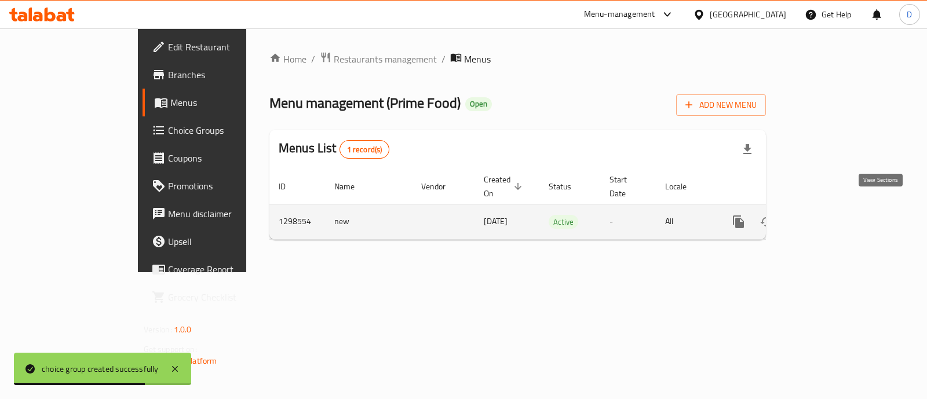
click at [829, 215] on icon "enhanced table" at bounding box center [822, 222] width 14 height 14
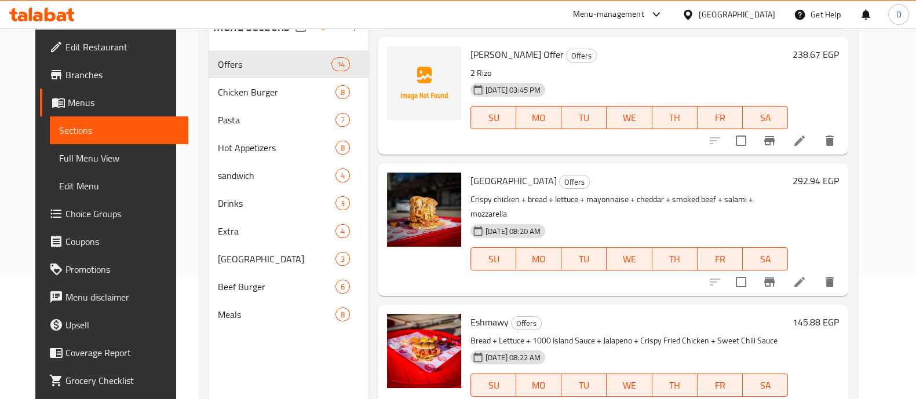
scroll to position [144, 0]
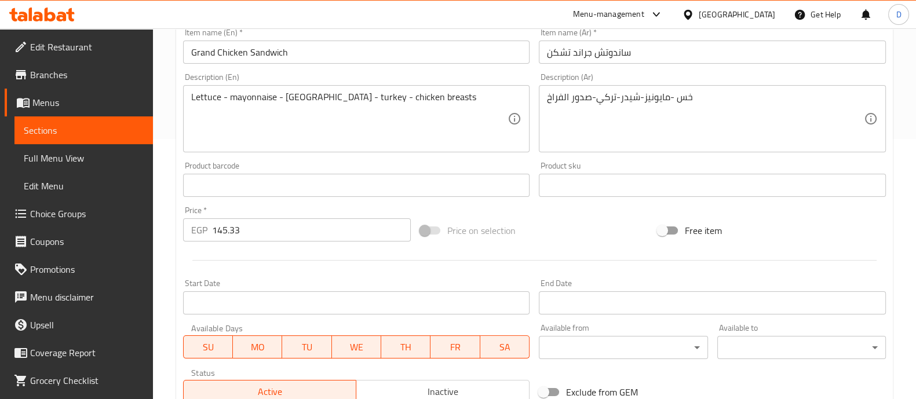
scroll to position [435, 0]
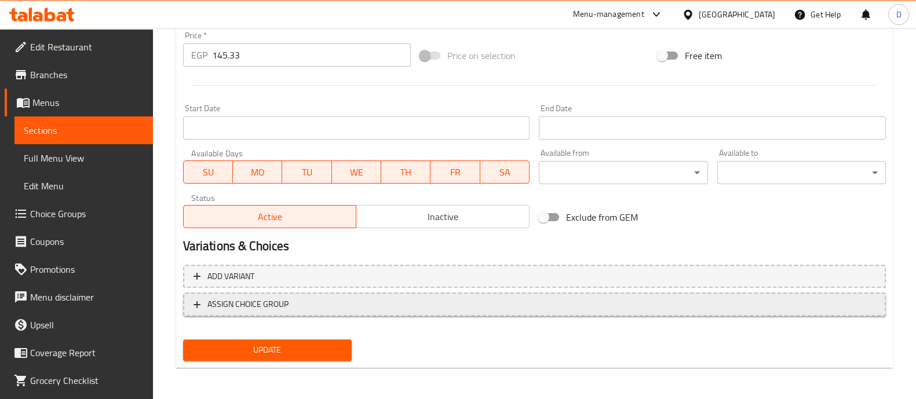
click at [292, 303] on span "ASSIGN CHOICE GROUP" at bounding box center [534, 304] width 682 height 14
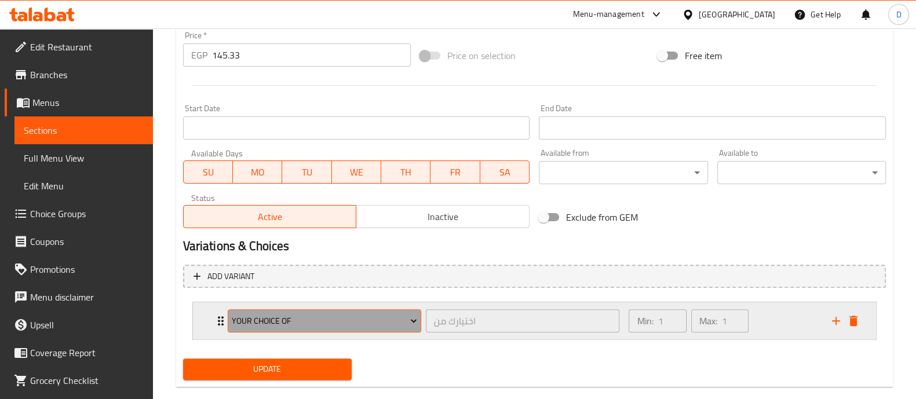
click at [299, 318] on span "Your Choice Of" at bounding box center [324, 321] width 185 height 14
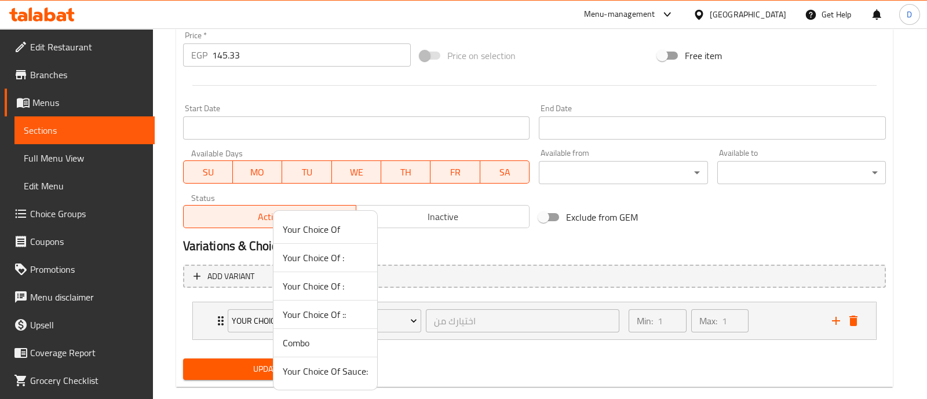
click at [301, 343] on span "Combo" at bounding box center [325, 343] width 85 height 14
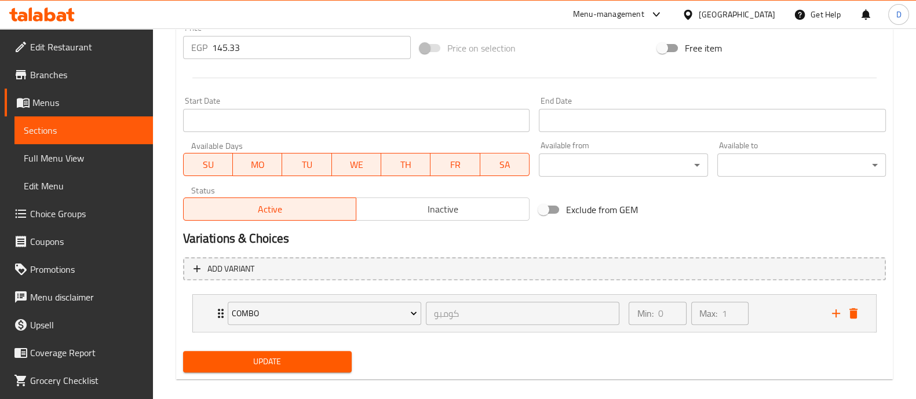
scroll to position [454, 0]
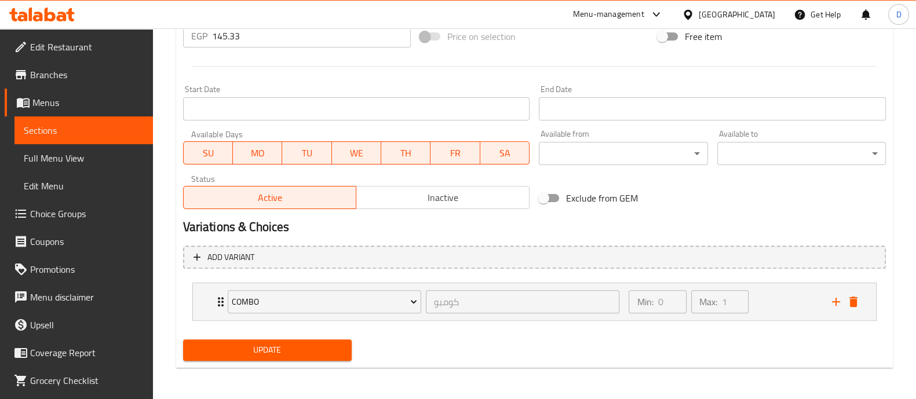
click at [295, 363] on div "Update" at bounding box center [267, 350] width 178 height 31
click at [298, 354] on span "Update" at bounding box center [267, 350] width 150 height 14
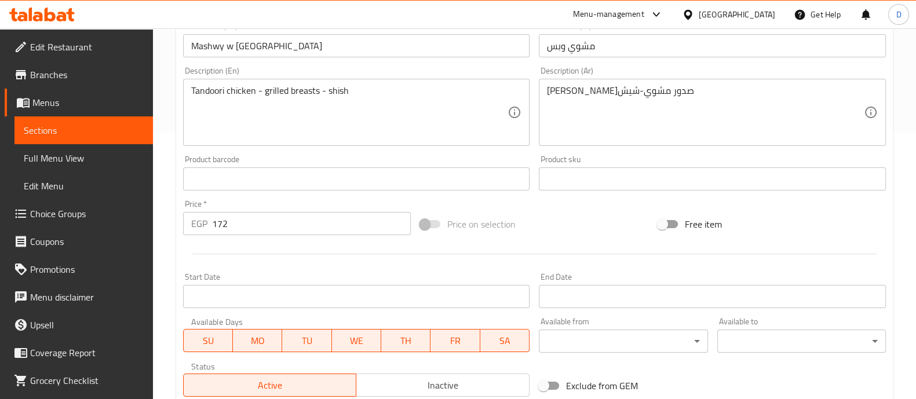
scroll to position [435, 0]
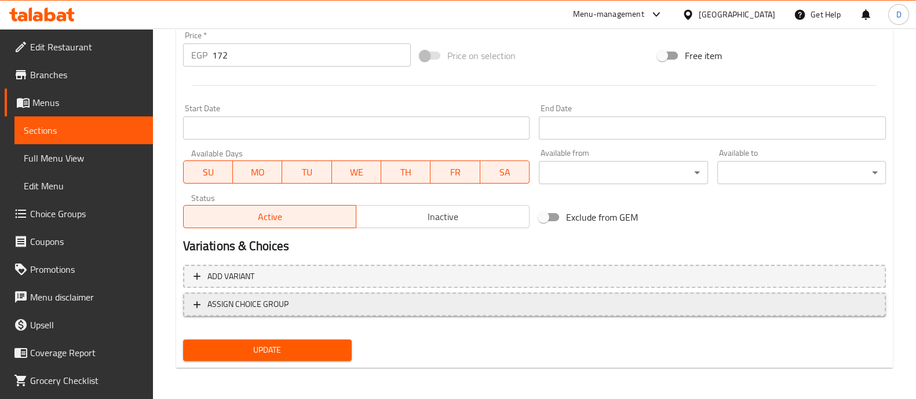
click at [293, 305] on span "ASSIGN CHOICE GROUP" at bounding box center [534, 304] width 682 height 14
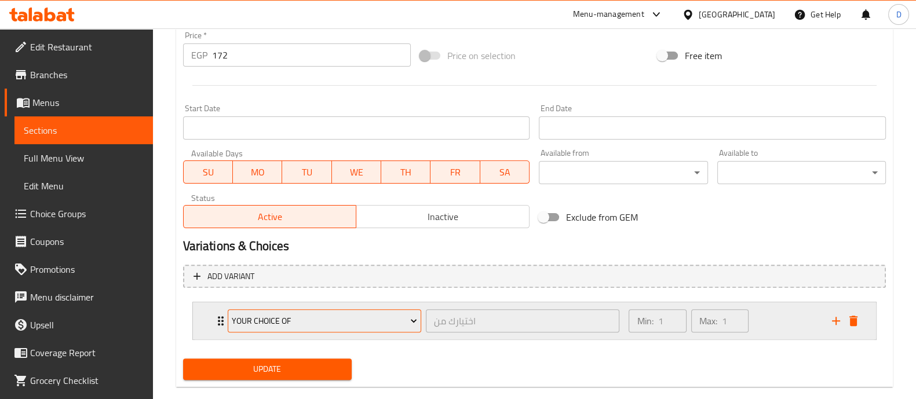
click at [290, 320] on span "Your Choice Of" at bounding box center [324, 321] width 185 height 14
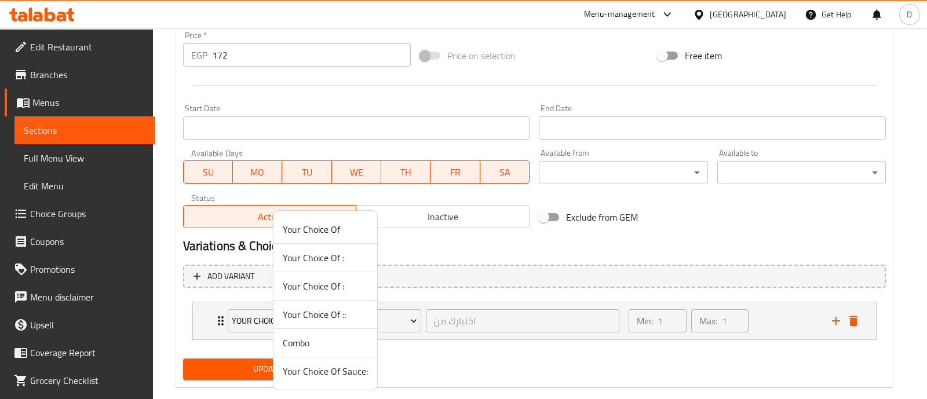
click at [306, 341] on span "Combo" at bounding box center [325, 343] width 85 height 14
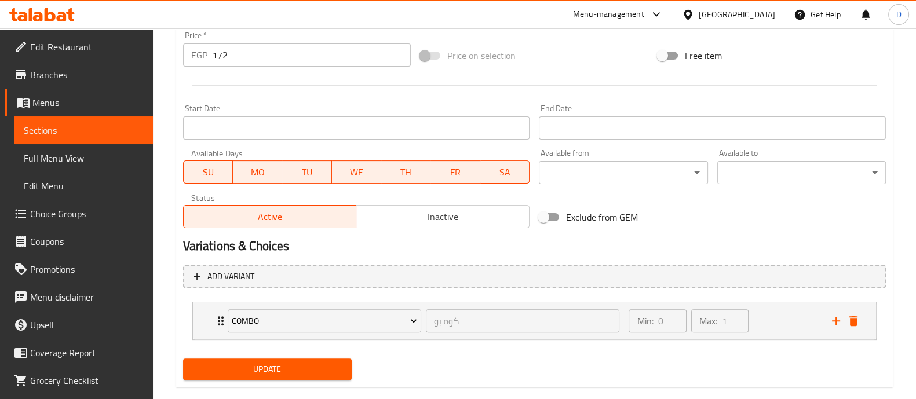
click at [301, 362] on span "Update" at bounding box center [267, 369] width 150 height 14
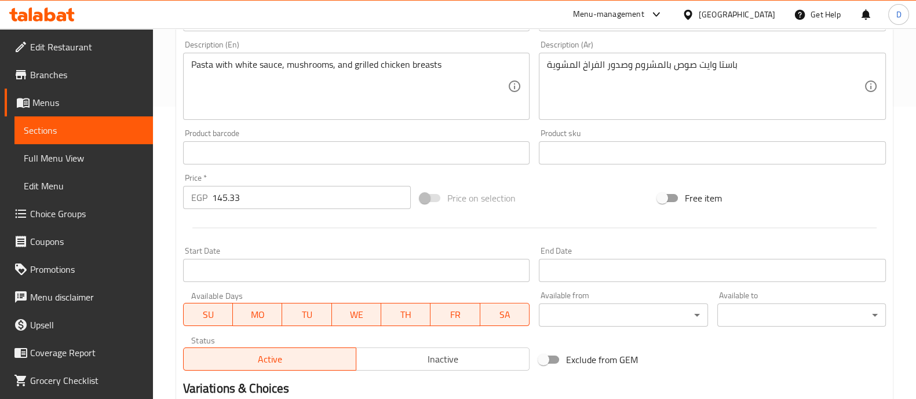
scroll to position [435, 0]
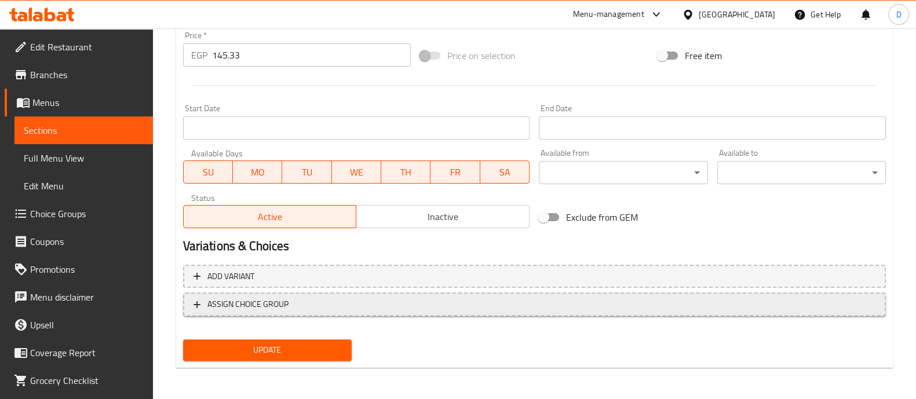
click at [286, 305] on span "ASSIGN CHOICE GROUP" at bounding box center [247, 304] width 81 height 14
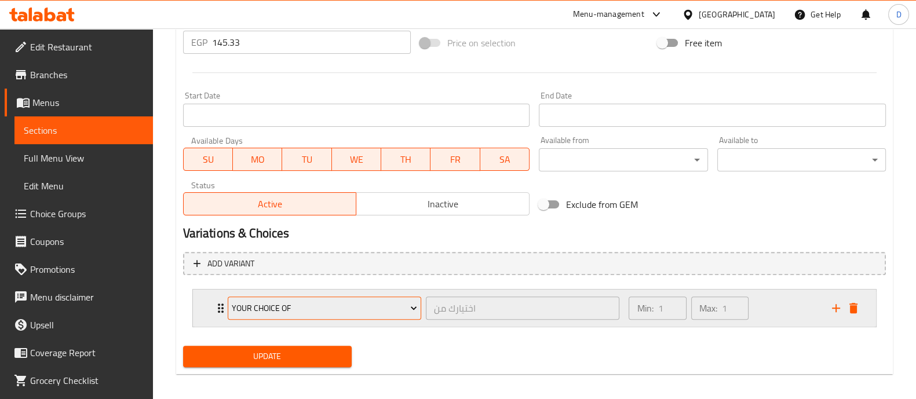
scroll to position [454, 0]
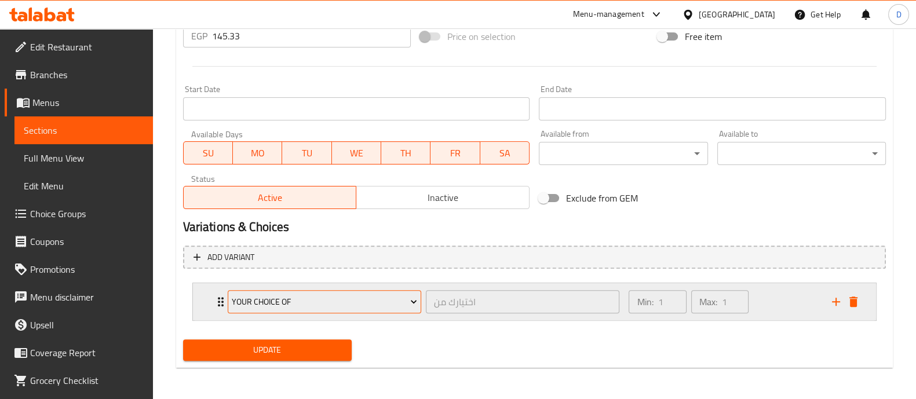
click at [305, 295] on span "Your Choice Of" at bounding box center [324, 302] width 185 height 14
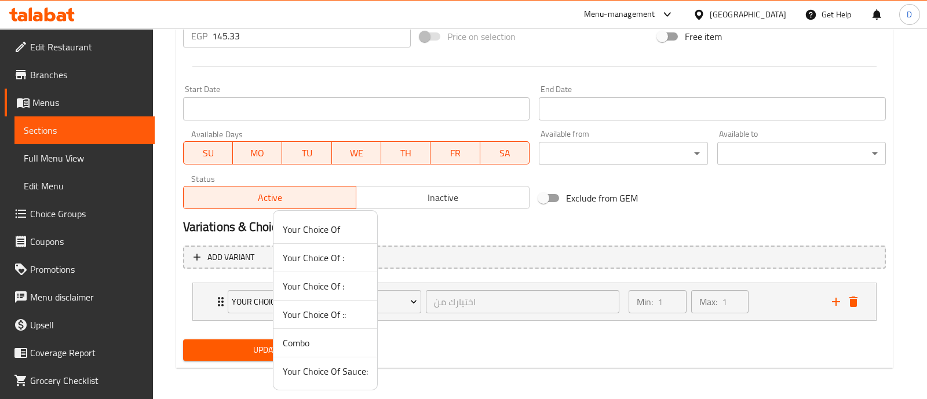
click at [329, 344] on span "Combo" at bounding box center [325, 343] width 85 height 14
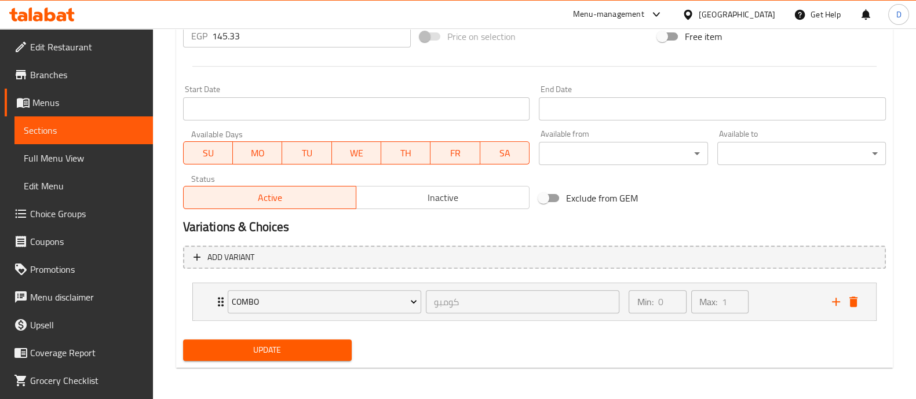
click at [325, 343] on span "Update" at bounding box center [267, 350] width 150 height 14
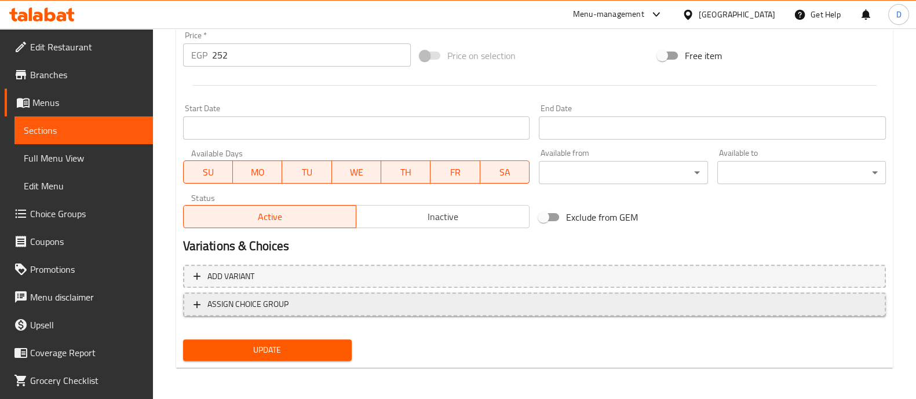
click at [274, 307] on span "ASSIGN CHOICE GROUP" at bounding box center [247, 304] width 81 height 14
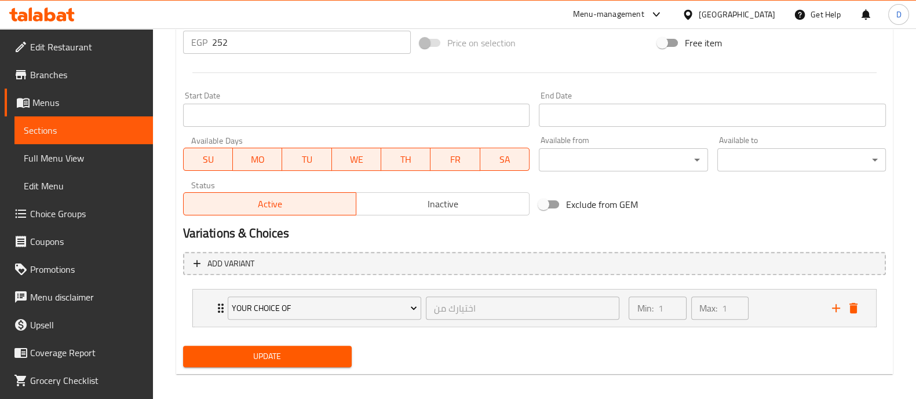
scroll to position [454, 0]
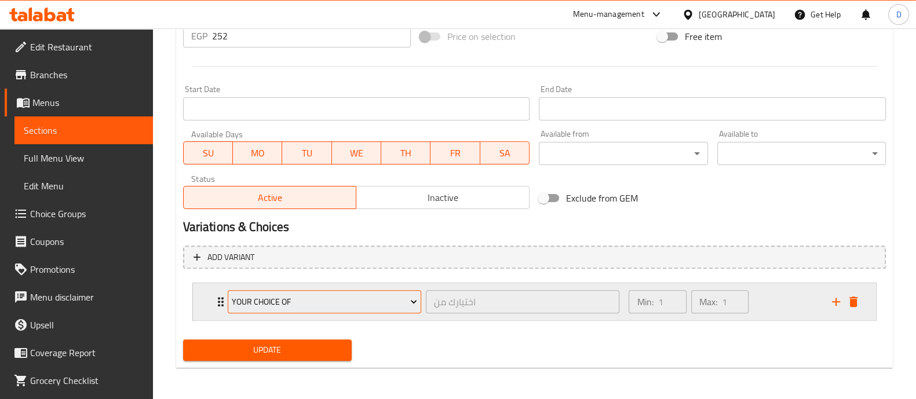
click at [316, 300] on span "Your Choice Of" at bounding box center [324, 302] width 185 height 14
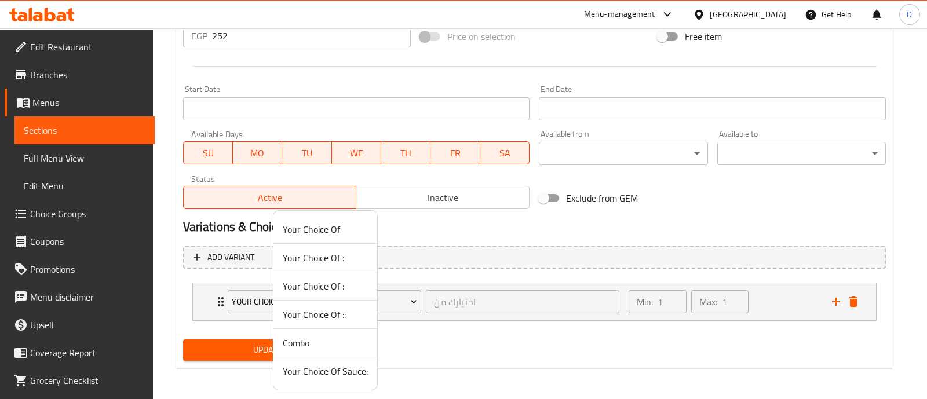
click at [324, 348] on span "Combo" at bounding box center [325, 343] width 85 height 14
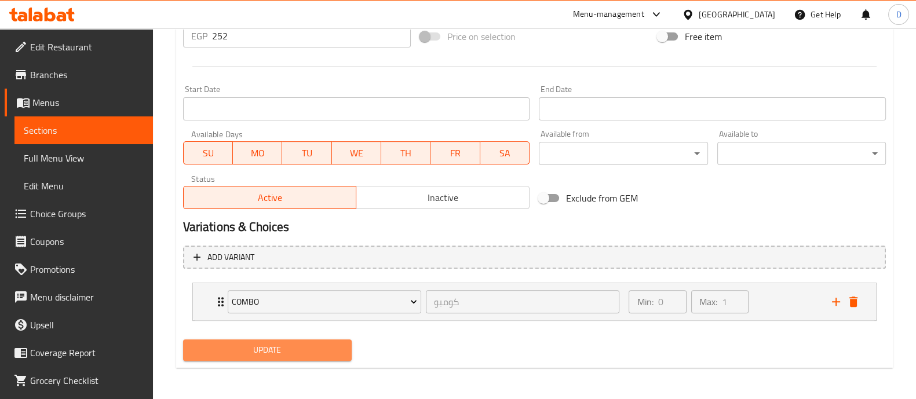
click at [319, 345] on span "Update" at bounding box center [267, 350] width 150 height 14
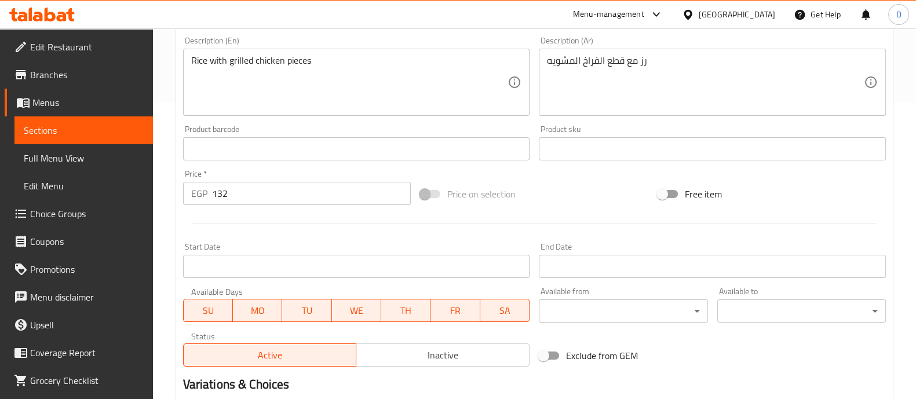
scroll to position [435, 0]
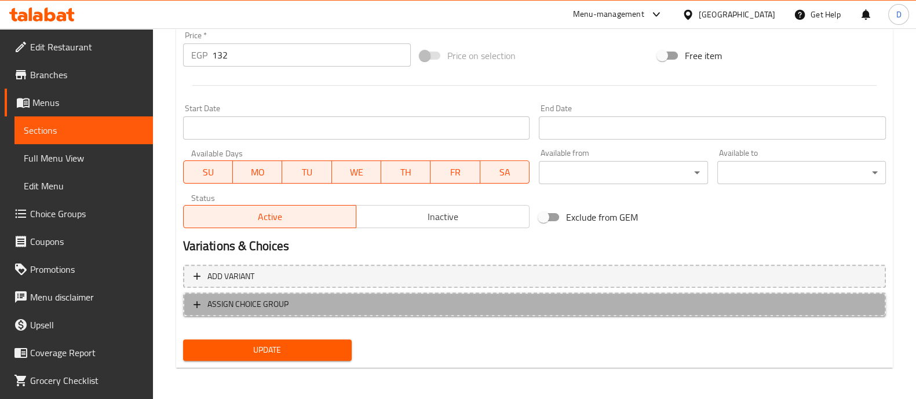
click at [250, 308] on span "ASSIGN CHOICE GROUP" at bounding box center [247, 304] width 81 height 14
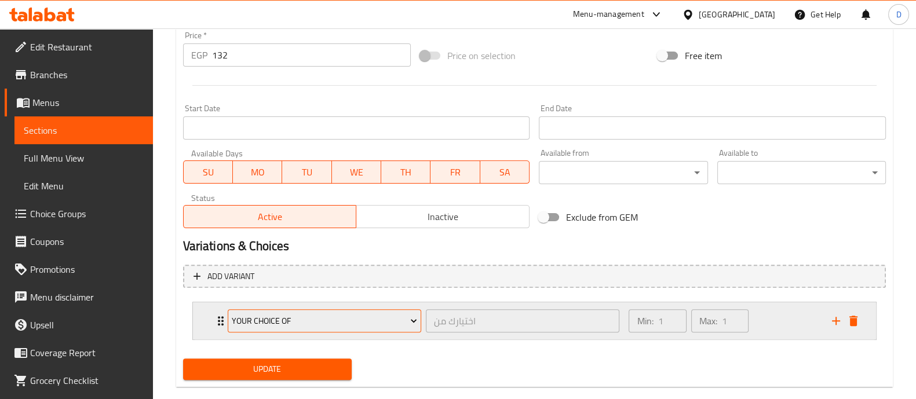
click at [256, 325] on span "Your Choice Of" at bounding box center [324, 321] width 185 height 14
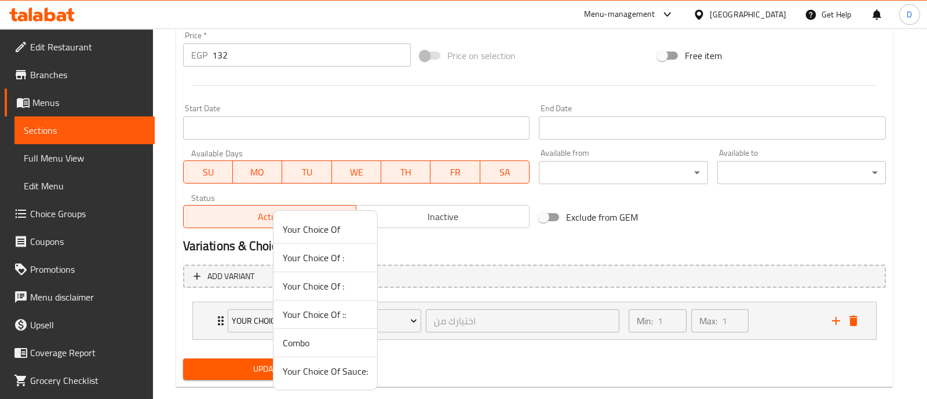
click at [292, 342] on span "Combo" at bounding box center [325, 343] width 85 height 14
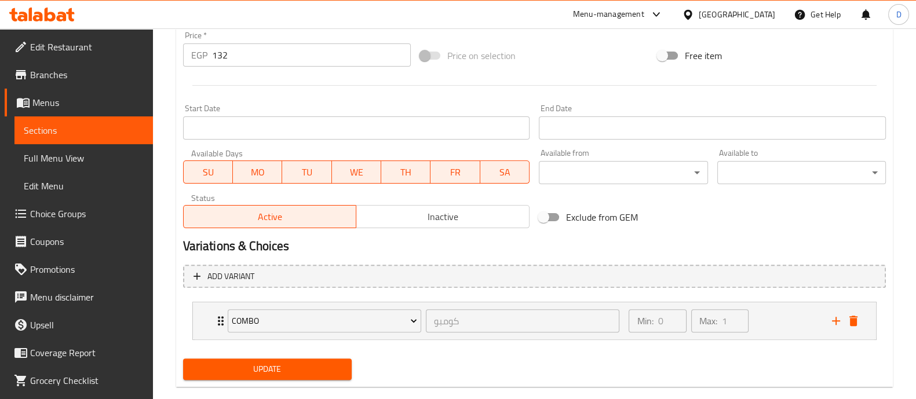
click at [287, 354] on div "Update" at bounding box center [267, 369] width 178 height 31
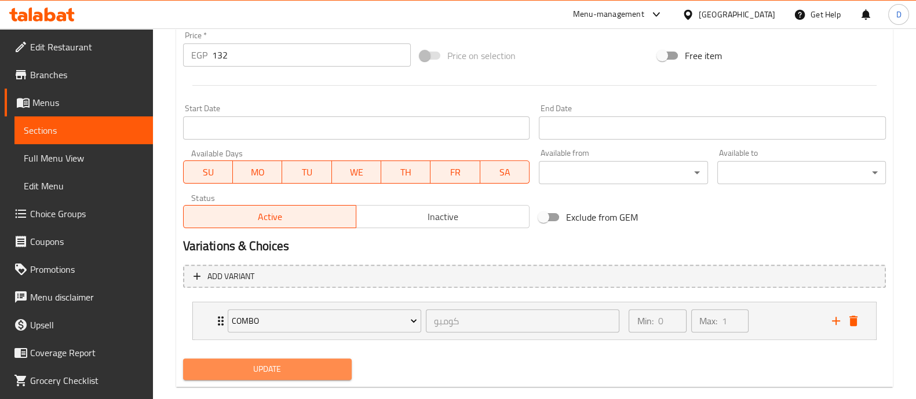
click at [286, 363] on span "Update" at bounding box center [267, 369] width 150 height 14
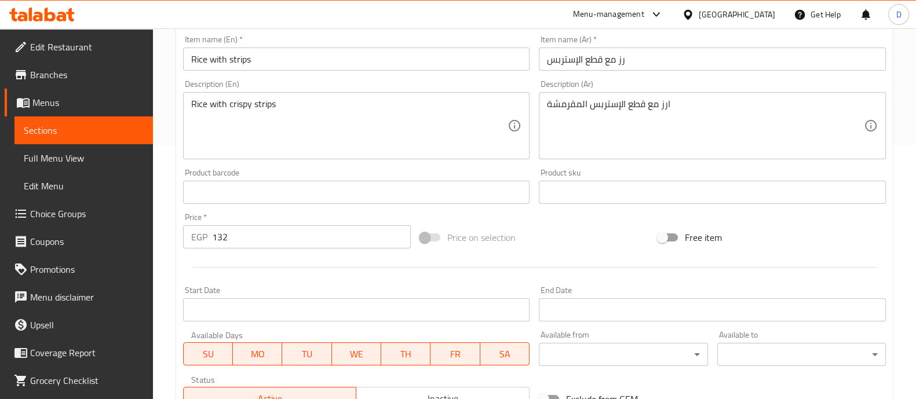
scroll to position [435, 0]
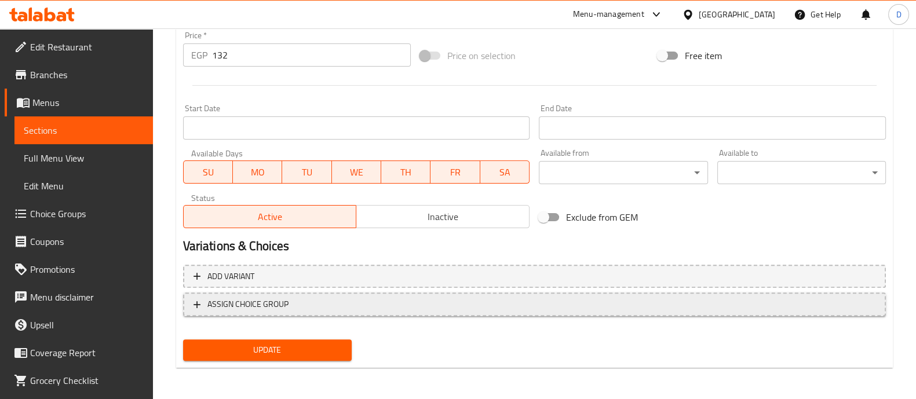
click at [258, 309] on span "ASSIGN CHOICE GROUP" at bounding box center [247, 304] width 81 height 14
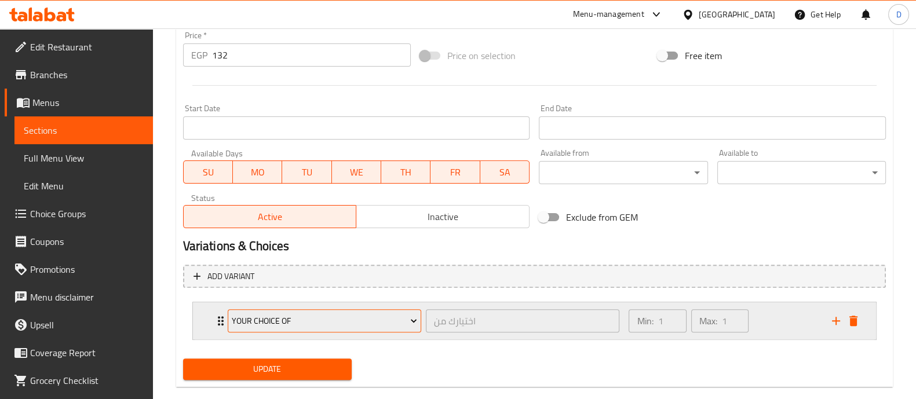
click at [268, 324] on span "Your Choice Of" at bounding box center [324, 321] width 185 height 14
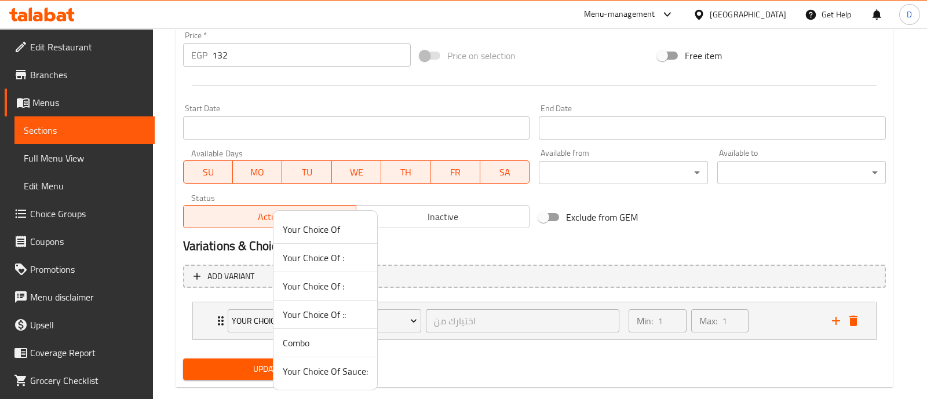
click at [302, 344] on span "Combo" at bounding box center [325, 343] width 85 height 14
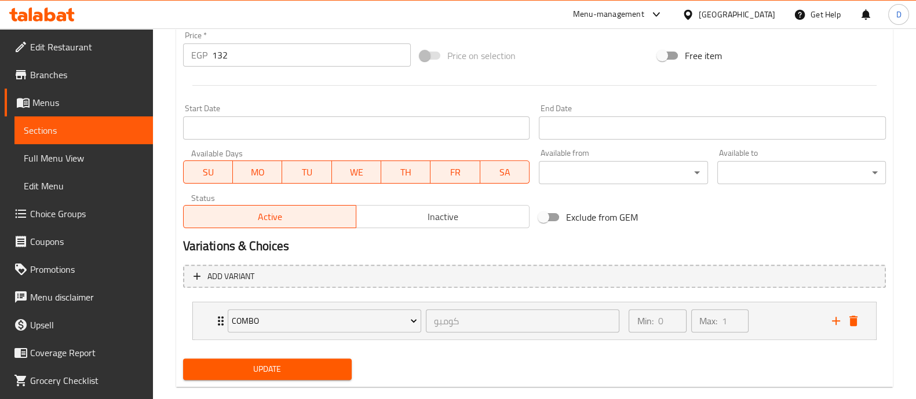
drag, startPoint x: 291, startPoint y: 371, endPoint x: 298, endPoint y: 351, distance: 21.4
click at [291, 372] on span "Update" at bounding box center [267, 369] width 150 height 14
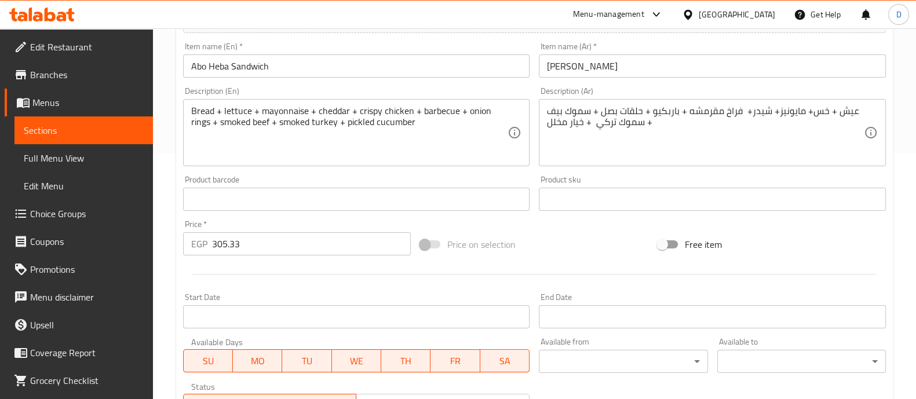
scroll to position [434, 0]
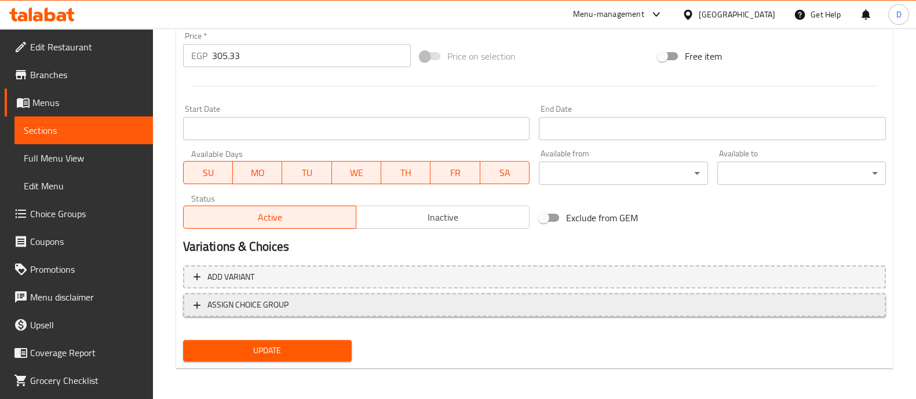
click at [273, 305] on span "ASSIGN CHOICE GROUP" at bounding box center [247, 305] width 81 height 14
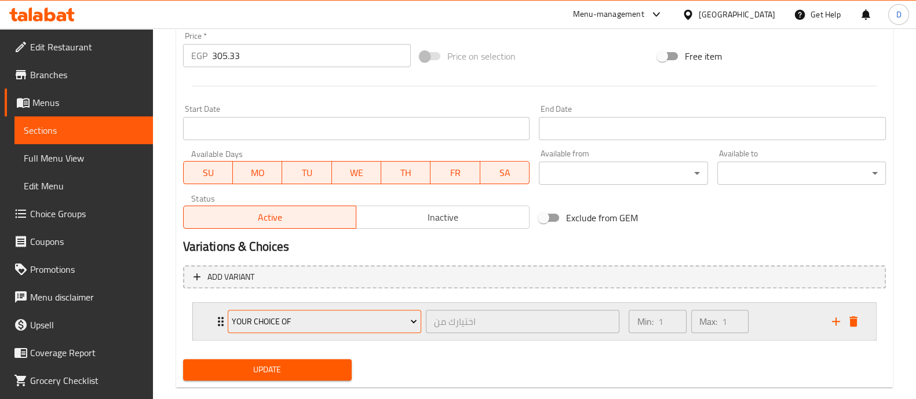
click at [275, 325] on span "Your Choice Of" at bounding box center [324, 321] width 185 height 14
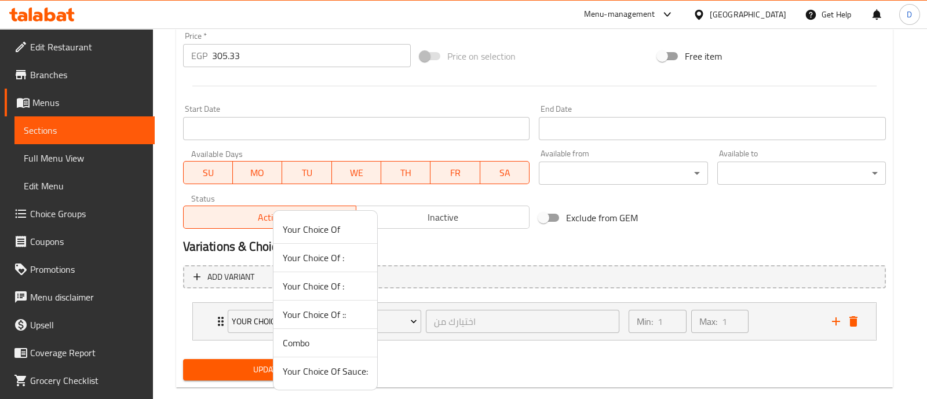
click at [292, 337] on span "Combo" at bounding box center [325, 343] width 85 height 14
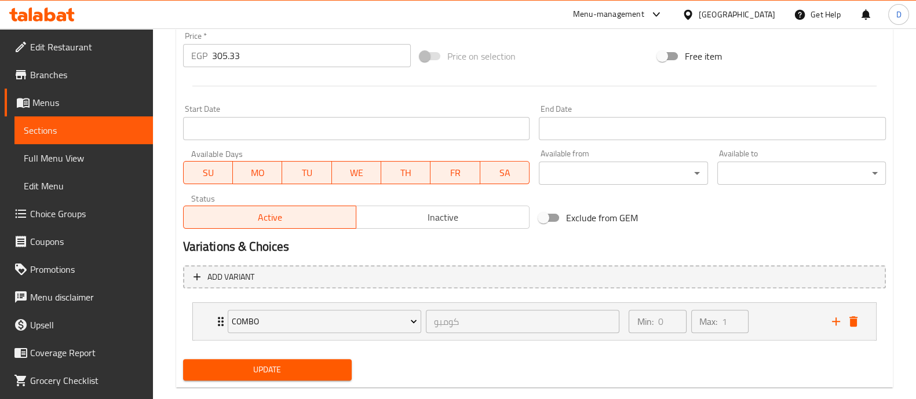
click at [288, 356] on div "Update" at bounding box center [267, 369] width 178 height 31
click at [288, 365] on span "Update" at bounding box center [267, 370] width 150 height 14
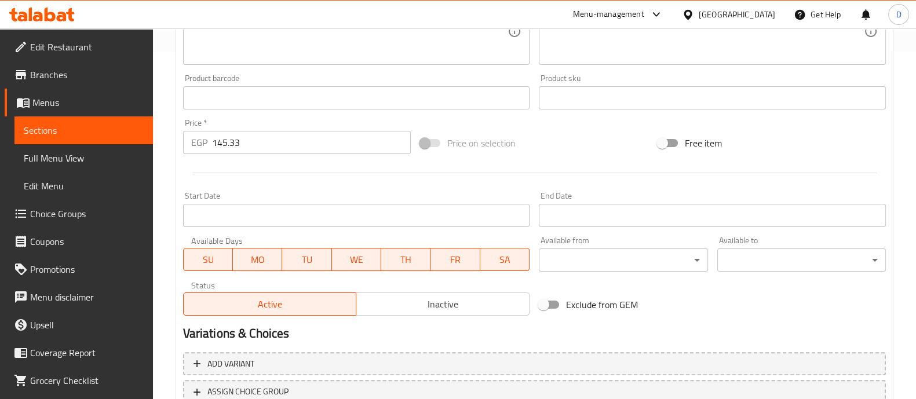
scroll to position [435, 0]
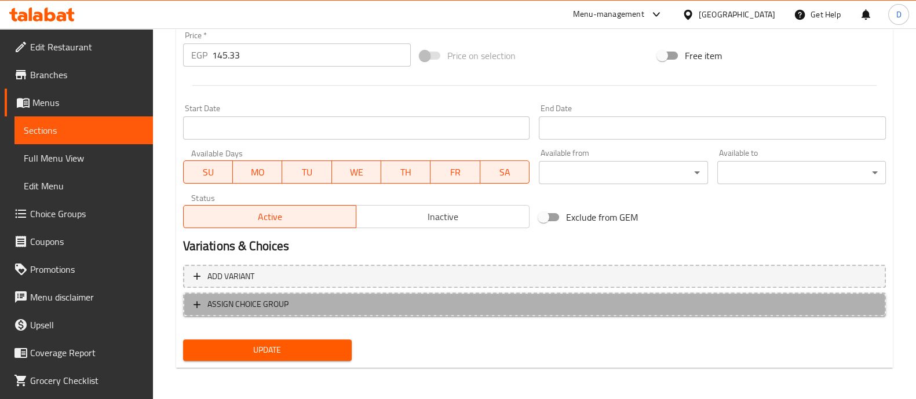
click at [265, 297] on span "ASSIGN CHOICE GROUP" at bounding box center [247, 304] width 81 height 14
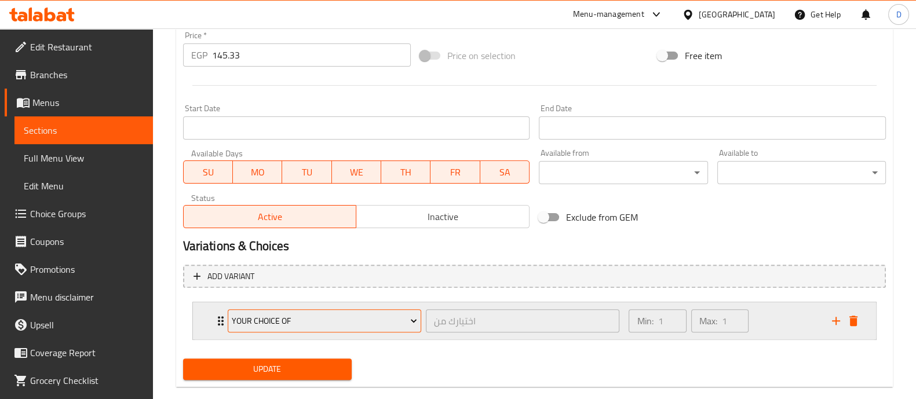
click at [264, 321] on span "Your Choice Of" at bounding box center [324, 321] width 185 height 14
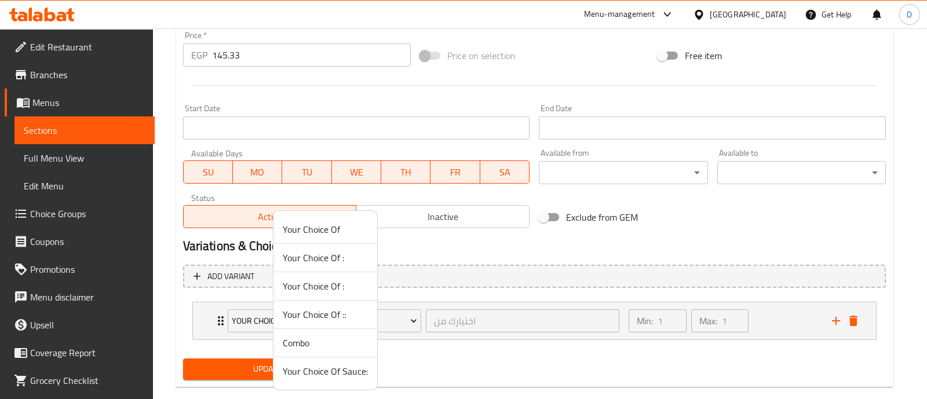
click at [302, 338] on span "Combo" at bounding box center [325, 343] width 85 height 14
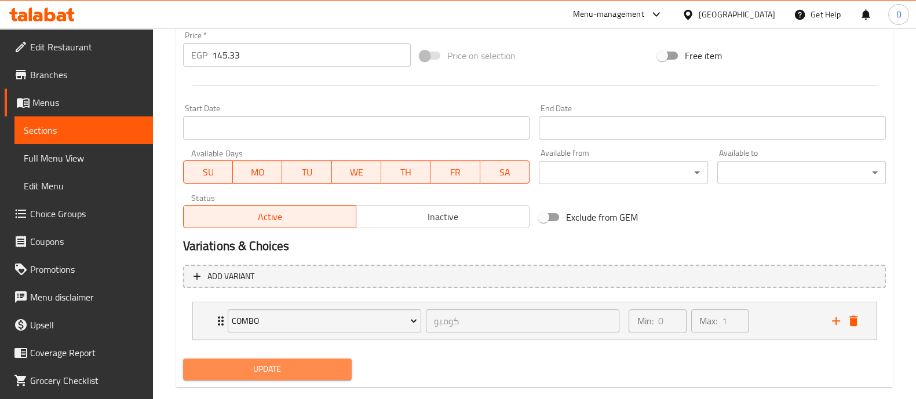
click at [284, 363] on span "Update" at bounding box center [267, 369] width 150 height 14
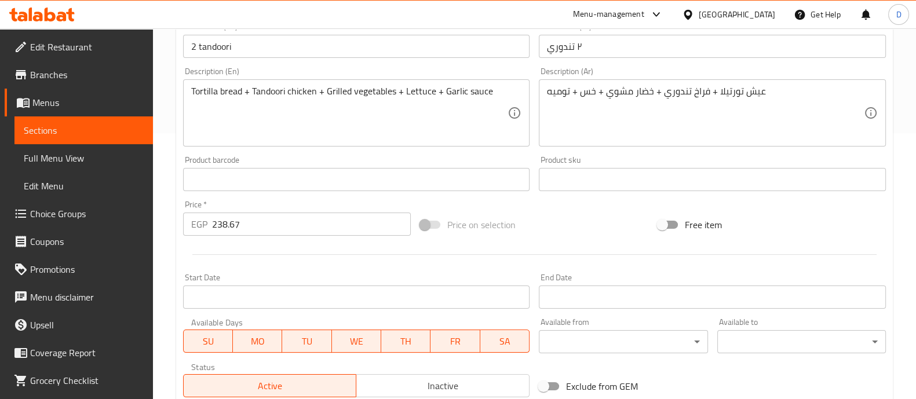
scroll to position [435, 0]
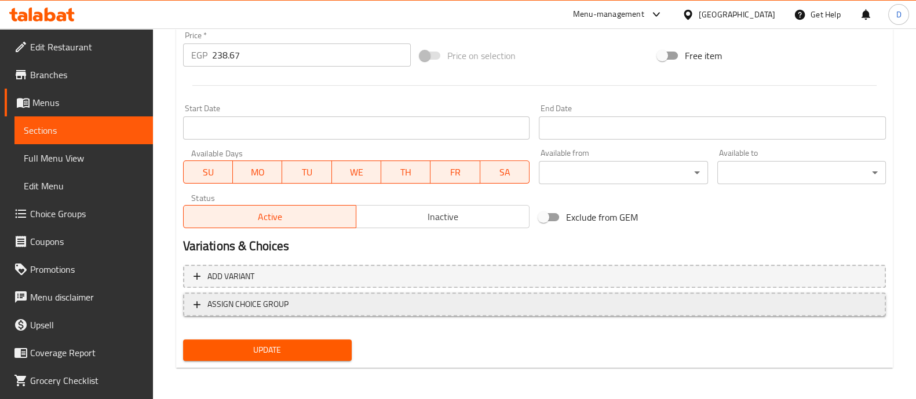
click at [250, 310] on span "ASSIGN CHOICE GROUP" at bounding box center [247, 304] width 81 height 14
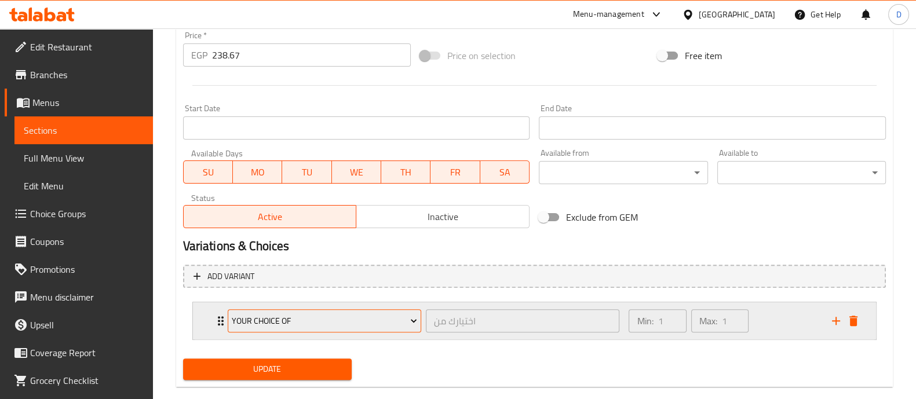
click at [251, 319] on span "Your Choice Of" at bounding box center [324, 321] width 185 height 14
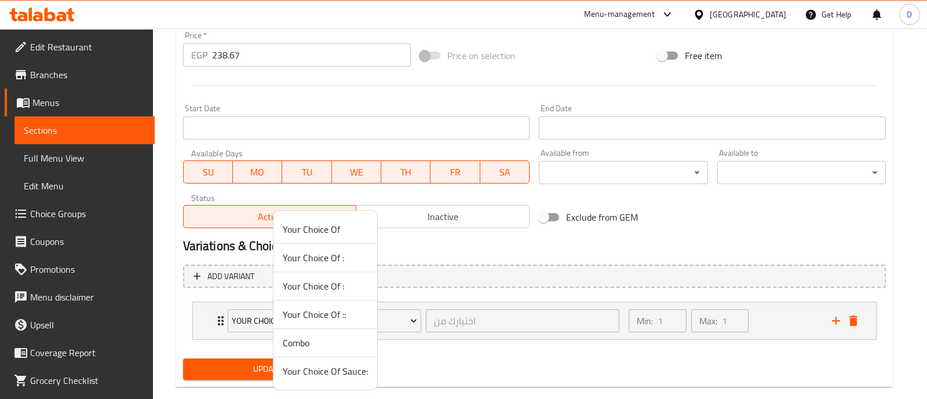
click at [286, 340] on span "Combo" at bounding box center [325, 343] width 85 height 14
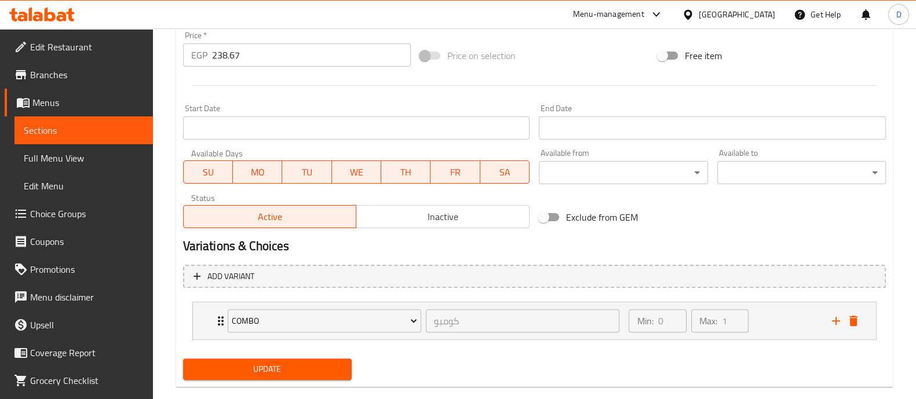
click at [279, 362] on span "Update" at bounding box center [267, 369] width 150 height 14
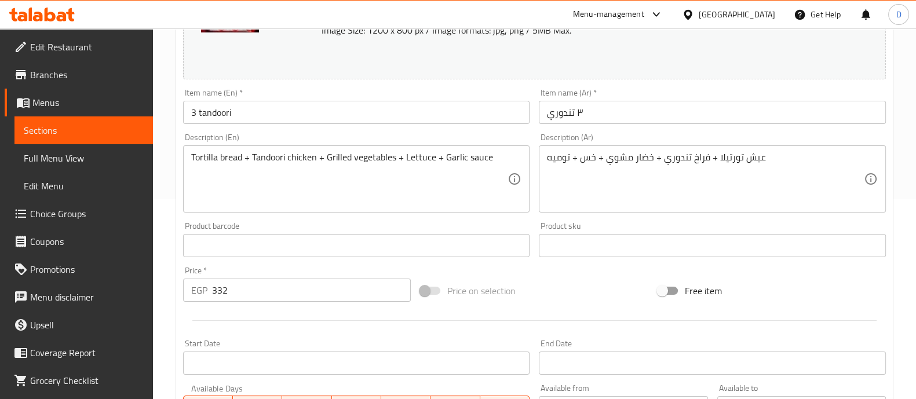
scroll to position [435, 0]
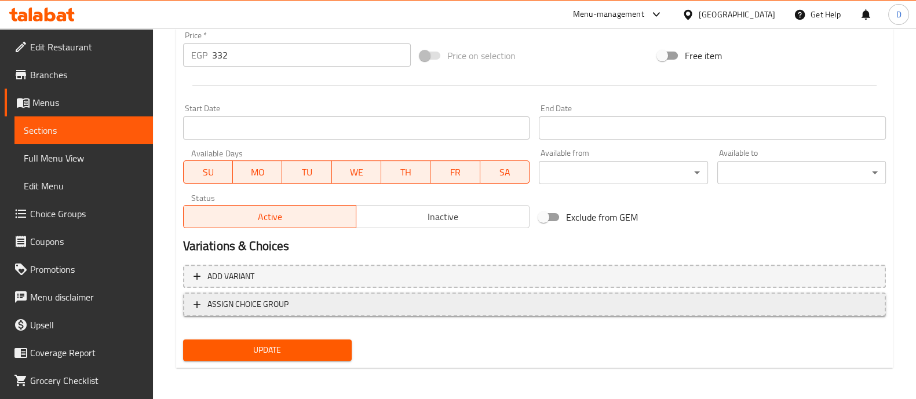
click at [277, 302] on span "ASSIGN CHOICE GROUP" at bounding box center [247, 304] width 81 height 14
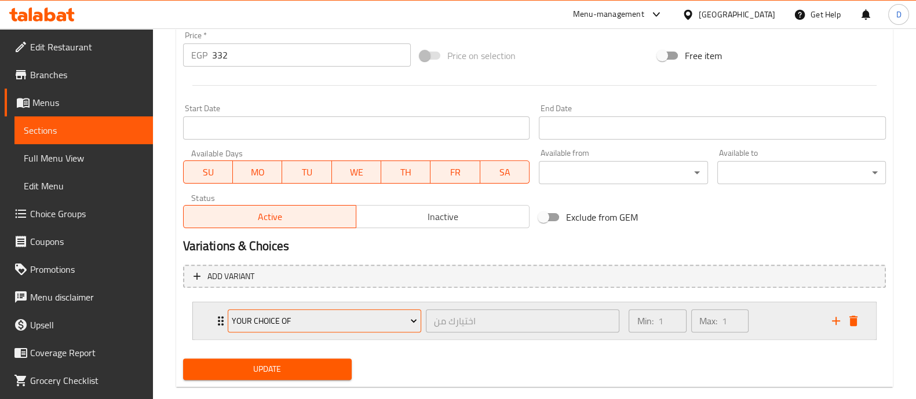
click at [277, 309] on button "Your Choice Of" at bounding box center [324, 320] width 193 height 23
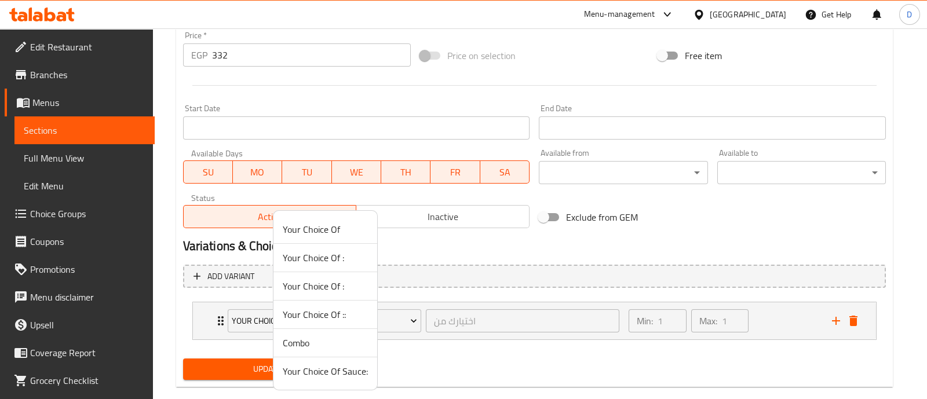
click at [297, 336] on span "Combo" at bounding box center [325, 343] width 85 height 14
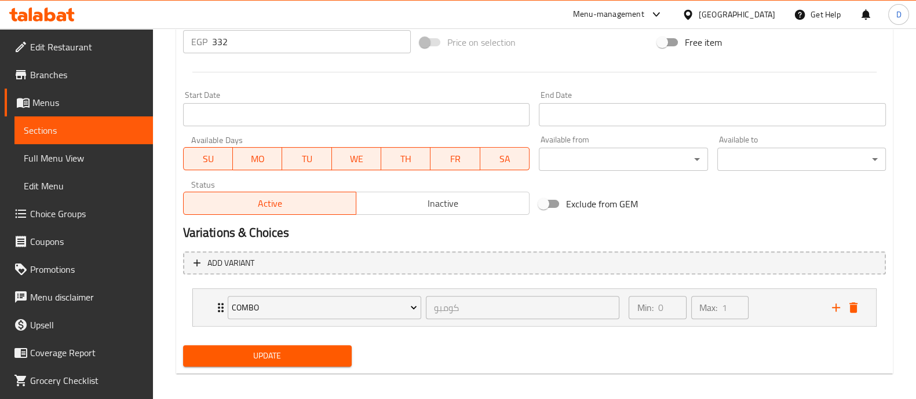
scroll to position [454, 0]
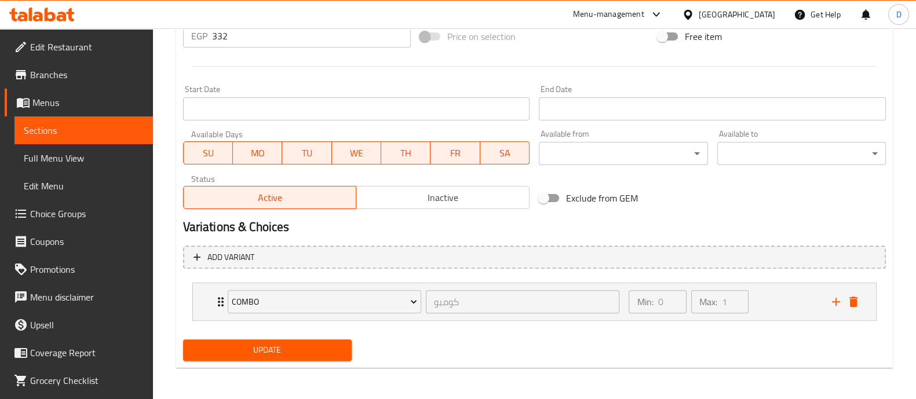
click at [293, 349] on span "Update" at bounding box center [267, 350] width 150 height 14
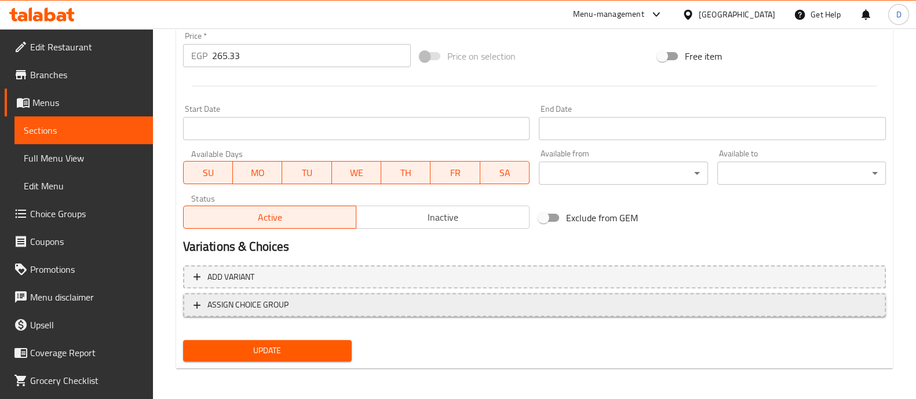
scroll to position [435, 0]
click at [288, 299] on span "ASSIGN CHOICE GROUP" at bounding box center [534, 304] width 682 height 14
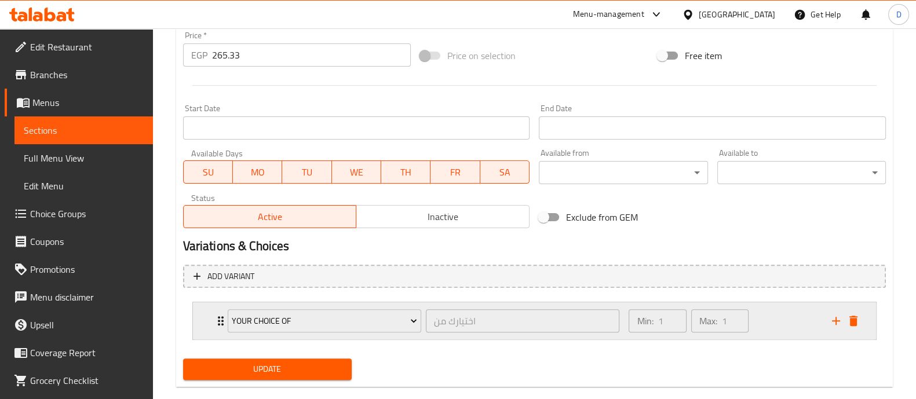
click at [287, 334] on div "Your Choice Of" at bounding box center [324, 321] width 198 height 28
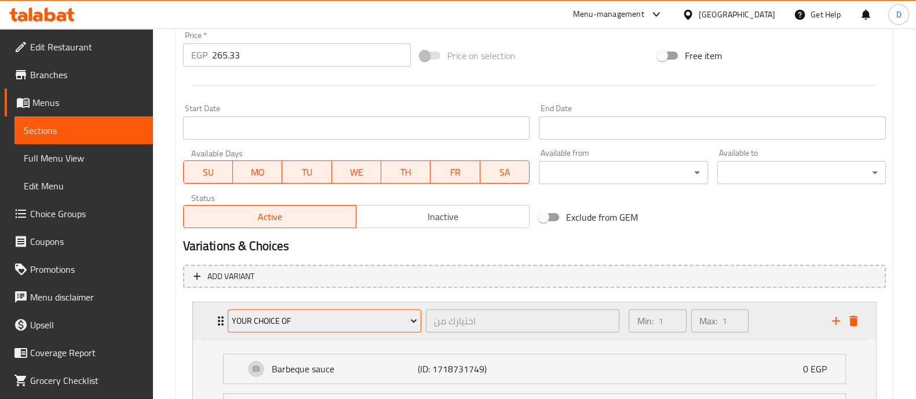
click at [300, 317] on span "Your Choice Of" at bounding box center [324, 321] width 185 height 14
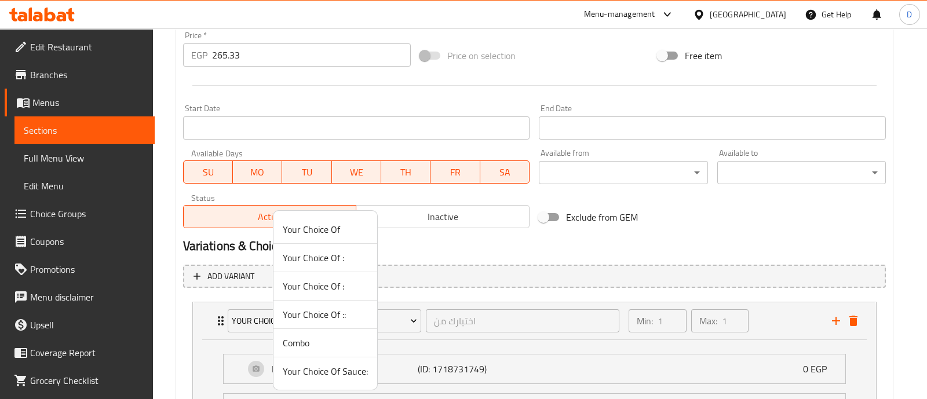
click at [306, 341] on span "Combo" at bounding box center [325, 343] width 85 height 14
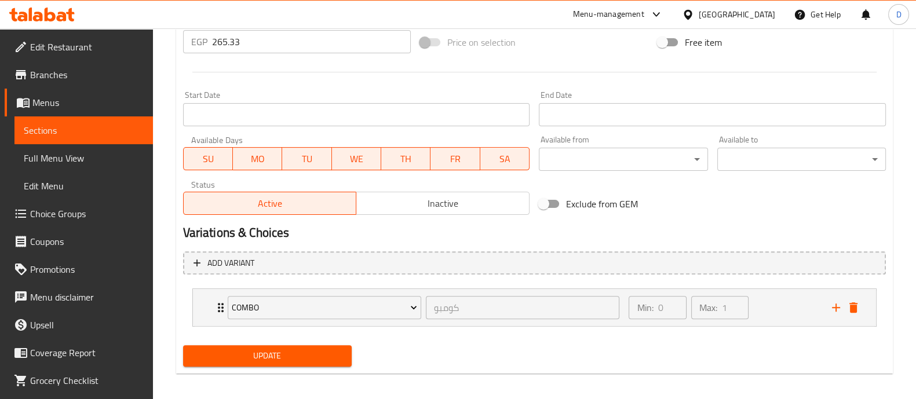
scroll to position [454, 0]
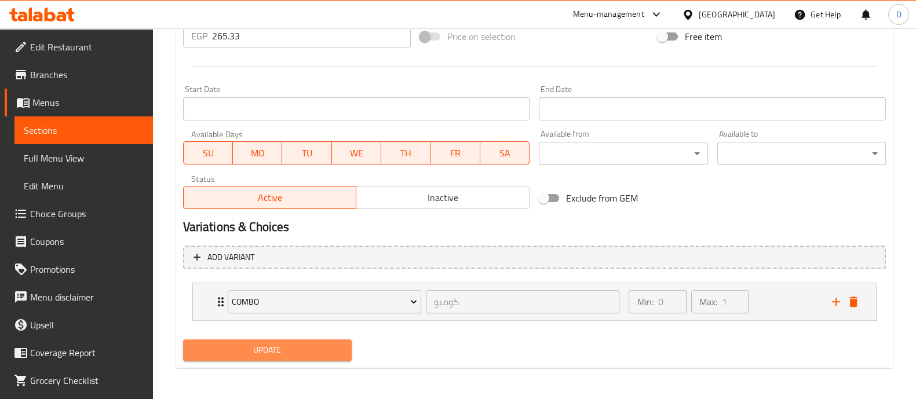
click at [304, 352] on span "Update" at bounding box center [267, 350] width 150 height 14
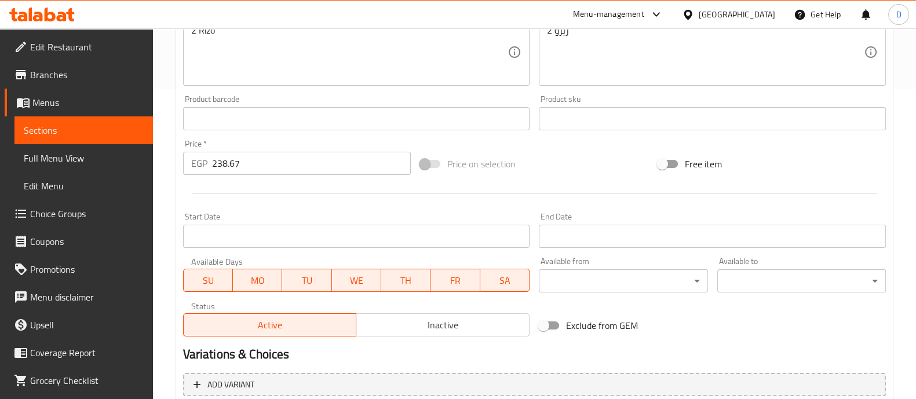
scroll to position [418, 0]
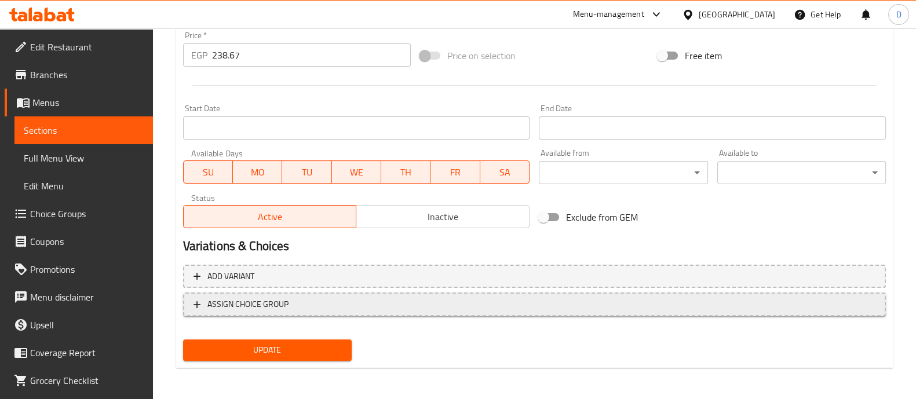
click at [253, 297] on span "ASSIGN CHOICE GROUP" at bounding box center [247, 304] width 81 height 14
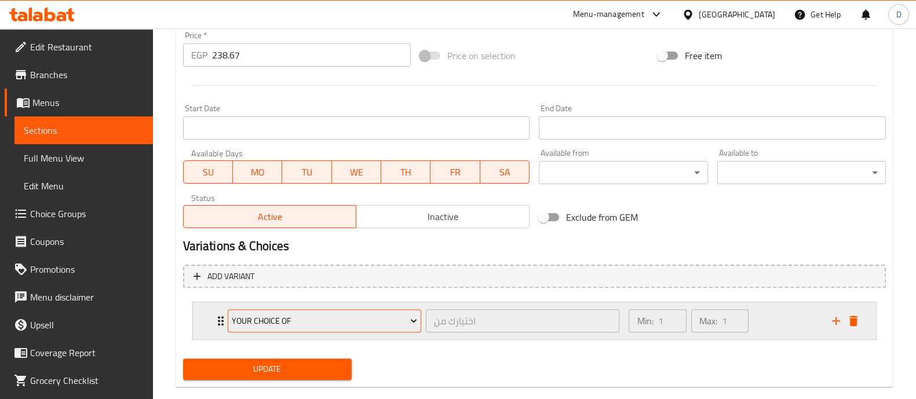
click at [252, 318] on span "Your Choice Of" at bounding box center [324, 321] width 185 height 14
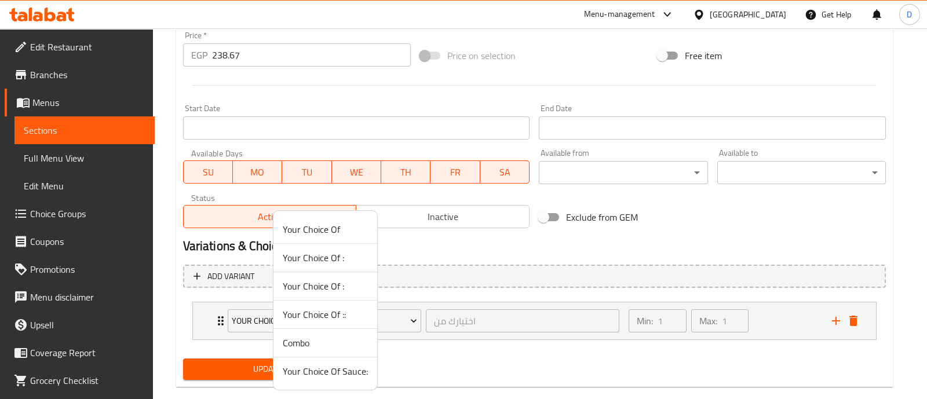
click at [297, 337] on span "Combo" at bounding box center [325, 343] width 85 height 14
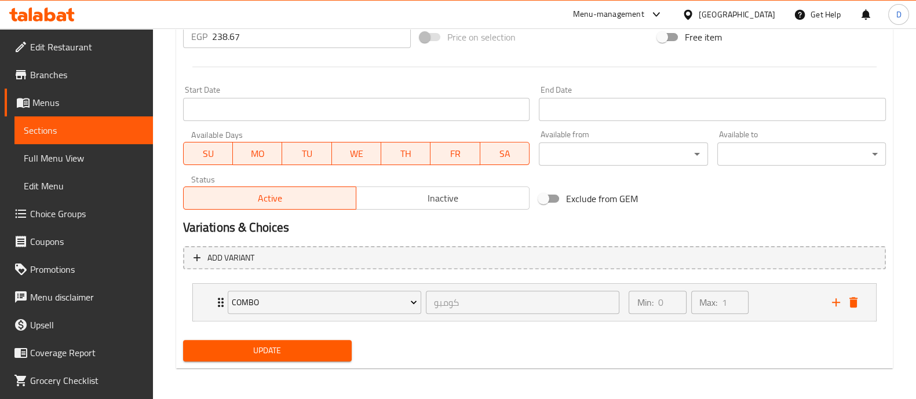
scroll to position [437, 0]
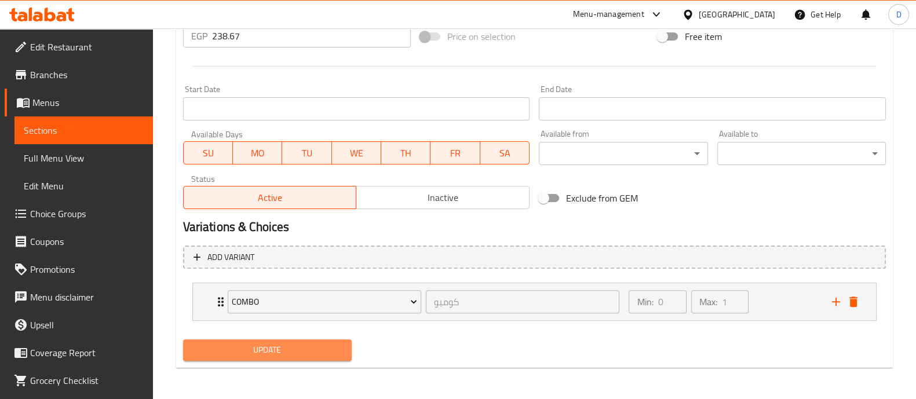
drag, startPoint x: 268, startPoint y: 357, endPoint x: 275, endPoint y: 343, distance: 15.5
click at [268, 357] on button "Update" at bounding box center [267, 349] width 169 height 21
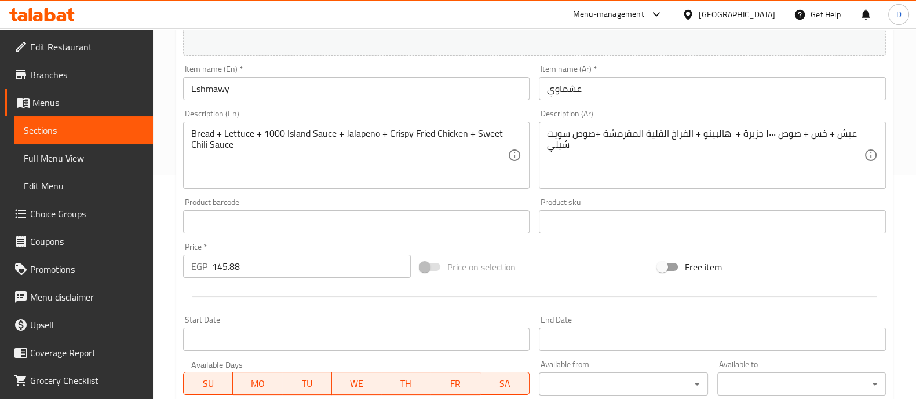
scroll to position [435, 0]
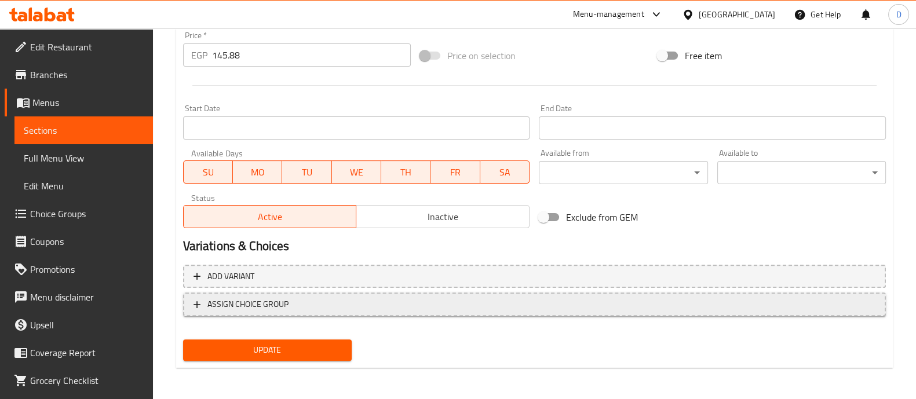
click at [290, 302] on span "ASSIGN CHOICE GROUP" at bounding box center [534, 304] width 682 height 14
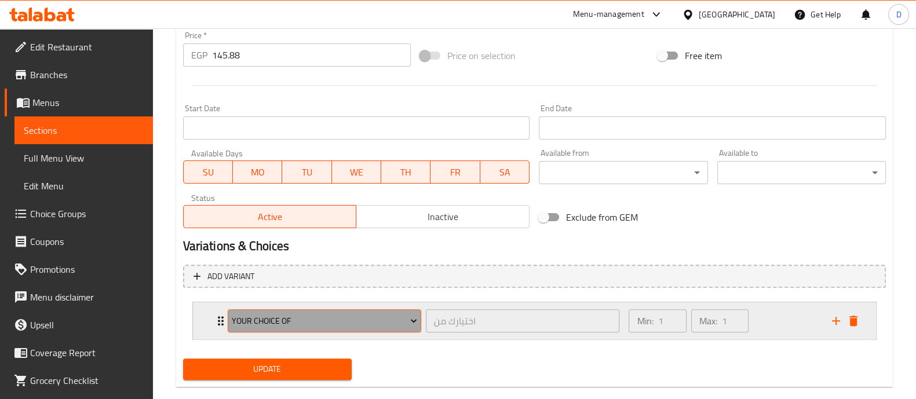
click at [291, 326] on span "Your Choice Of" at bounding box center [324, 321] width 185 height 14
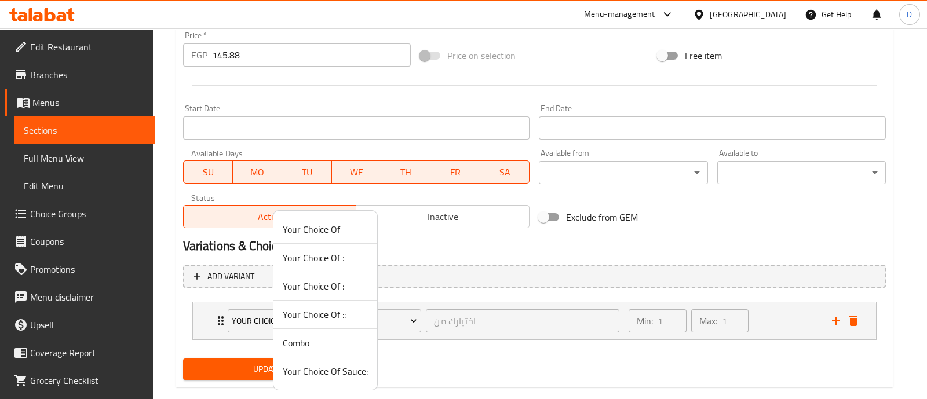
click at [307, 348] on span "Combo" at bounding box center [325, 343] width 85 height 14
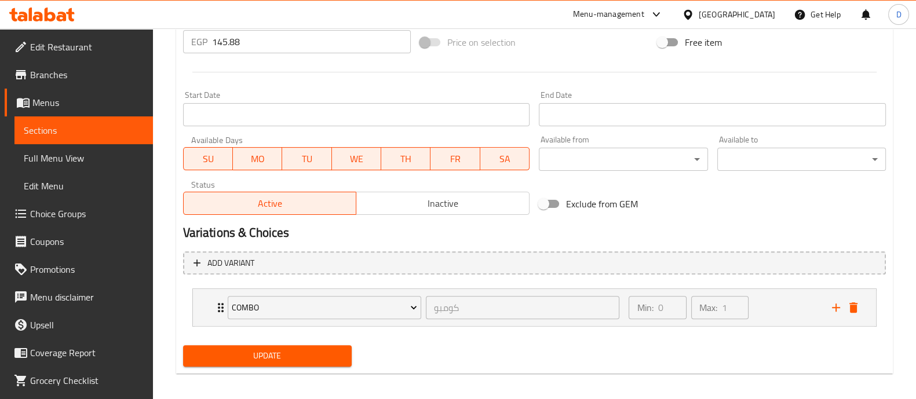
scroll to position [454, 0]
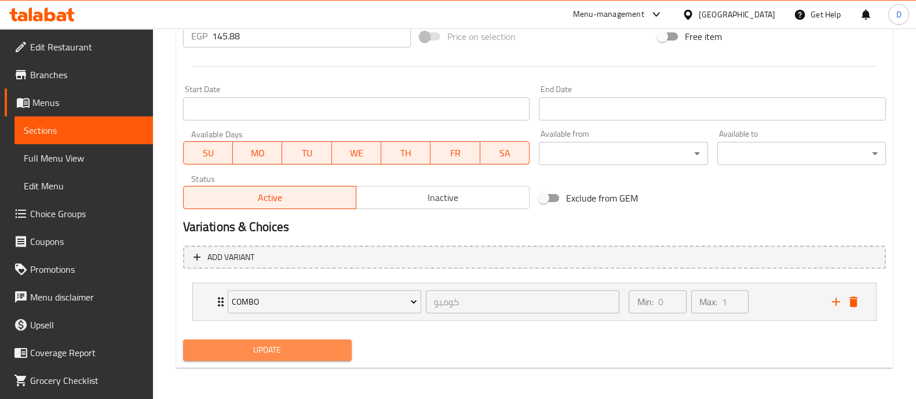
click at [302, 357] on button "Update" at bounding box center [267, 349] width 169 height 21
